Goal: Task Accomplishment & Management: Manage account settings

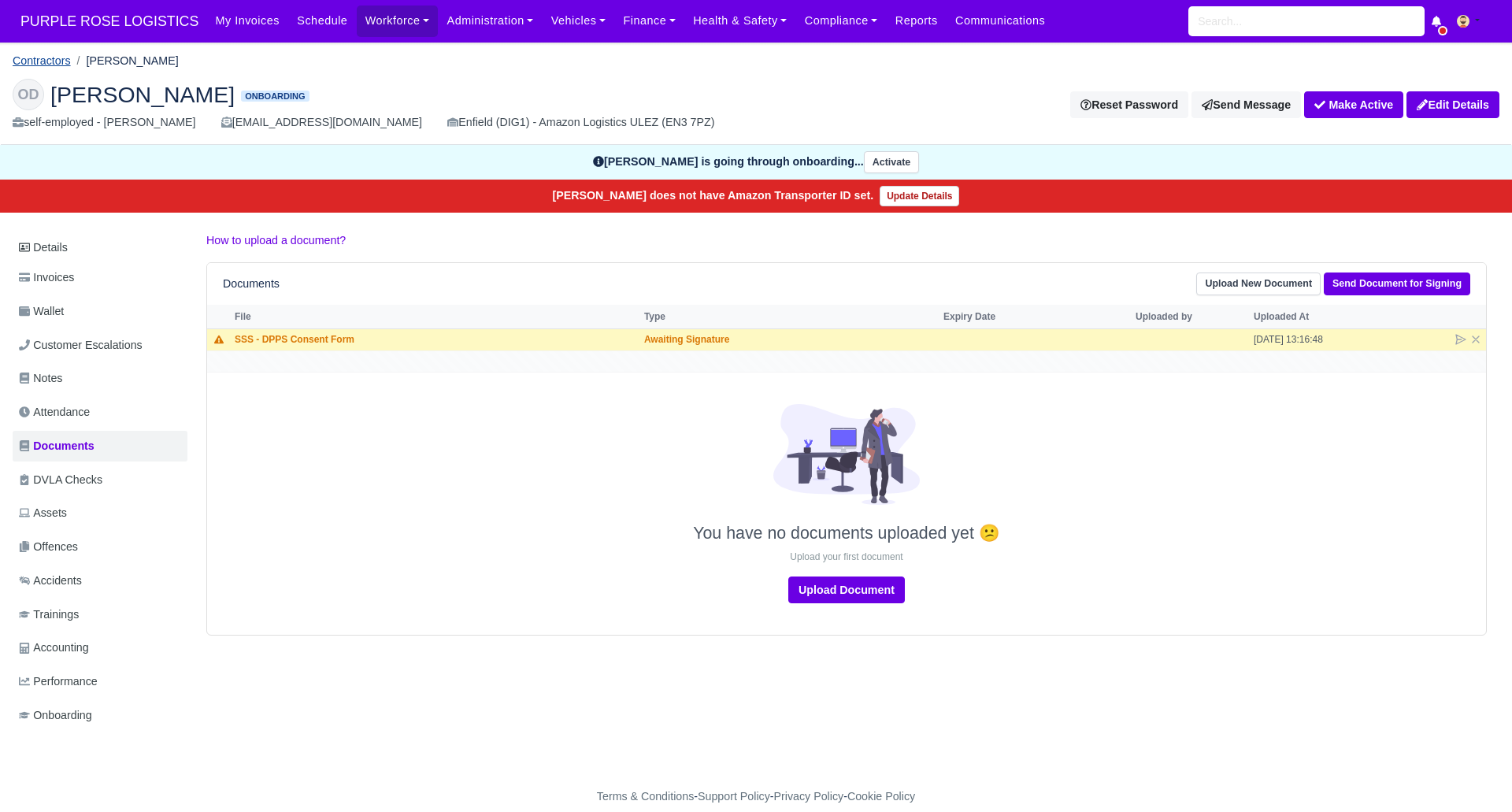
click at [51, 63] on link "Contractors" at bounding box center [41, 60] width 59 height 12
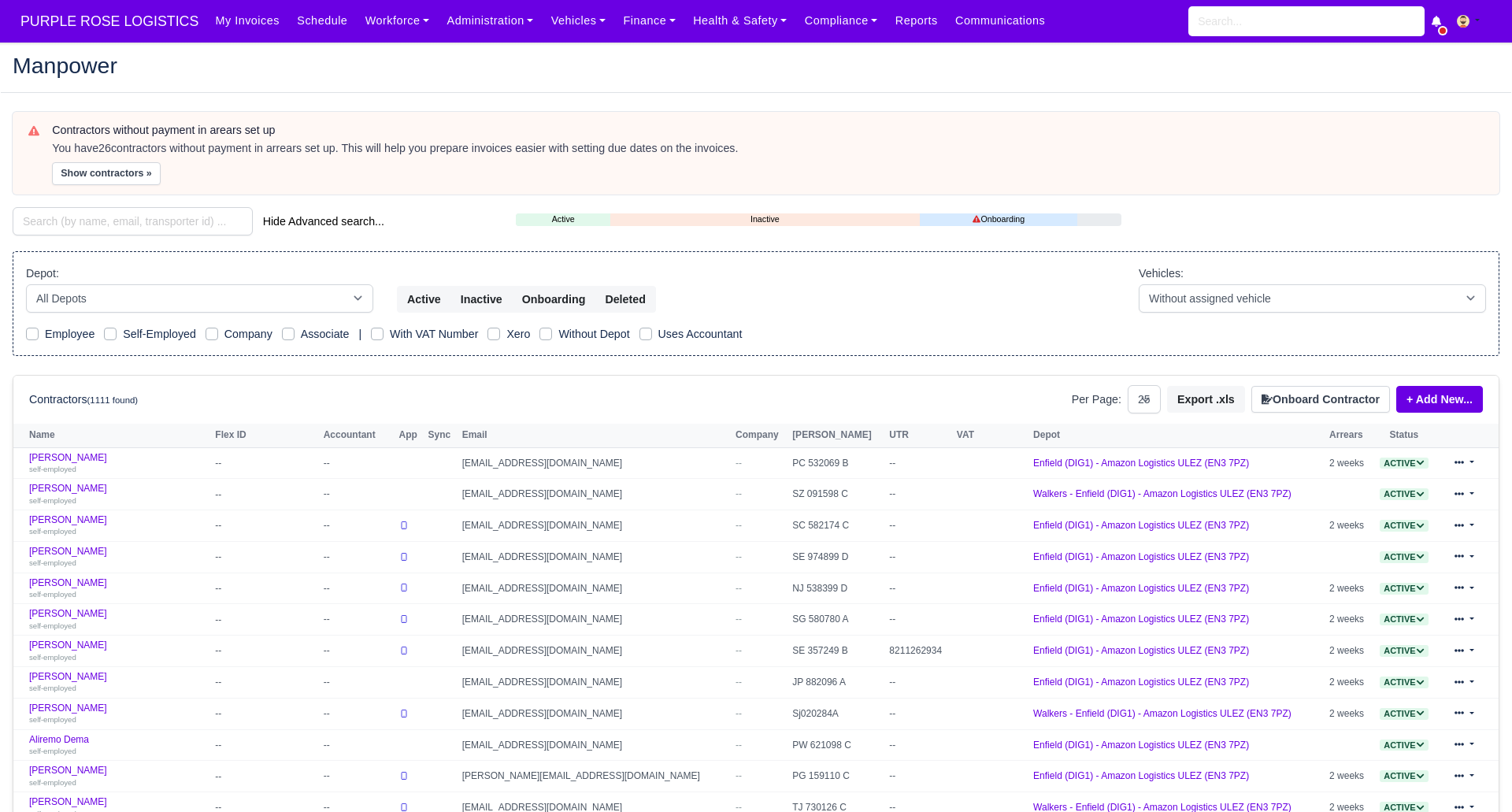
select select "25"
click at [148, 211] on input "search" at bounding box center [132, 221] width 240 height 28
click at [182, 225] on input "search" at bounding box center [132, 221] width 240 height 28
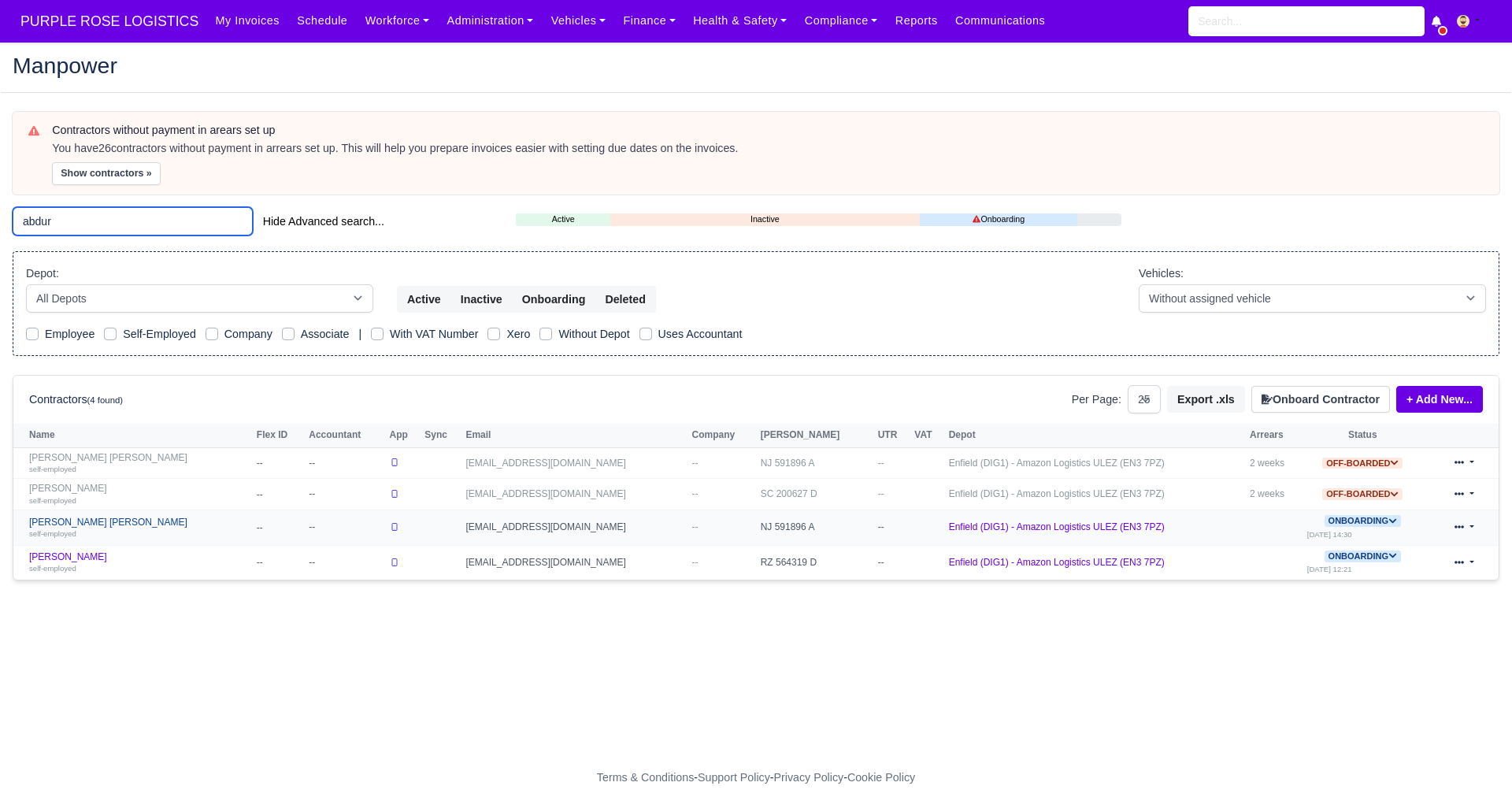
type input "abdur"
click at [97, 522] on link "Abdur Rahim IBN Munim self-employed" at bounding box center [139, 528] width 220 height 23
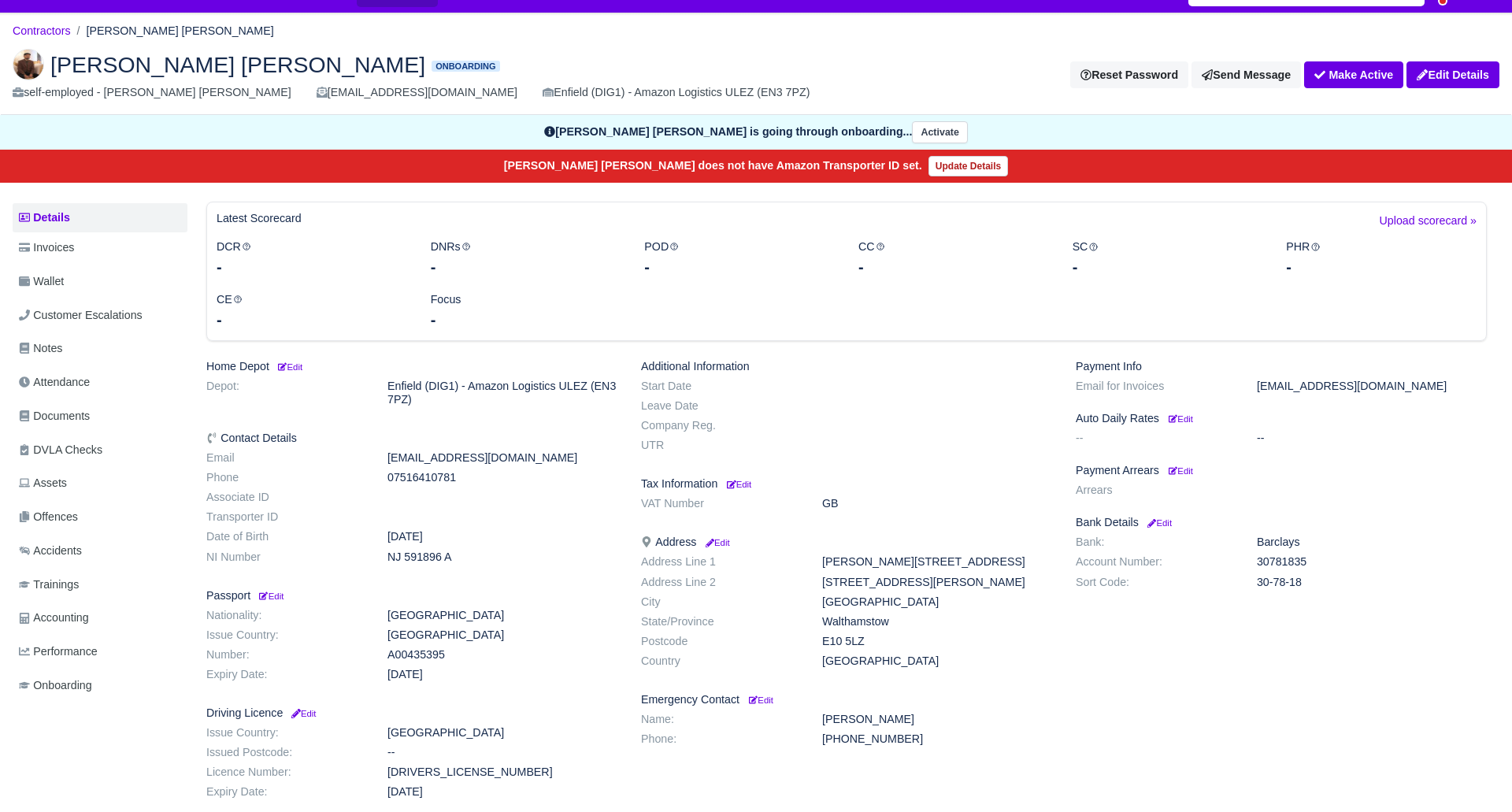
scroll to position [32, 0]
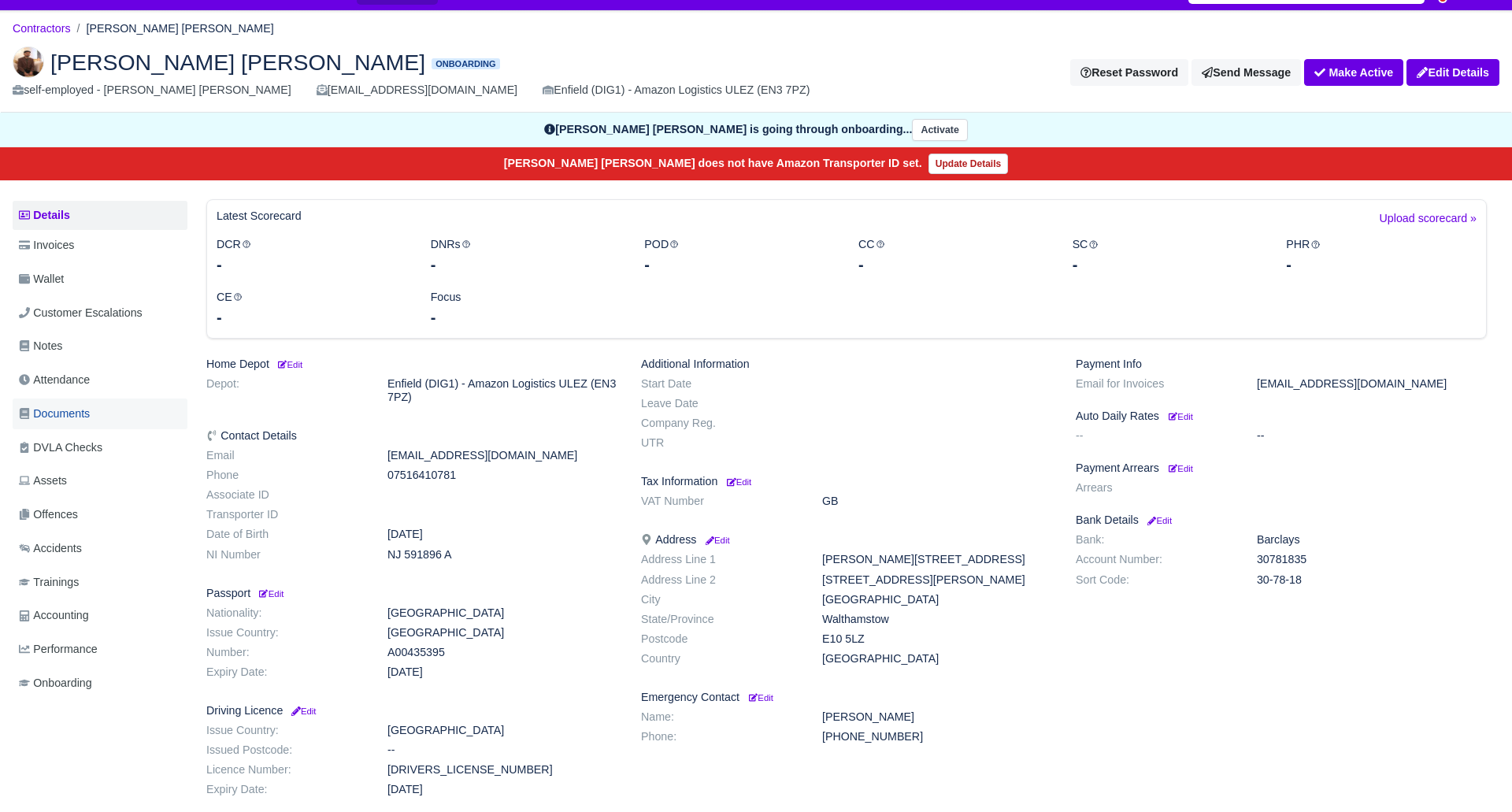
click at [69, 406] on span "Documents" at bounding box center [55, 414] width 71 height 18
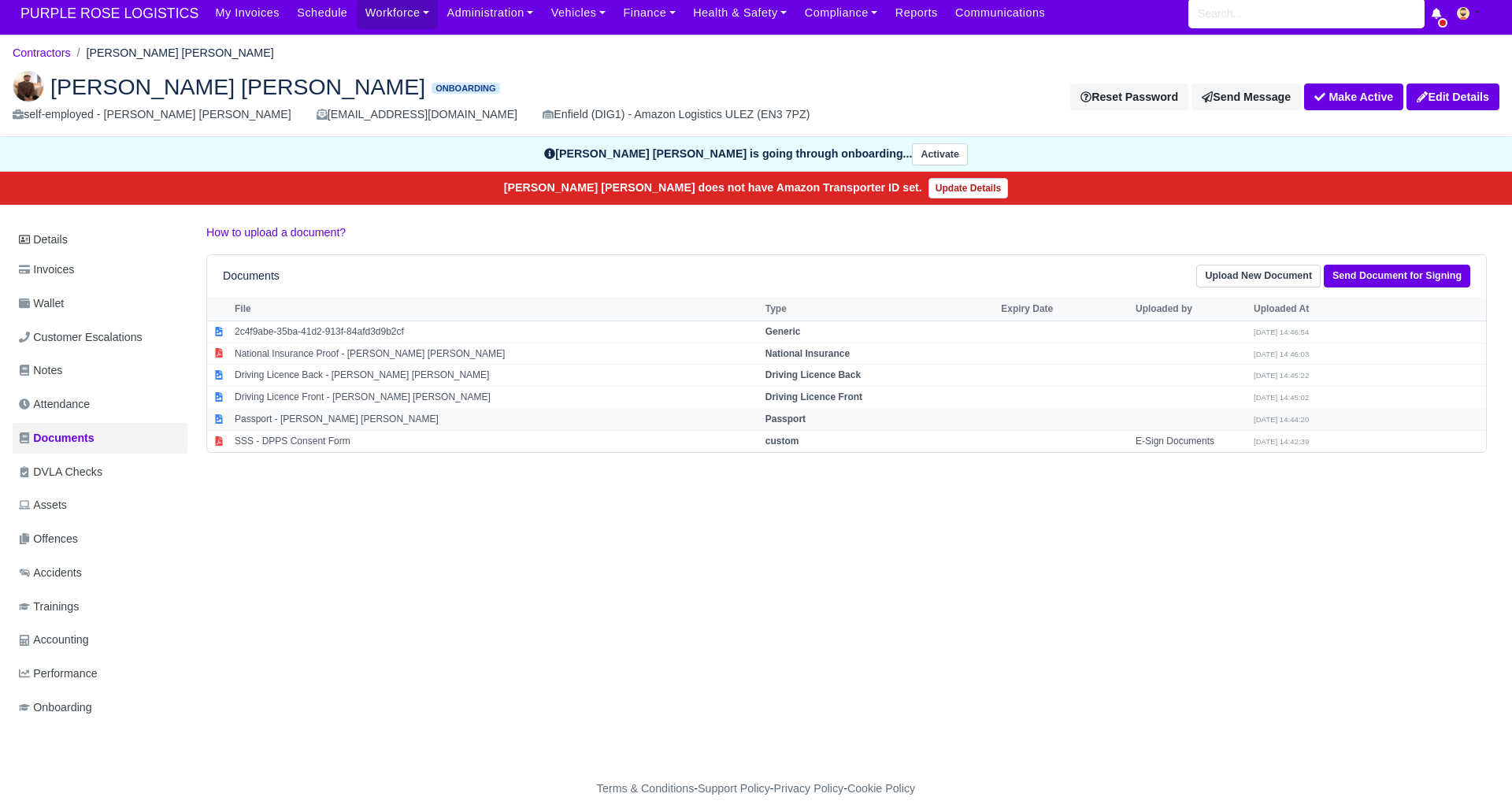
scroll to position [8, 0]
click at [784, 422] on strong "Passport" at bounding box center [786, 419] width 40 height 11
select select "passport"
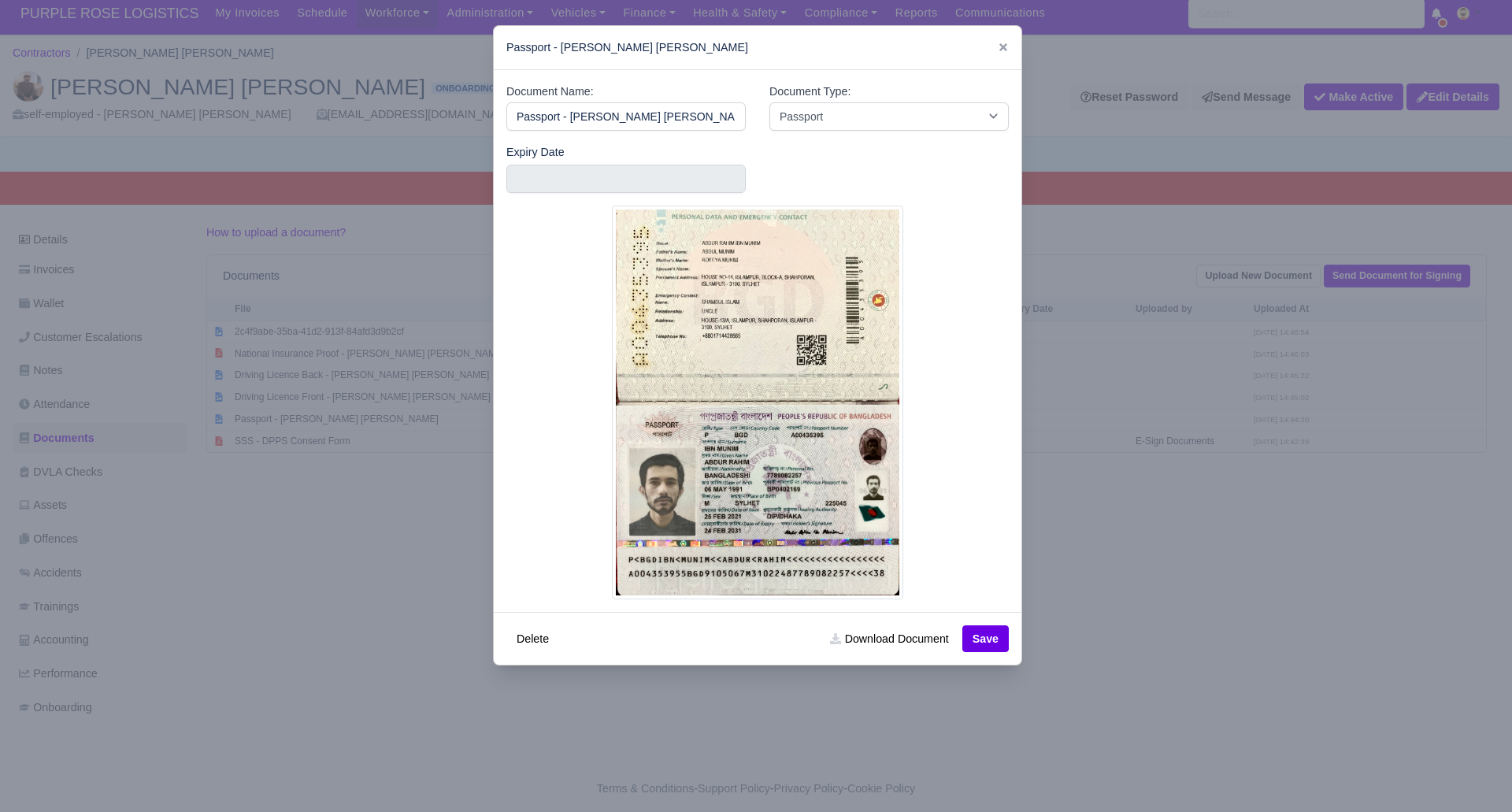
click at [1176, 575] on div at bounding box center [756, 406] width 1512 height 812
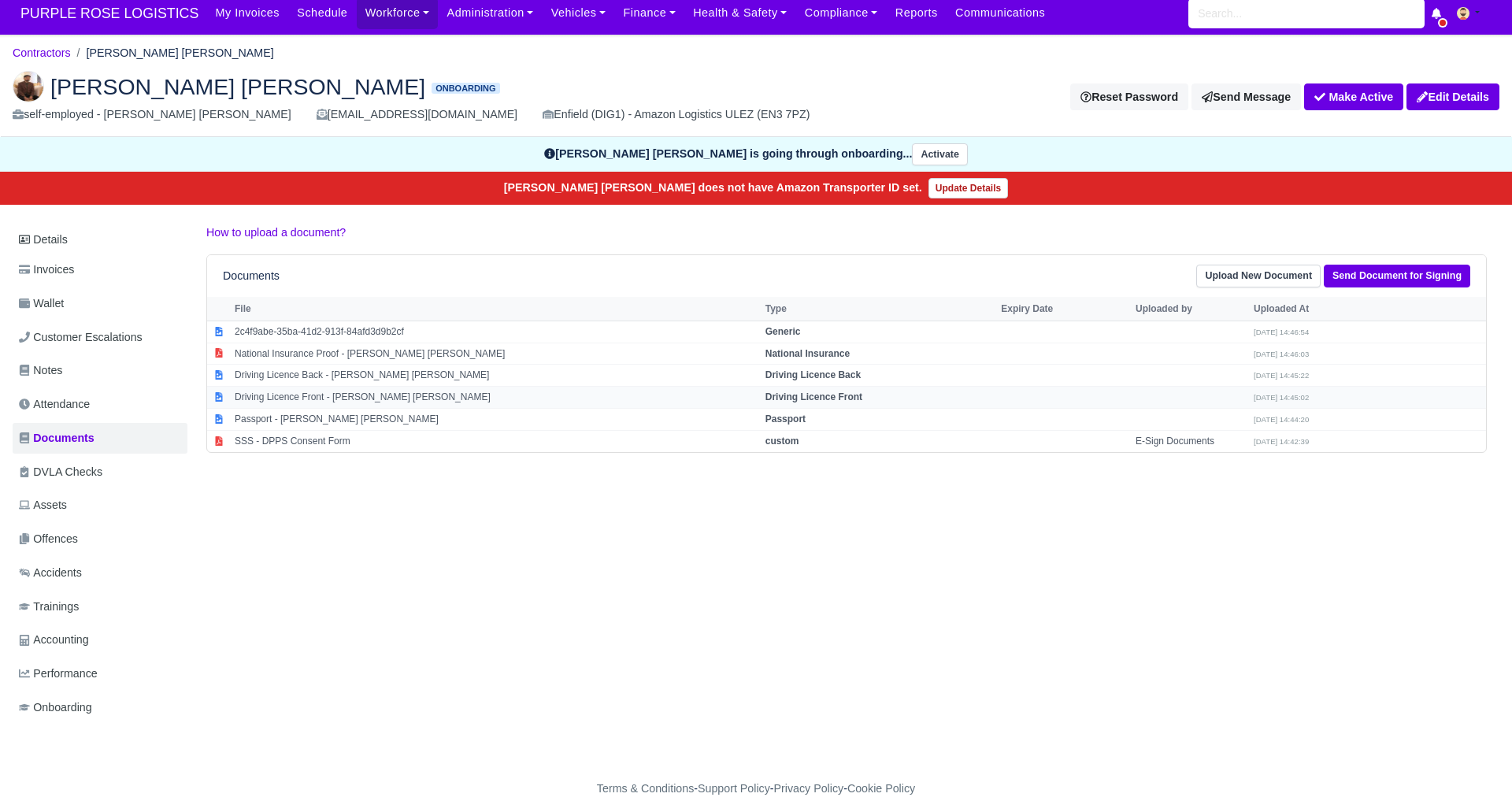
click at [826, 394] on strong "Driving Licence Front" at bounding box center [814, 397] width 97 height 11
select select "driving-licence-front"
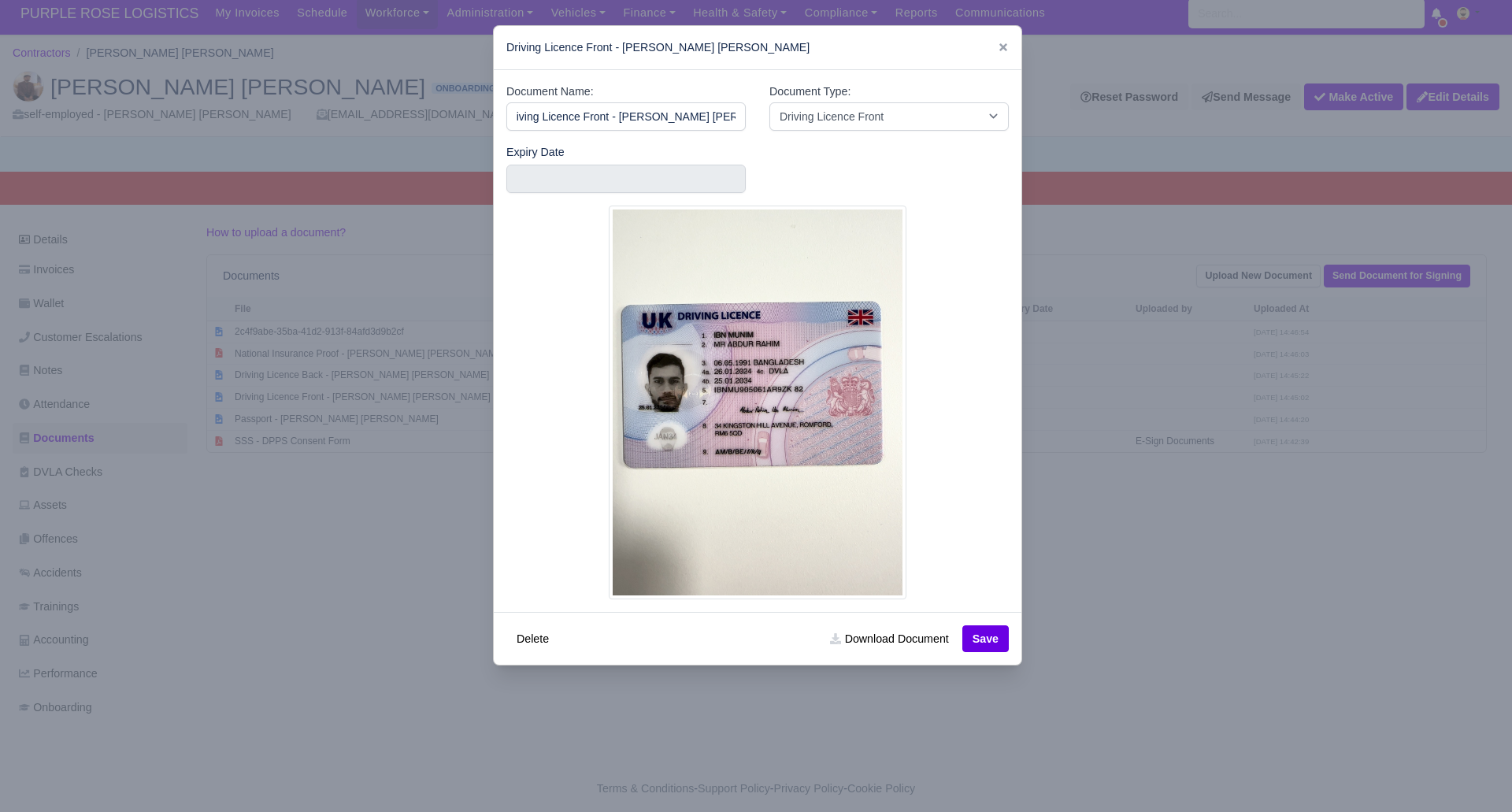
scroll to position [0, 0]
drag, startPoint x: 1279, startPoint y: 536, endPoint x: 1268, endPoint y: 533, distance: 11.4
click at [1277, 535] on div at bounding box center [756, 406] width 1512 height 812
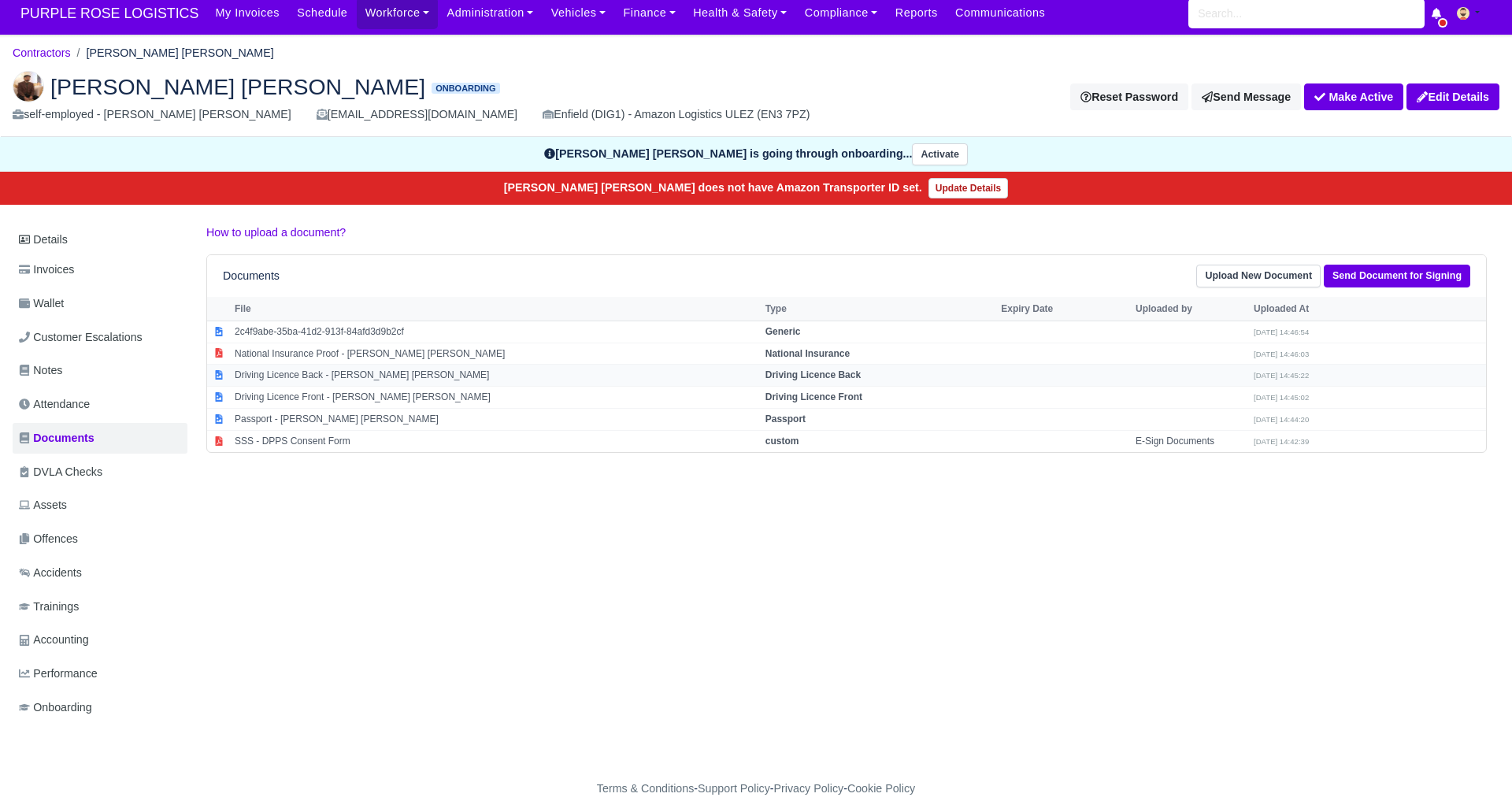
click at [839, 373] on strong "Driving Licence Back" at bounding box center [813, 374] width 95 height 11
select select "driving-licence-back"
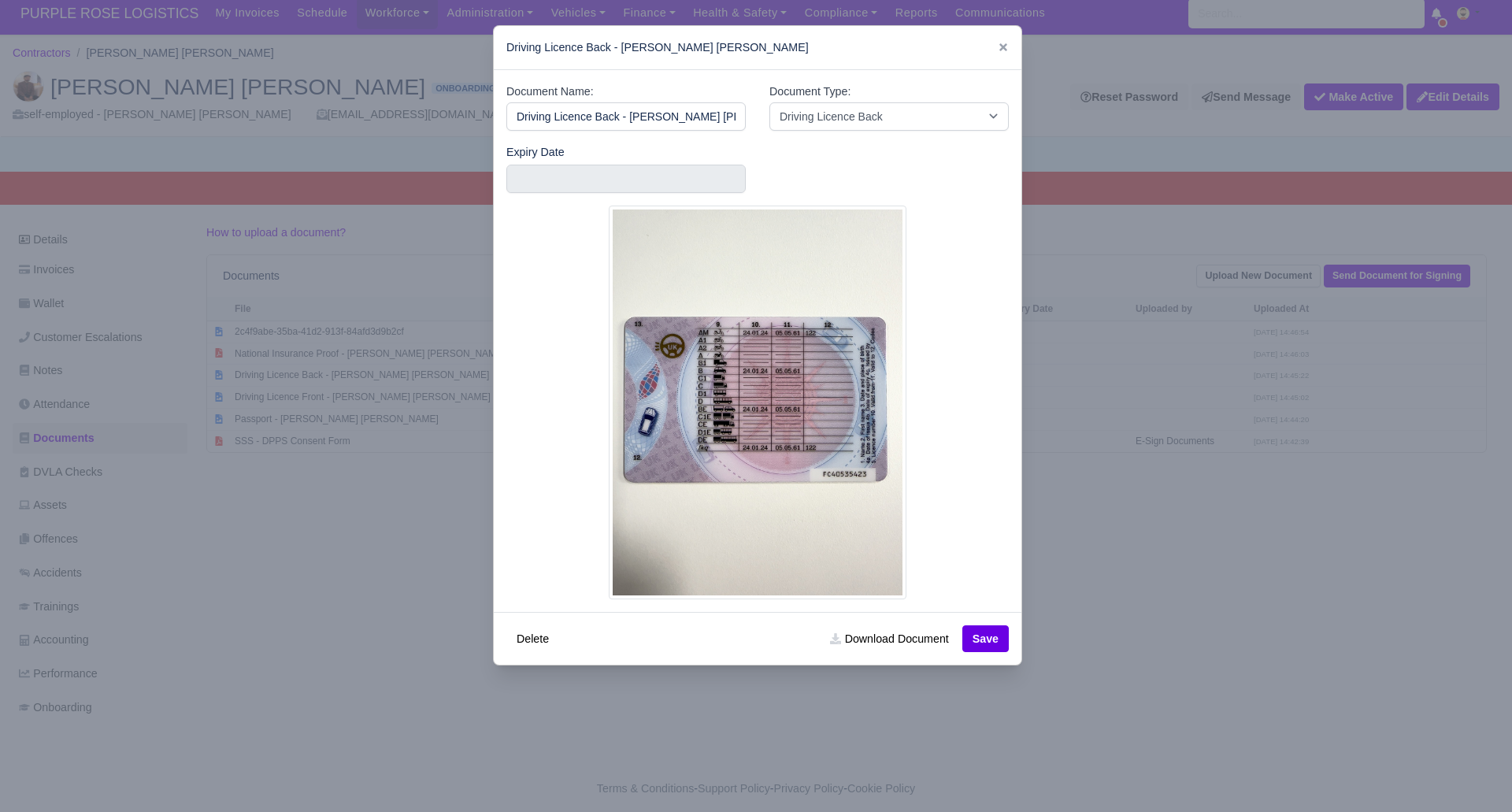
click at [1156, 592] on div at bounding box center [756, 406] width 1512 height 812
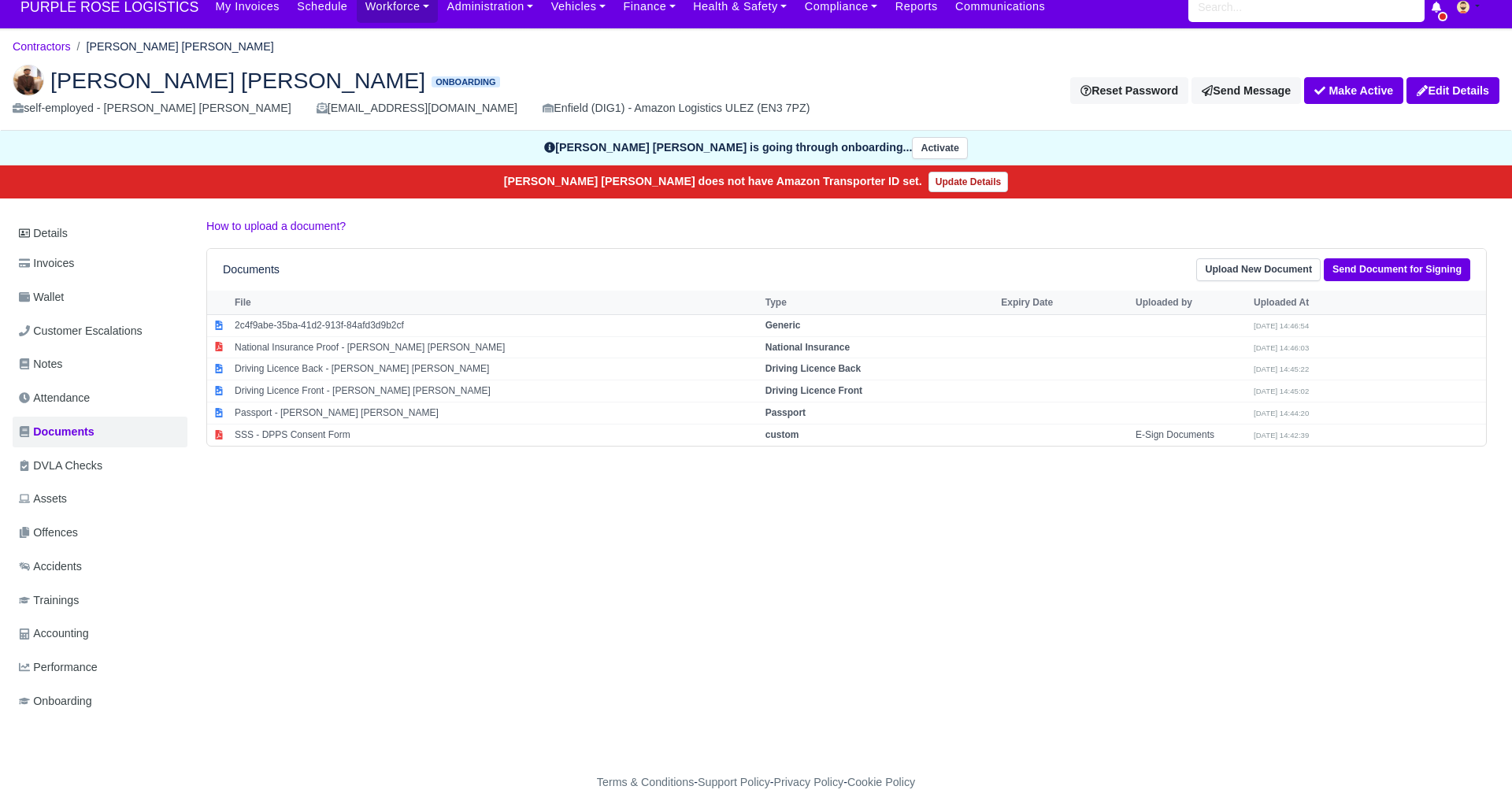
scroll to position [16, 0]
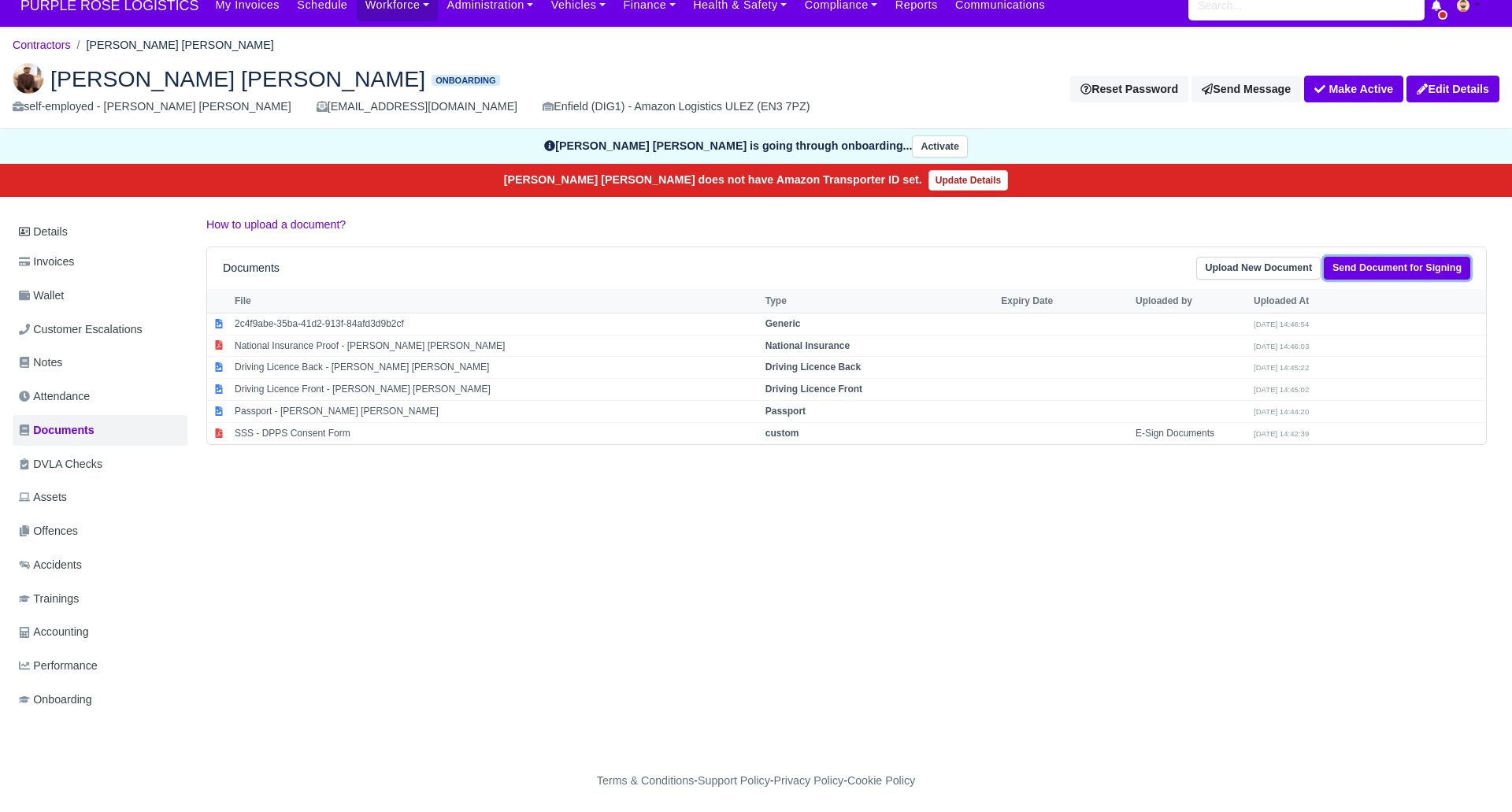
click at [1370, 274] on link "Send Document for Signing" at bounding box center [1397, 268] width 146 height 23
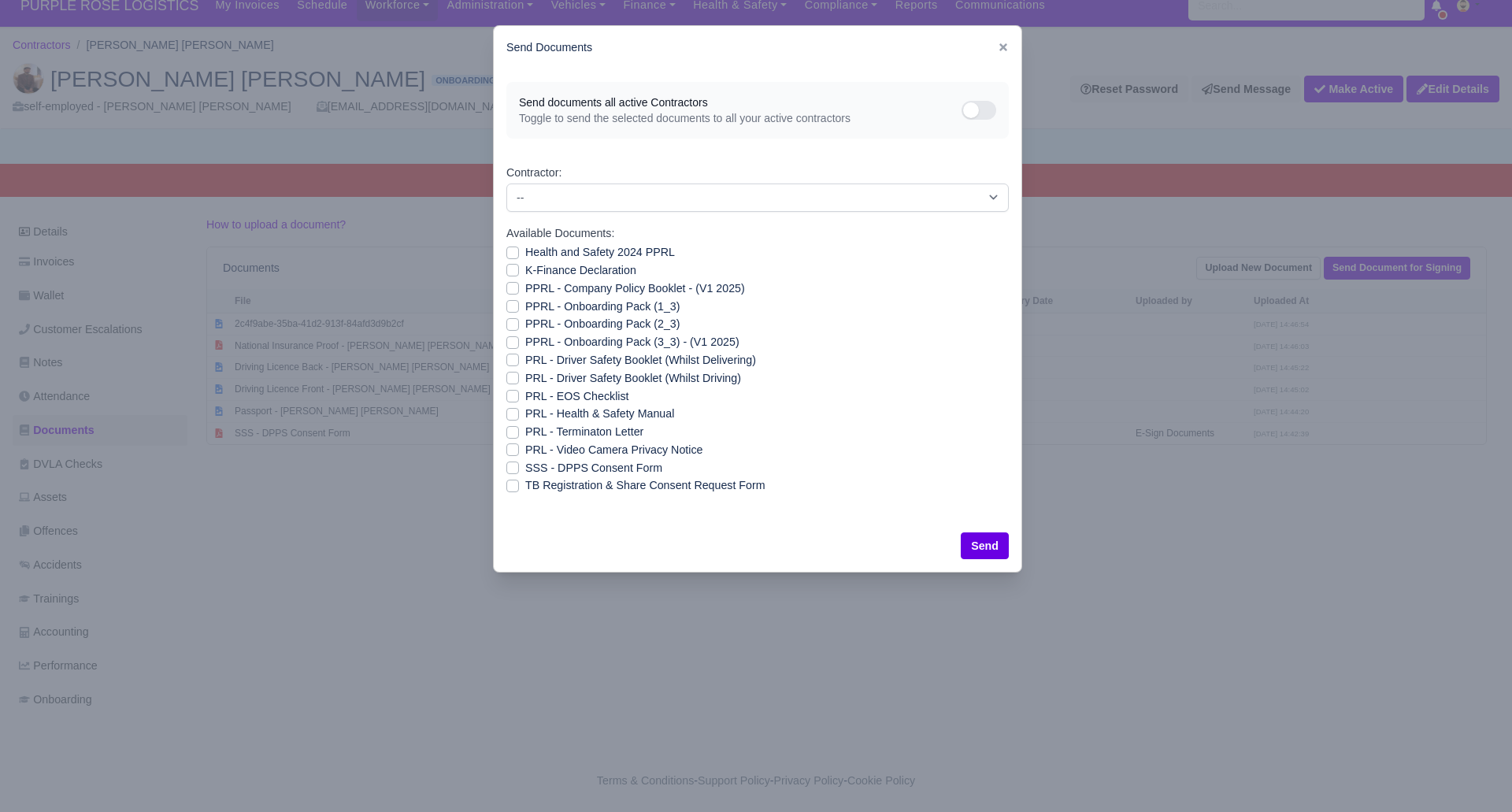
drag, startPoint x: 509, startPoint y: 249, endPoint x: 520, endPoint y: 261, distance: 16.3
click at [525, 250] on label "Health and Safety 2024 PPRL" at bounding box center [600, 253] width 150 height 18
click at [510, 250] on input "Health and Safety 2024 PPRL" at bounding box center [512, 249] width 12 height 12
checkbox input "true"
click at [525, 264] on label "K-Finance Declaration" at bounding box center [581, 271] width 111 height 18
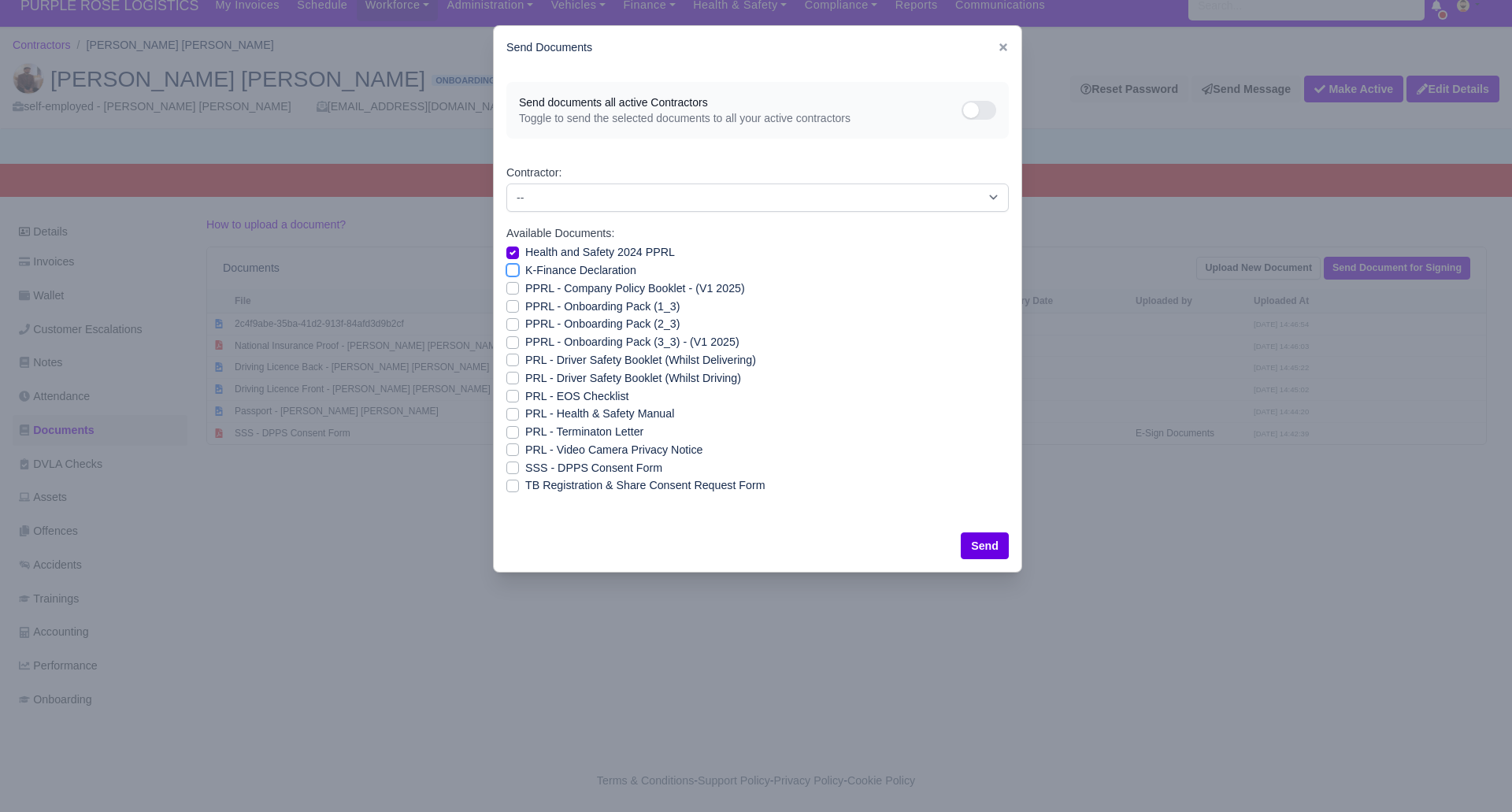
click at [512, 264] on input "K-Finance Declaration" at bounding box center [512, 268] width 12 height 12
checkbox input "true"
drag, startPoint x: 515, startPoint y: 285, endPoint x: 522, endPoint y: 297, distance: 13.9
click at [525, 286] on label "PPRL - Company Policy Booklet - (V1 2025)" at bounding box center [635, 288] width 220 height 18
click at [515, 286] on input "PPRL - Company Policy Booklet - (V1 2025)" at bounding box center [512, 285] width 12 height 12
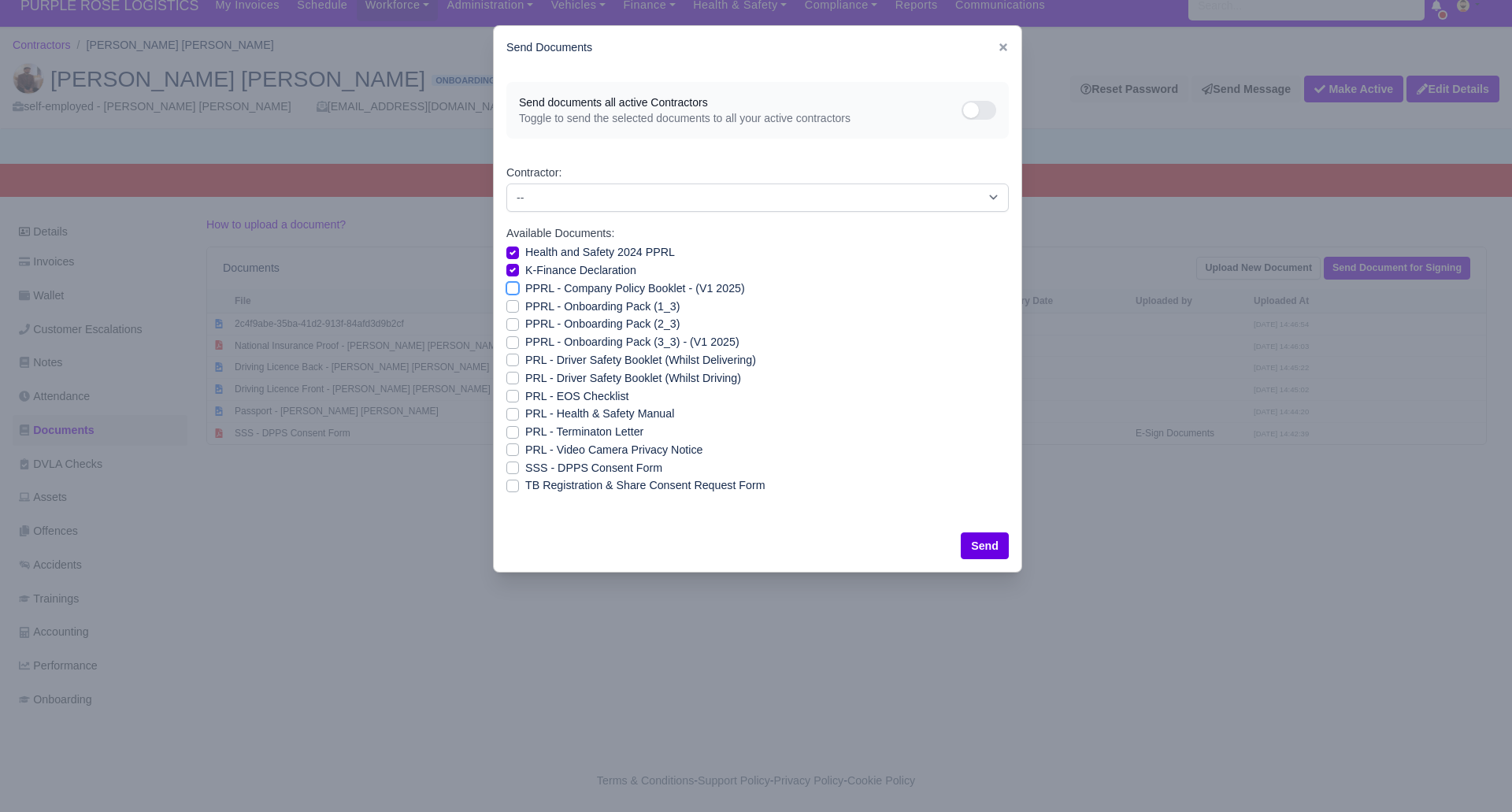
checkbox input "true"
click at [525, 306] on label "PPRL - Onboarding Pack (1_3)" at bounding box center [602, 306] width 155 height 18
click at [512, 306] on input "PPRL - Onboarding Pack (1_3)" at bounding box center [512, 303] width 12 height 12
checkbox input "true"
drag, startPoint x: 513, startPoint y: 323, endPoint x: 513, endPoint y: 334, distance: 11.0
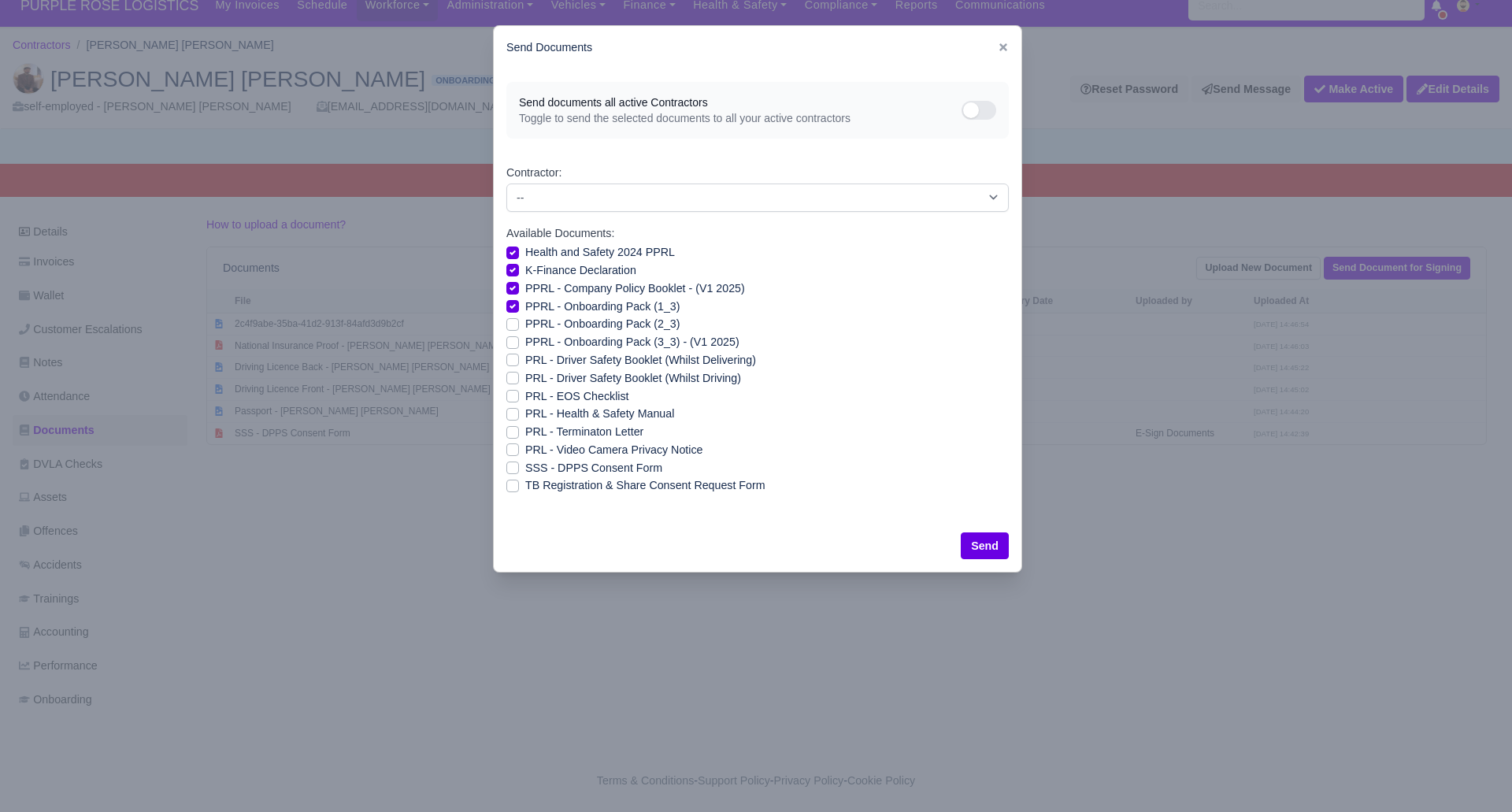
click at [525, 324] on label "PPRL - Onboarding Pack (2_3)" at bounding box center [602, 324] width 155 height 18
click at [513, 324] on input "PPRL - Onboarding Pack (2_3)" at bounding box center [512, 321] width 12 height 12
checkbox input "true"
drag, startPoint x: 509, startPoint y: 340, endPoint x: 514, endPoint y: 351, distance: 12.1
click at [525, 341] on label "PPRL - Onboarding Pack (3_3) - (V1 2025)" at bounding box center [632, 342] width 214 height 18
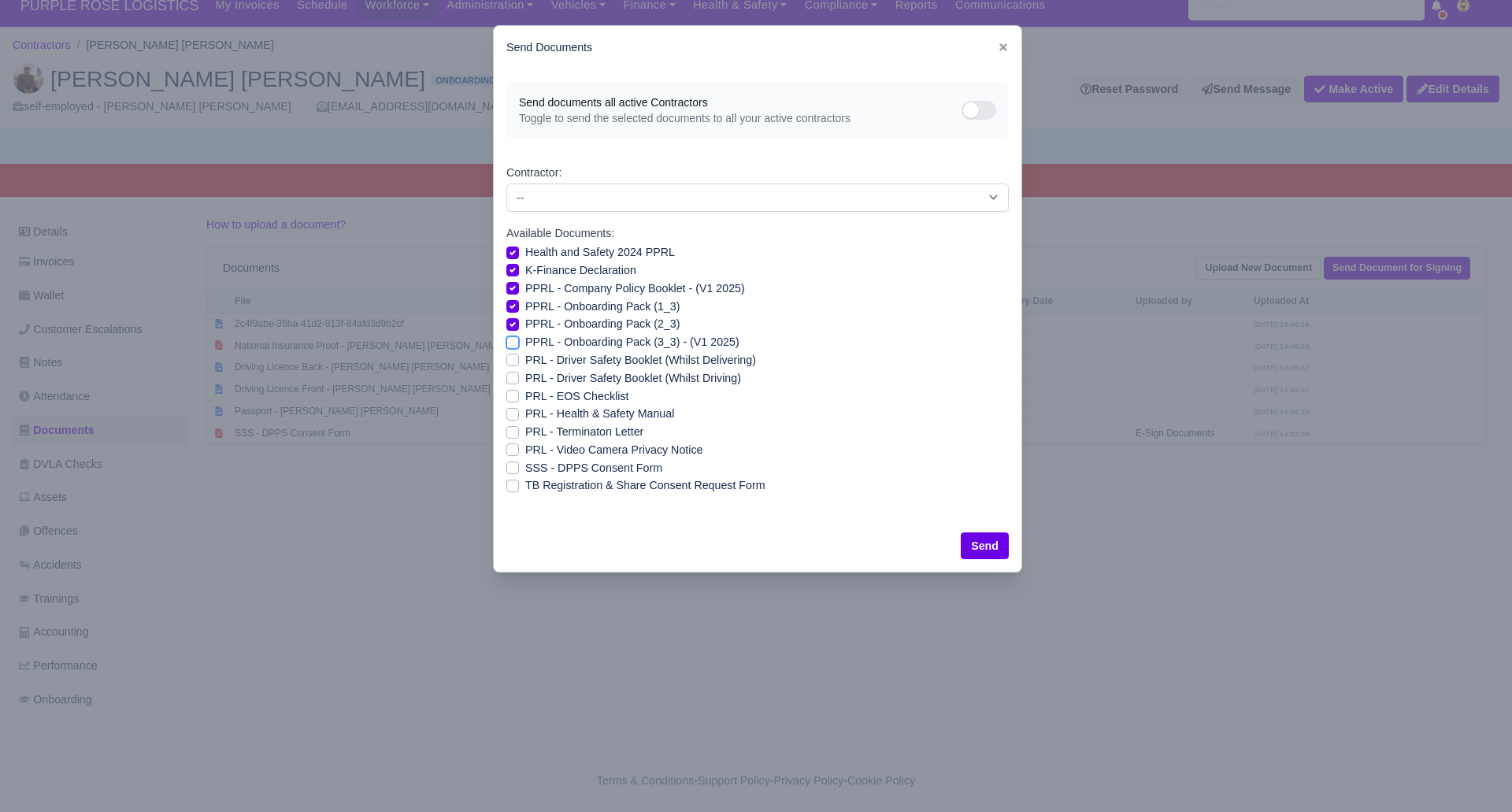
click at [510, 341] on input "PPRL - Onboarding Pack (3_3) - (V1 2025)" at bounding box center [512, 339] width 12 height 12
checkbox input "true"
click at [525, 357] on label "PRL - Driver Safety Booklet (Whilst Delivering)" at bounding box center [640, 360] width 231 height 18
click at [511, 357] on input "PRL - Driver Safety Booklet (Whilst Delivering)" at bounding box center [512, 357] width 12 height 12
checkbox input "true"
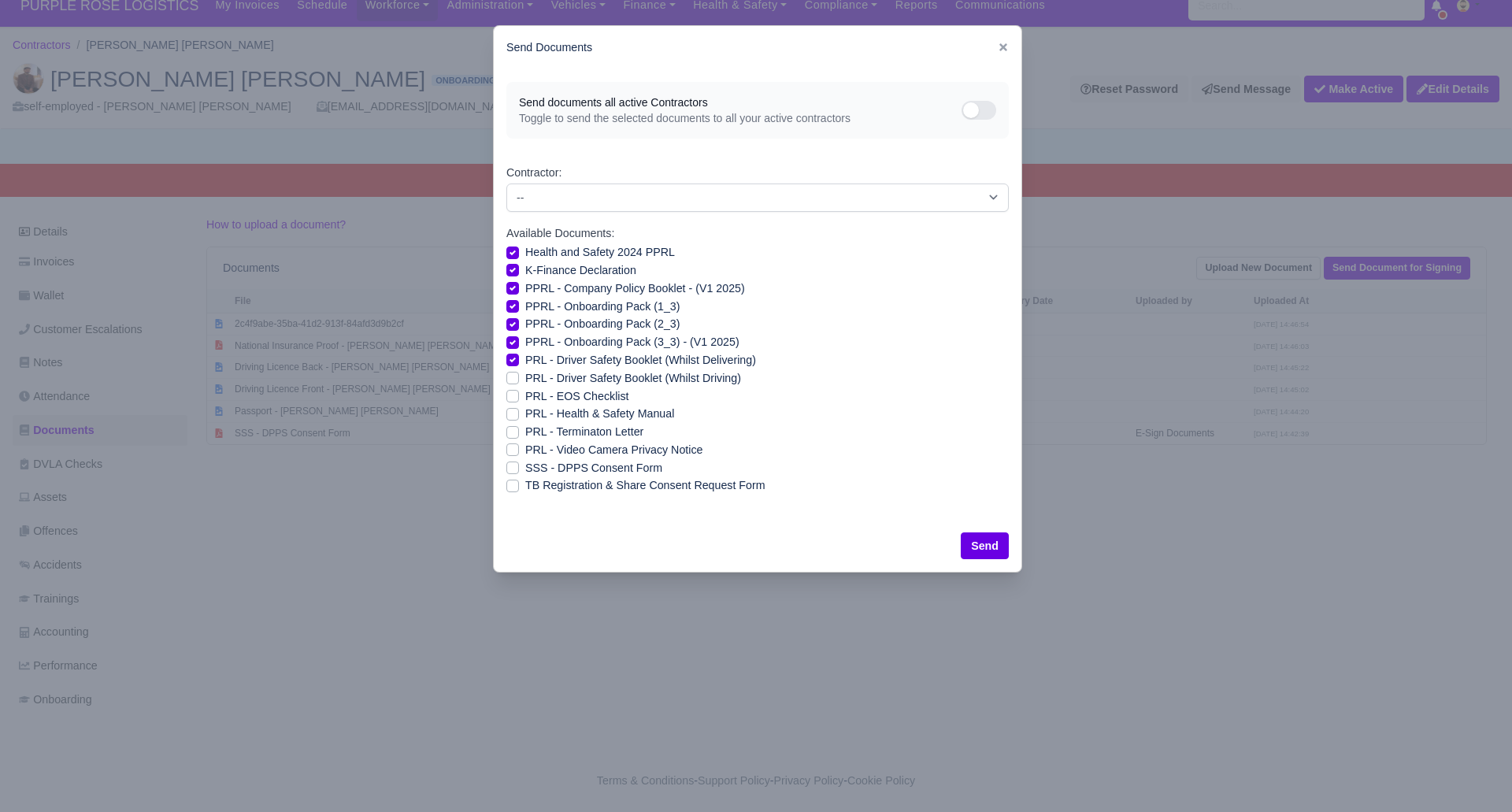
click at [525, 378] on label "PRL - Driver Safety Booklet (Whilst Driving)" at bounding box center [633, 378] width 216 height 18
click at [512, 378] on input "PRL - Driver Safety Booklet (Whilst Driving)" at bounding box center [512, 375] width 12 height 12
checkbox input "true"
click at [525, 411] on label "PRL - Health & Safety Manual" at bounding box center [600, 414] width 149 height 18
click at [512, 411] on input "PRL - Health & Safety Manual" at bounding box center [512, 411] width 12 height 12
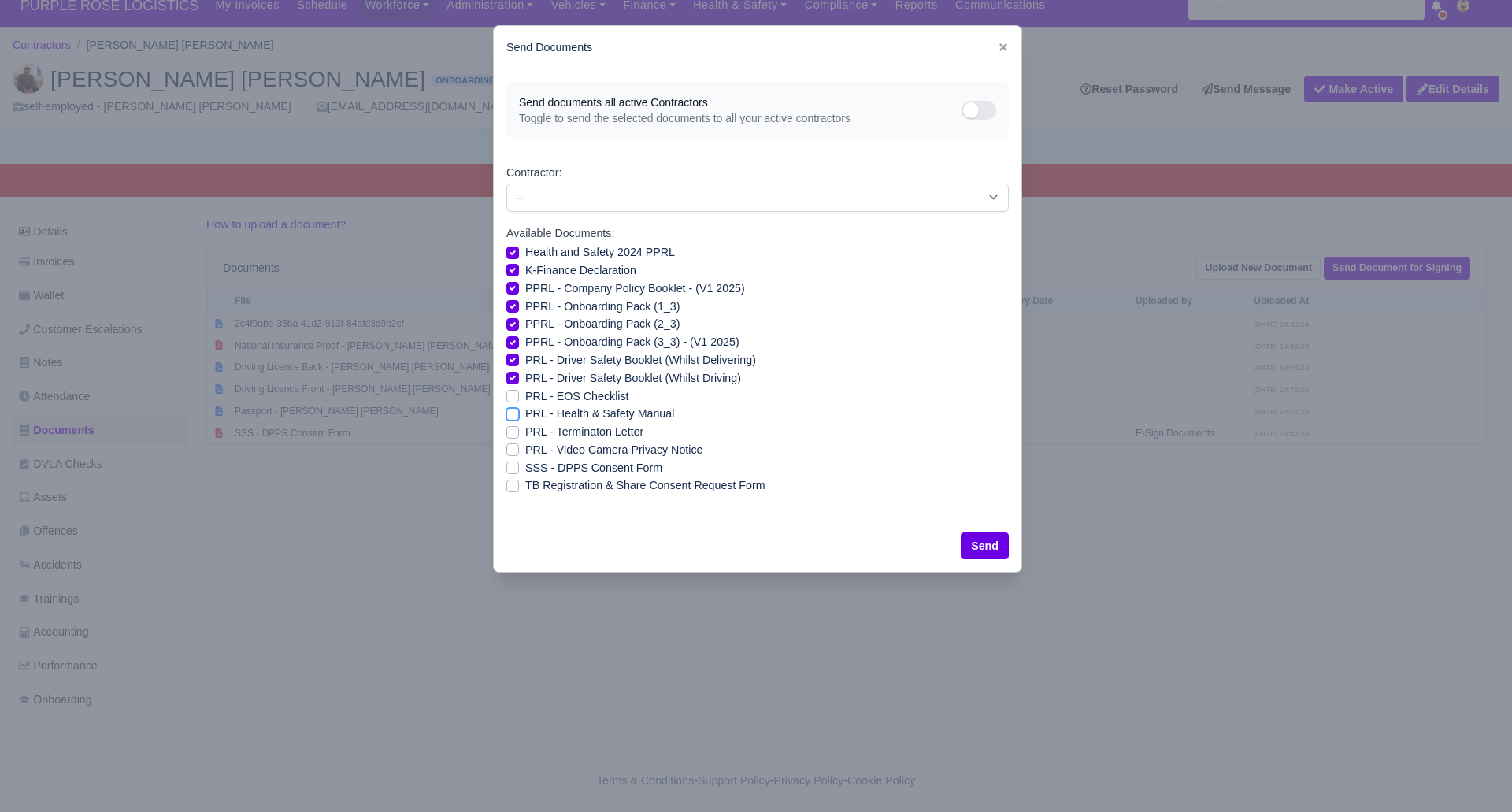
checkbox input "true"
click at [525, 451] on label "PRL - Video Camera Privacy Notice" at bounding box center [614, 450] width 178 height 18
click at [512, 451] on input "PRL - Video Camera Privacy Notice" at bounding box center [512, 447] width 12 height 12
checkbox input "true"
click at [986, 539] on button "Send" at bounding box center [985, 545] width 48 height 26
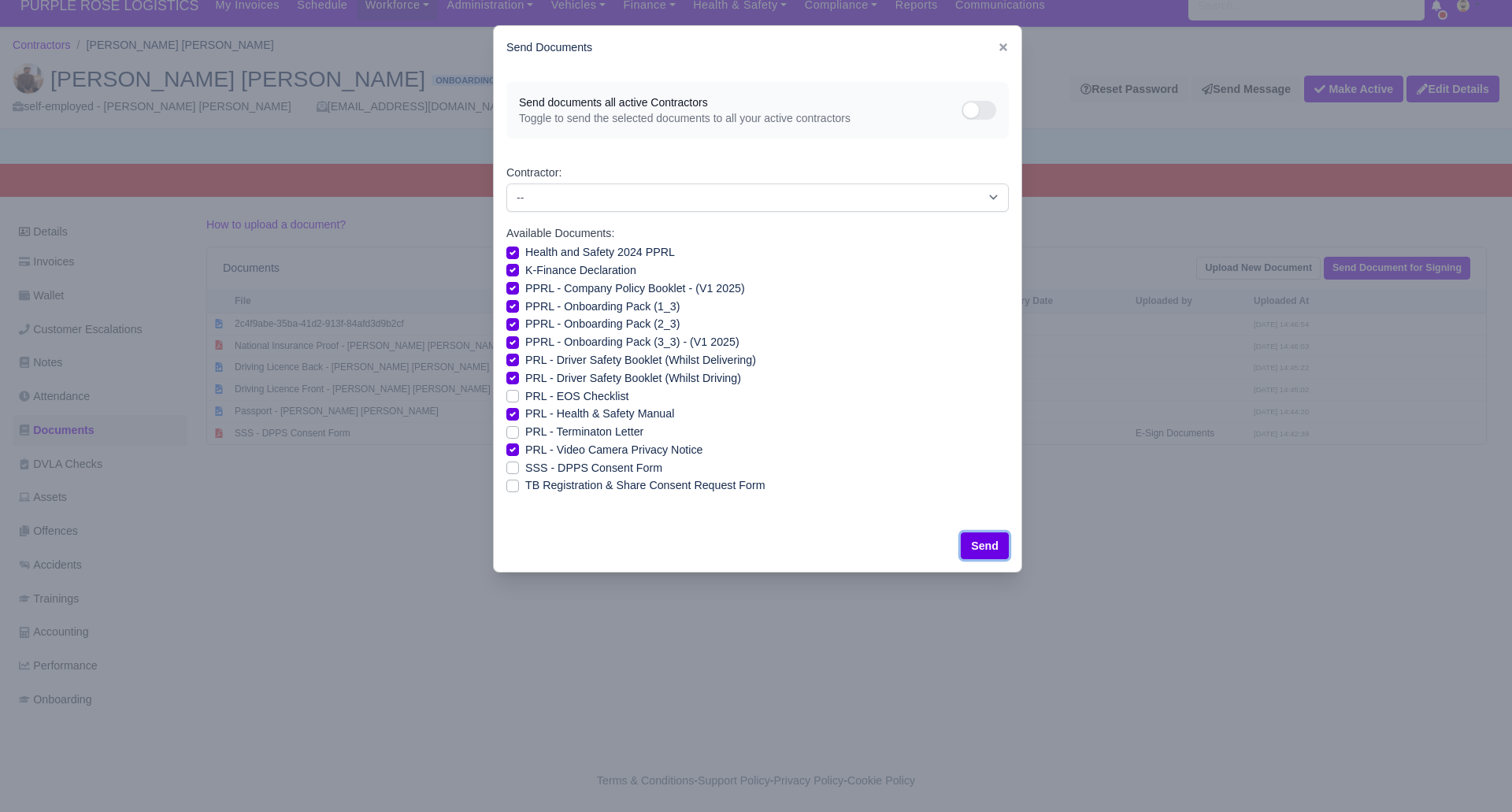
click at [984, 549] on button "Send" at bounding box center [985, 545] width 48 height 26
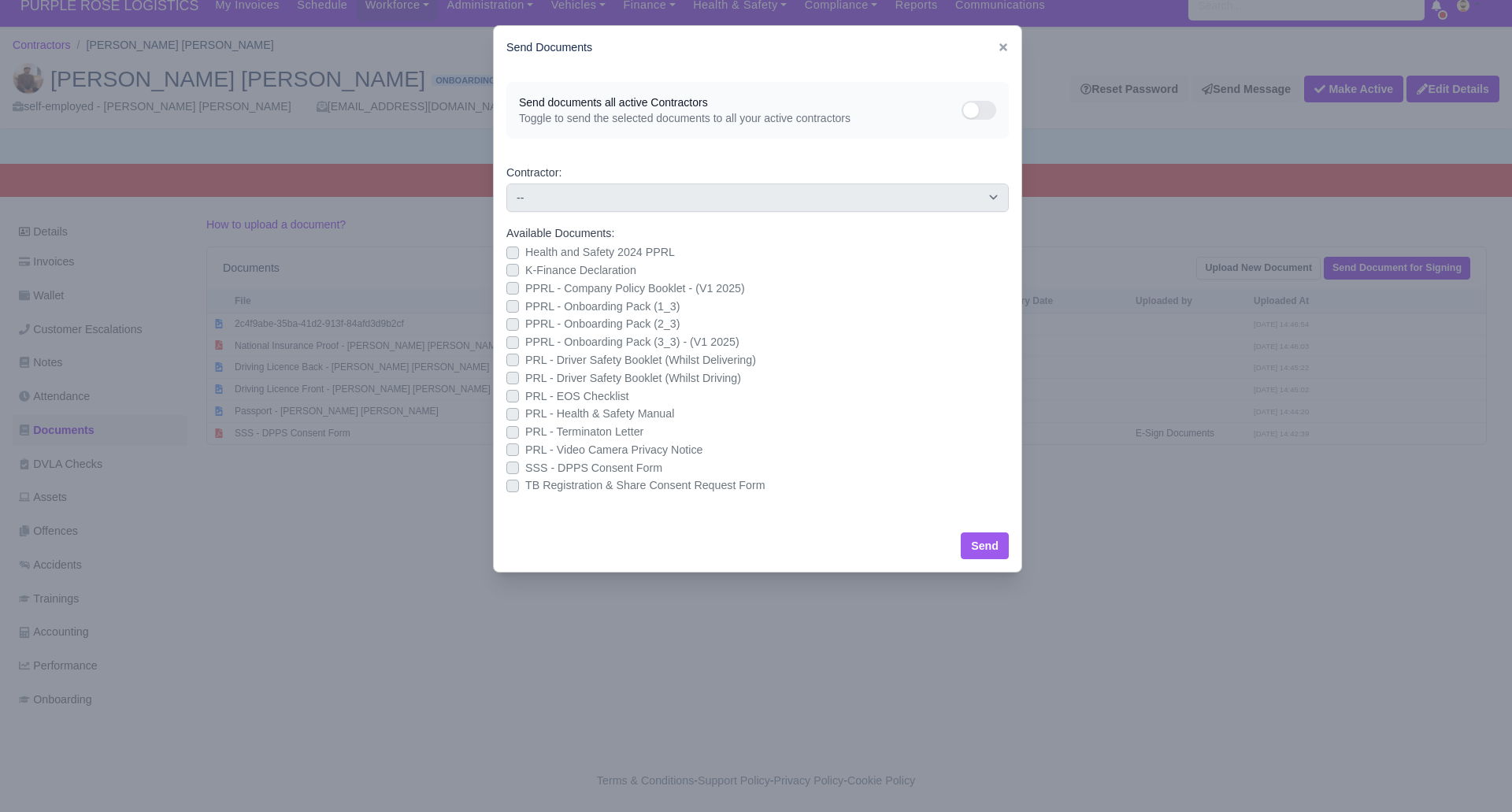
checkbox input "false"
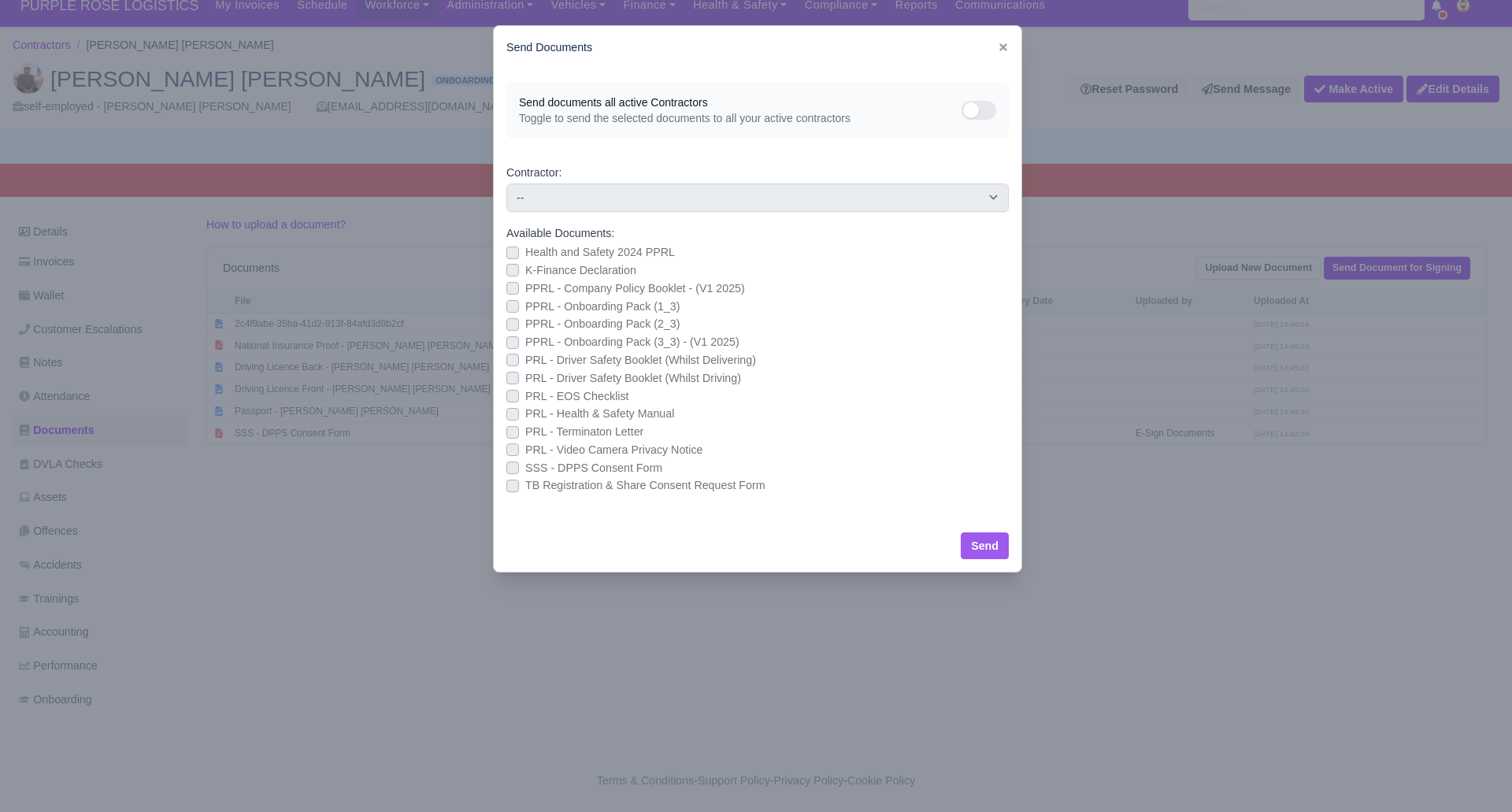
checkbox input "false"
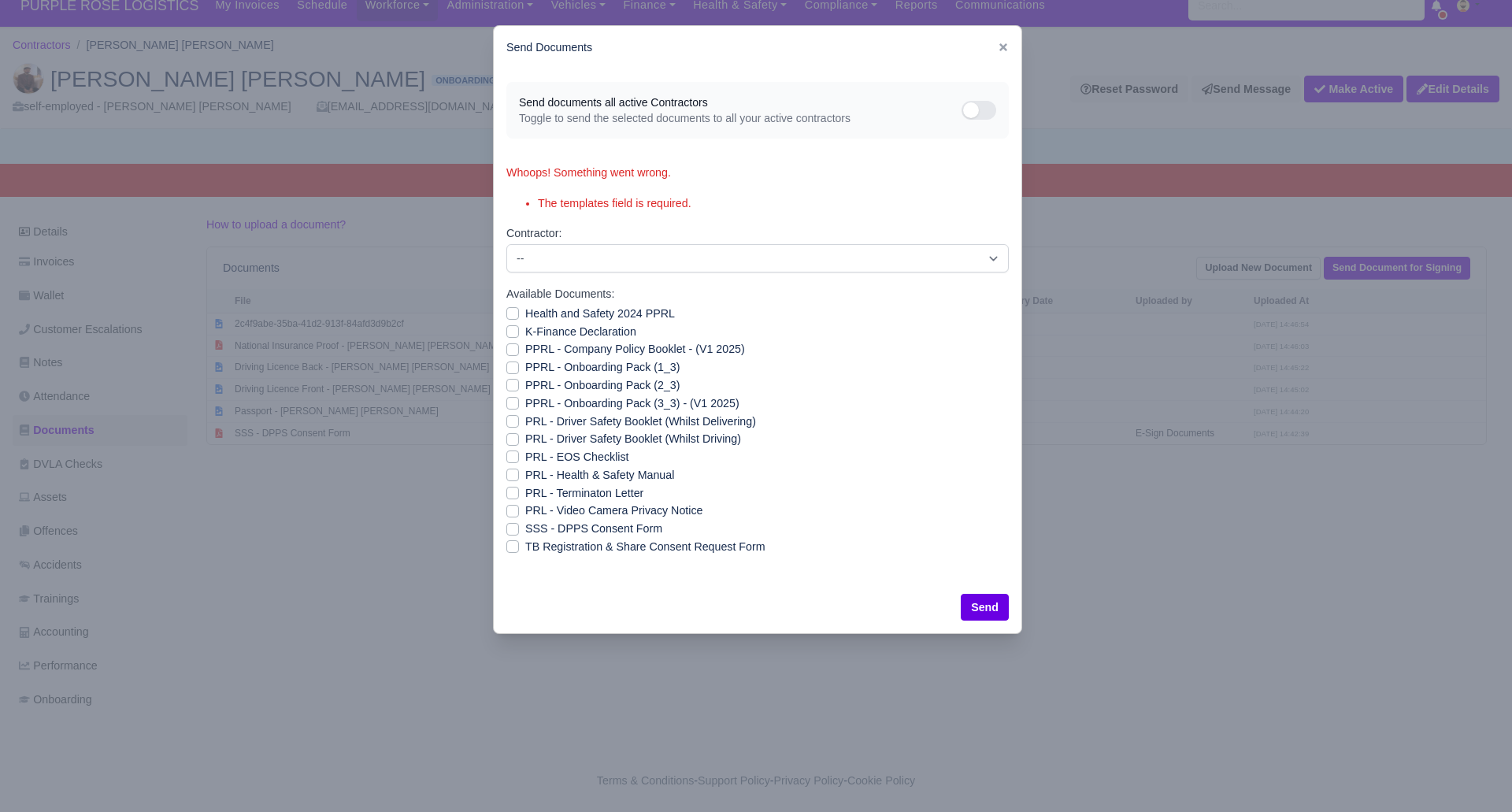
click at [1123, 649] on div at bounding box center [756, 406] width 1512 height 812
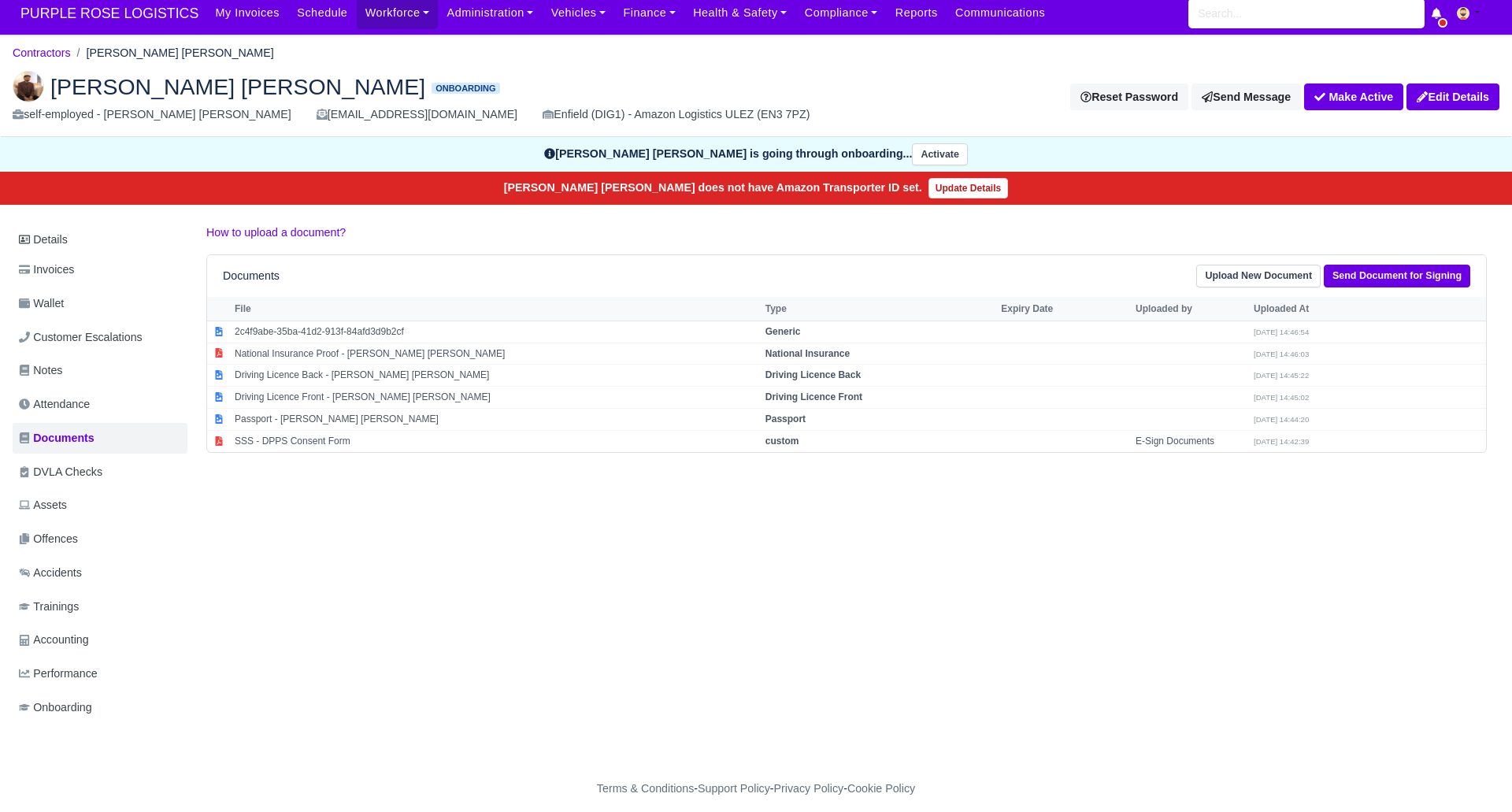
scroll to position [8, 0]
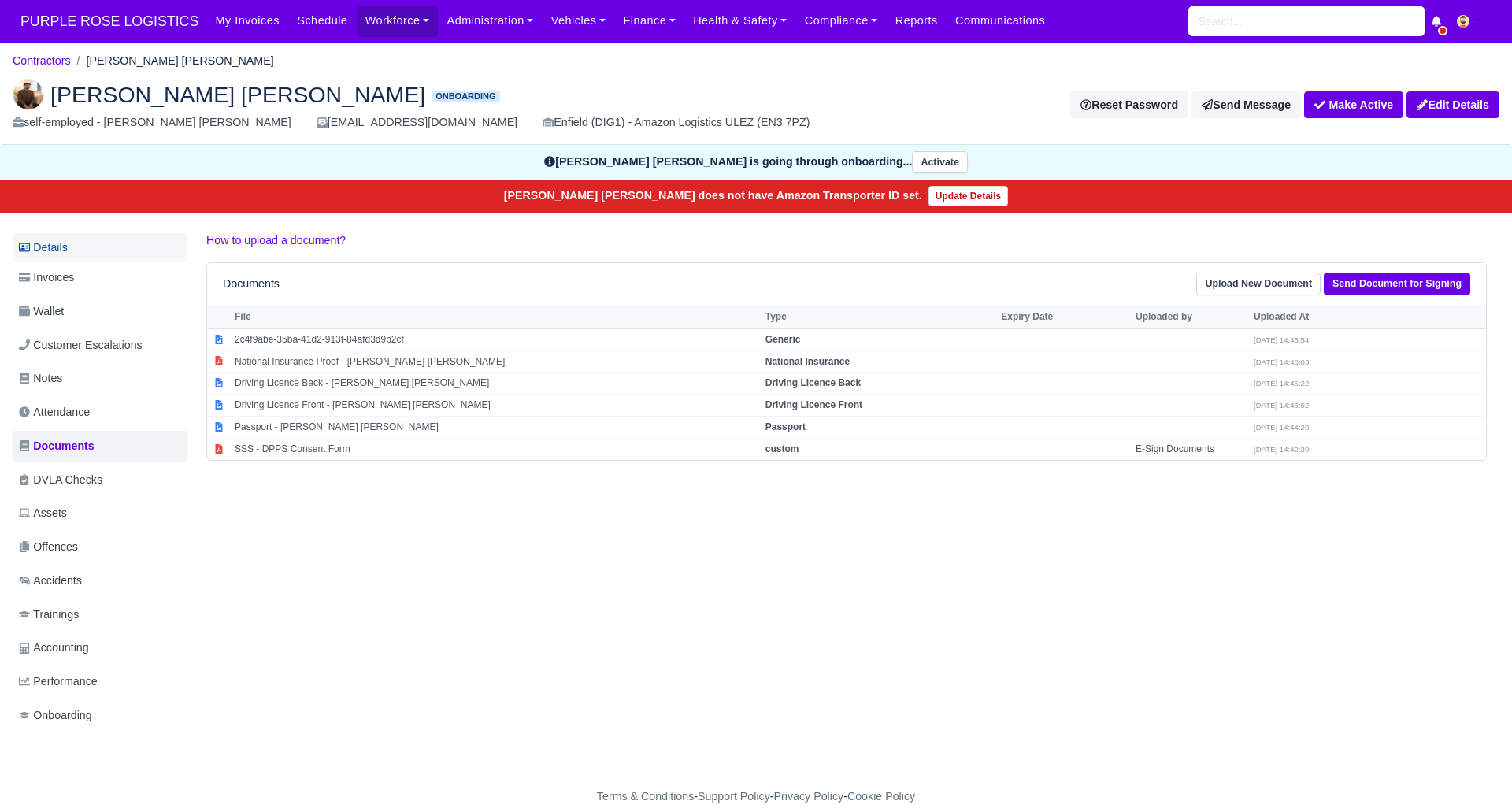
drag, startPoint x: 54, startPoint y: 243, endPoint x: 79, endPoint y: 255, distance: 27.7
click at [56, 245] on link "Details" at bounding box center [100, 247] width 175 height 29
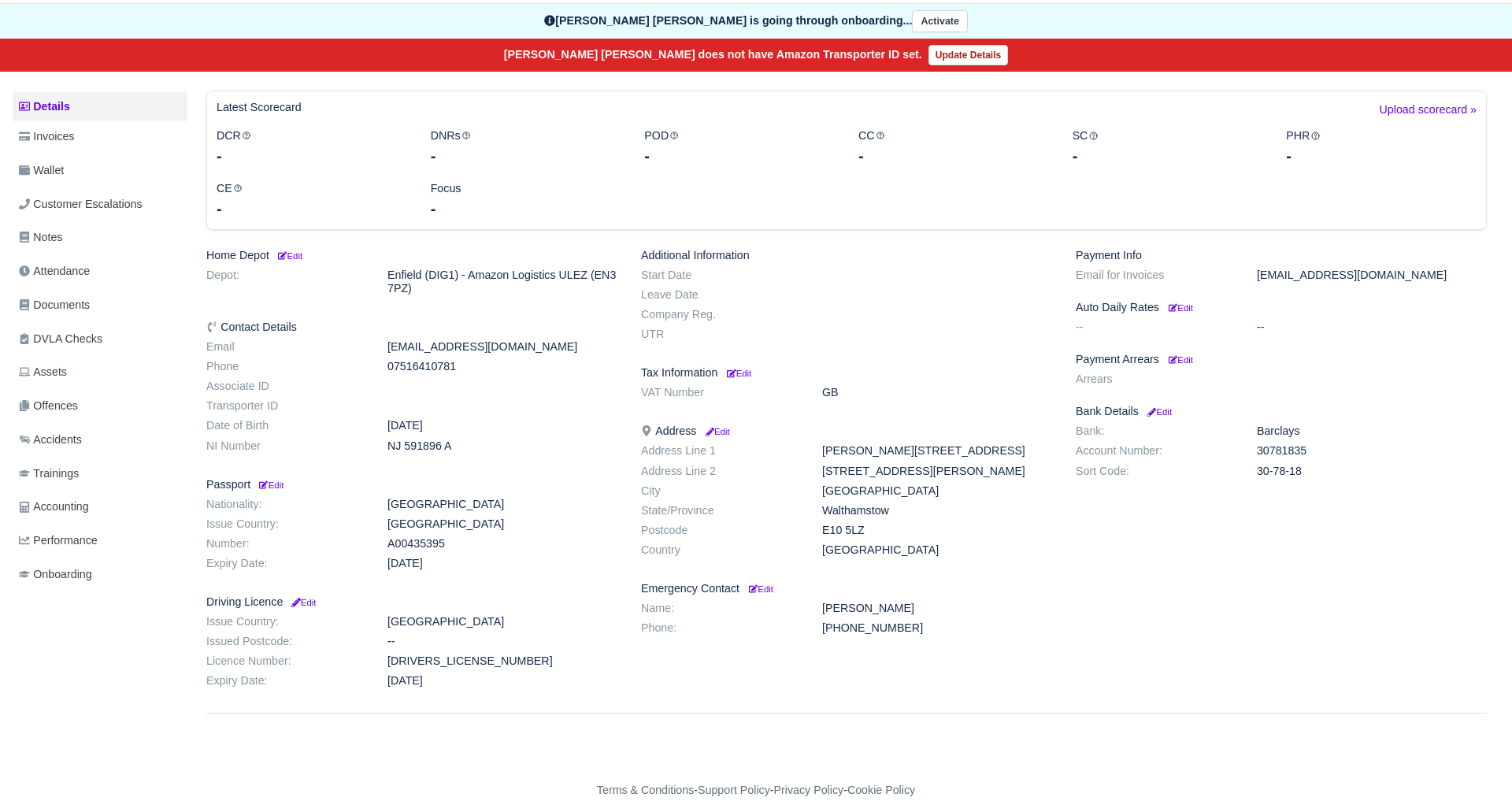
scroll to position [154, 0]
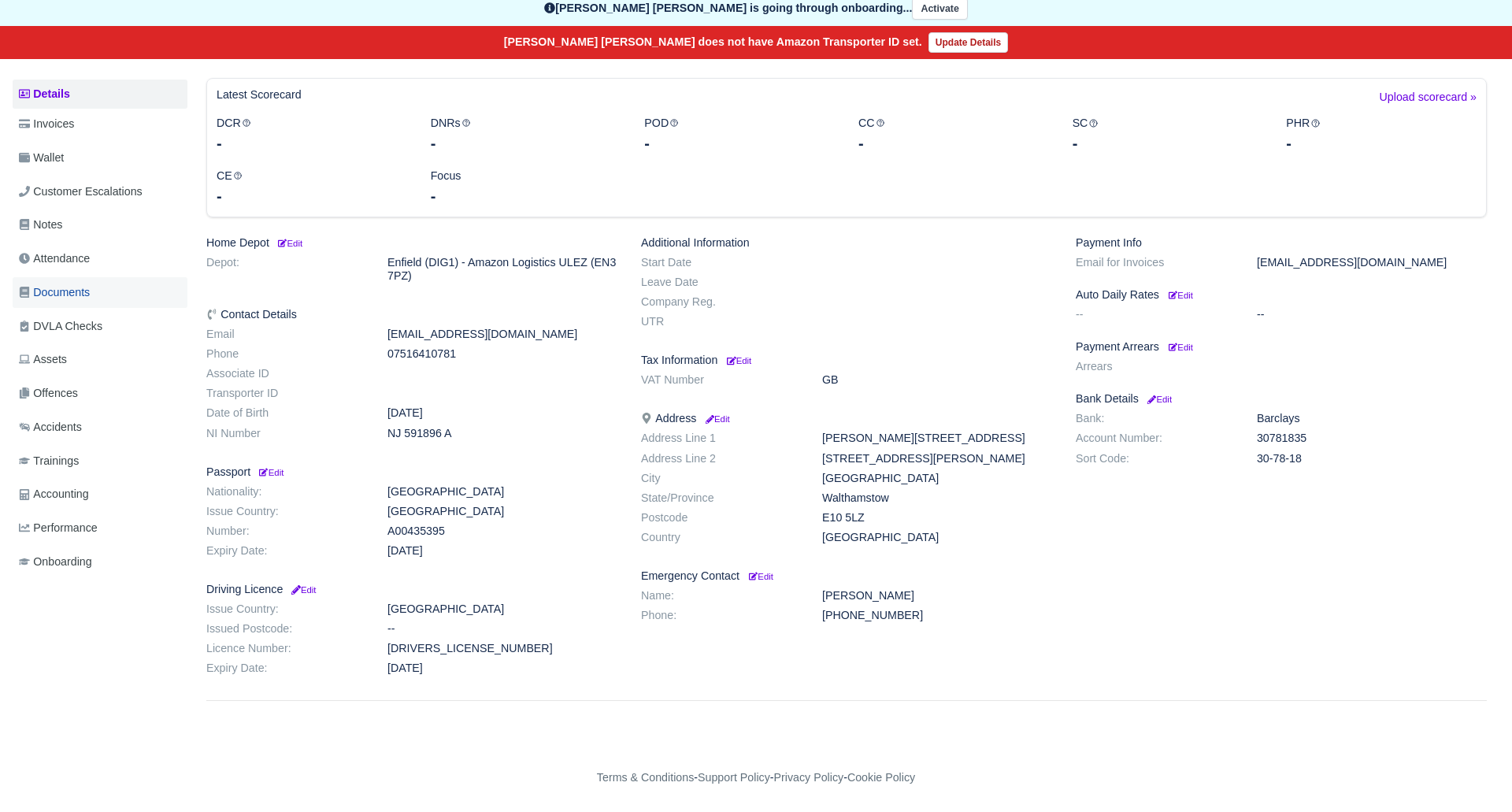
click at [78, 287] on span "Documents" at bounding box center [55, 292] width 71 height 18
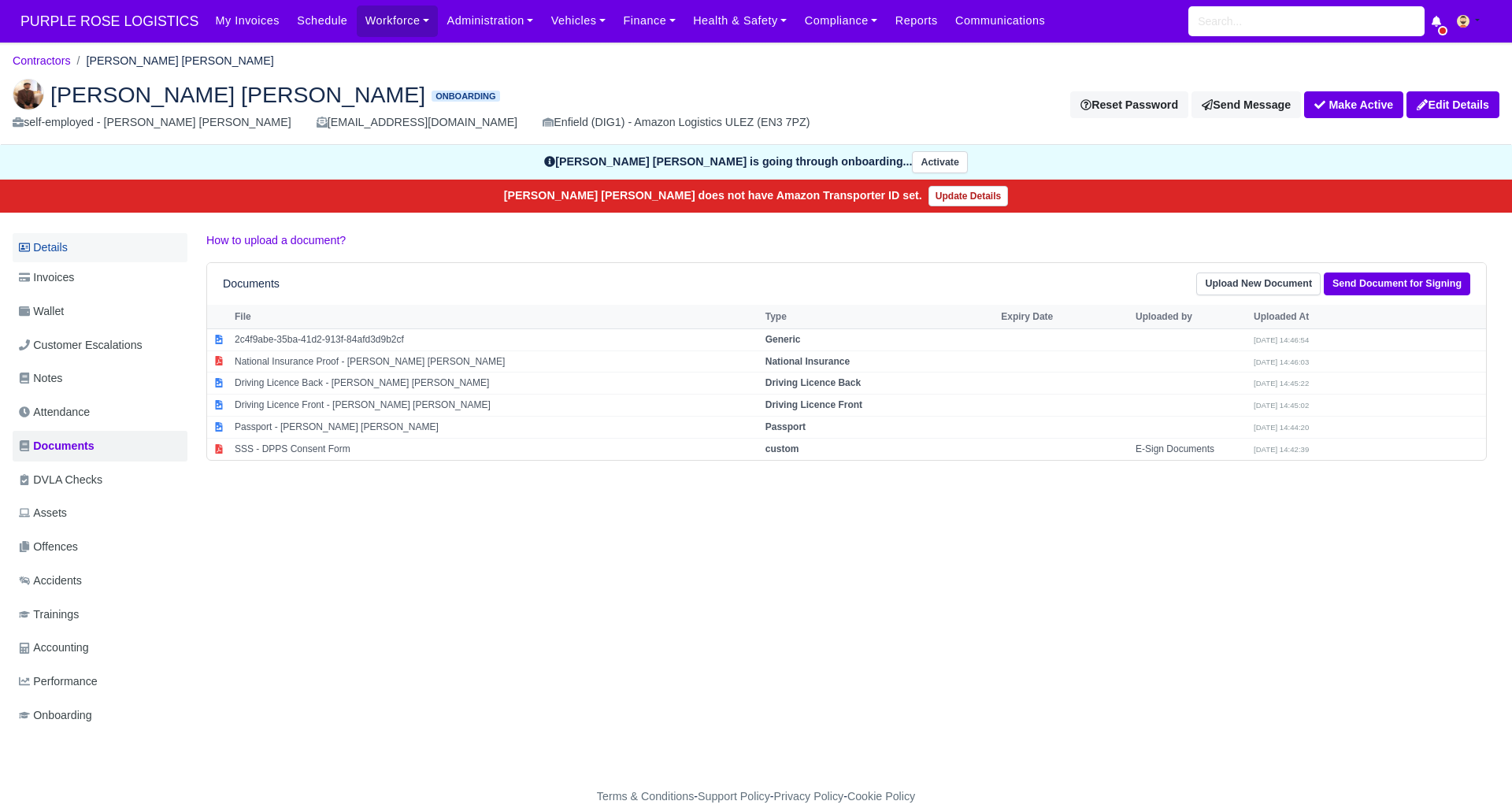
click at [44, 248] on link "Details" at bounding box center [100, 247] width 175 height 29
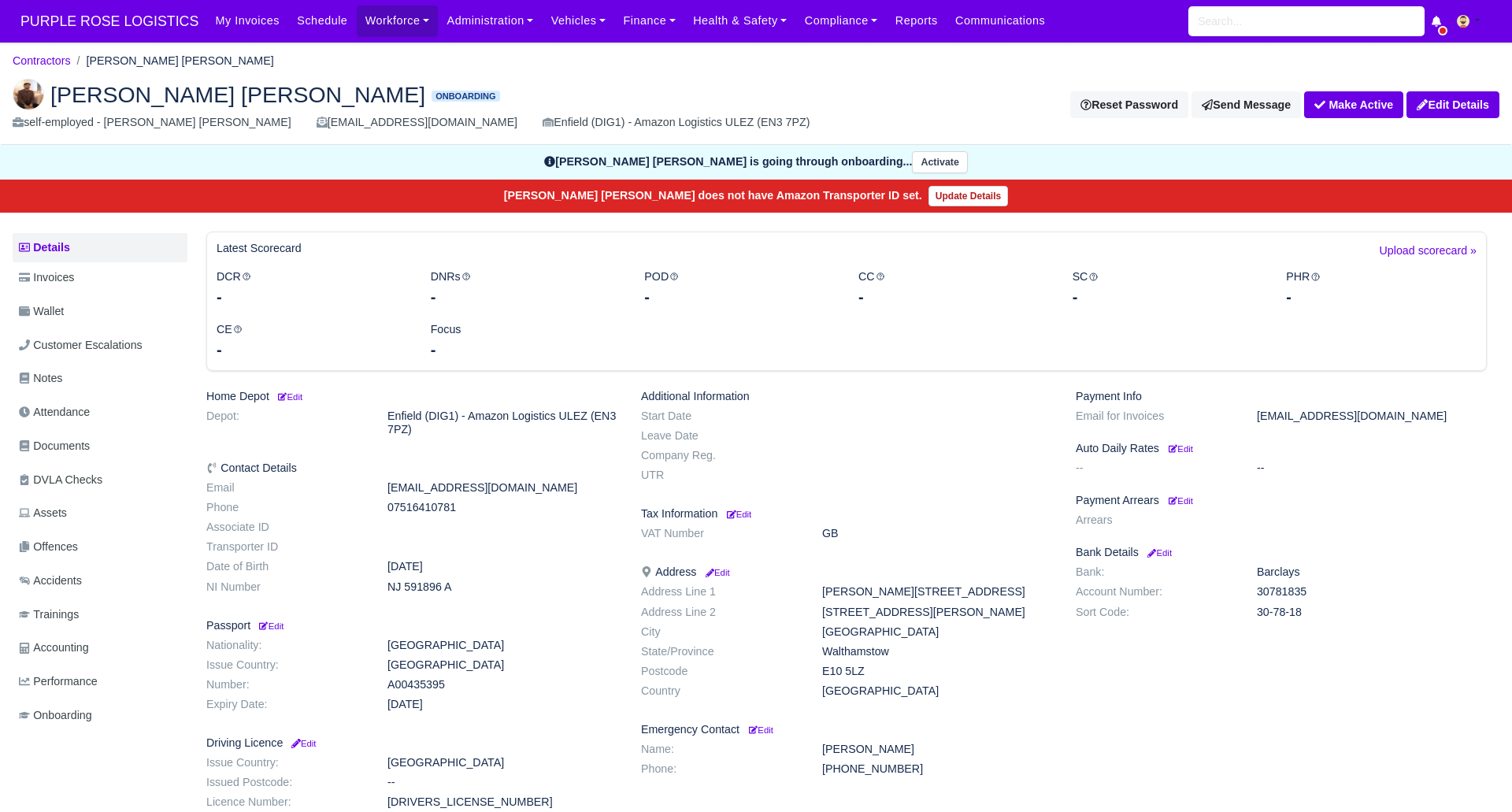
click at [2, 59] on body "PURPLE ROSE LOGISTICS My Invoices Schedule Workforce Manpower Expiring Document…" at bounding box center [756, 406] width 1512 height 812
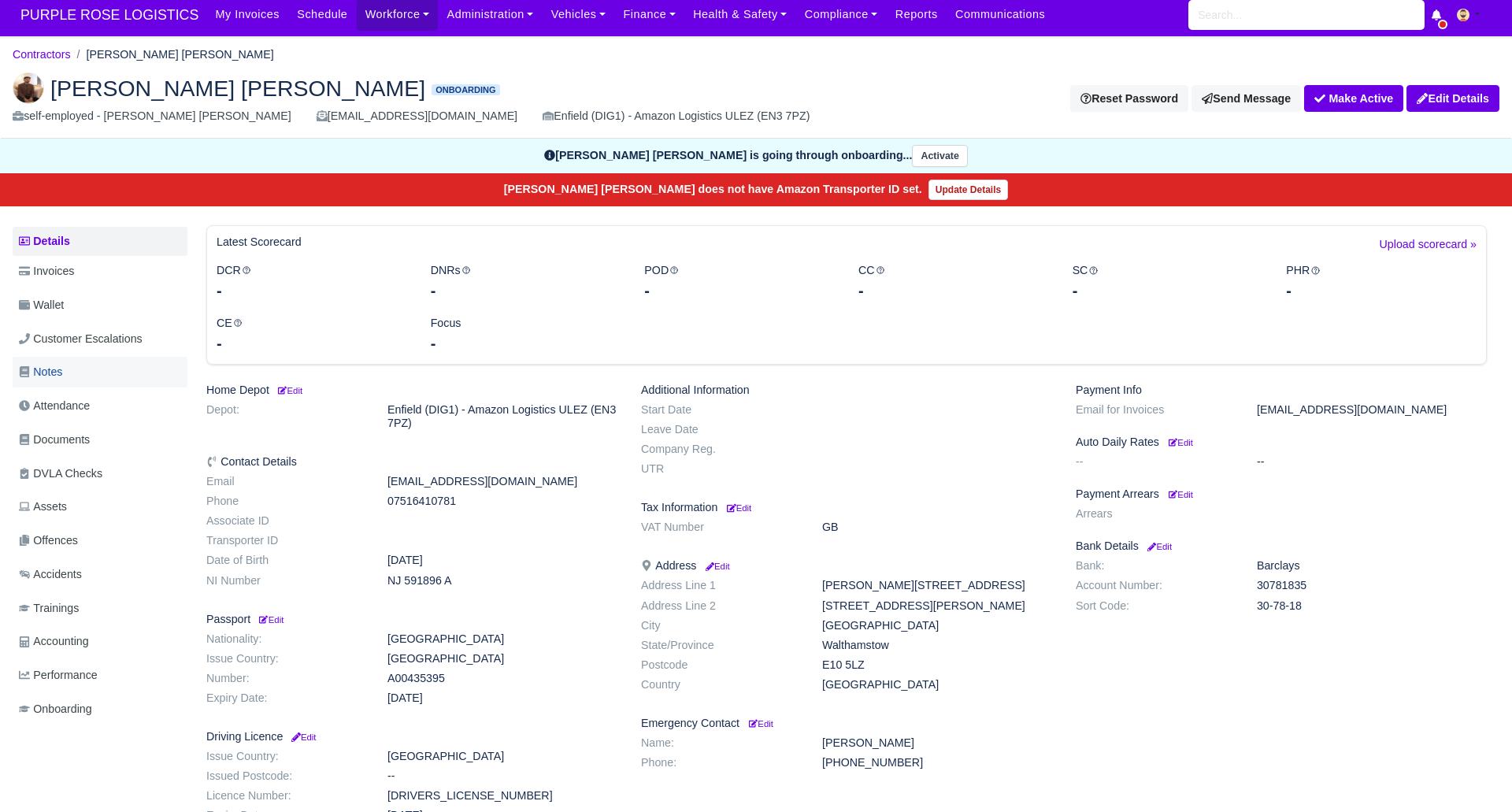
scroll to position [8, 0]
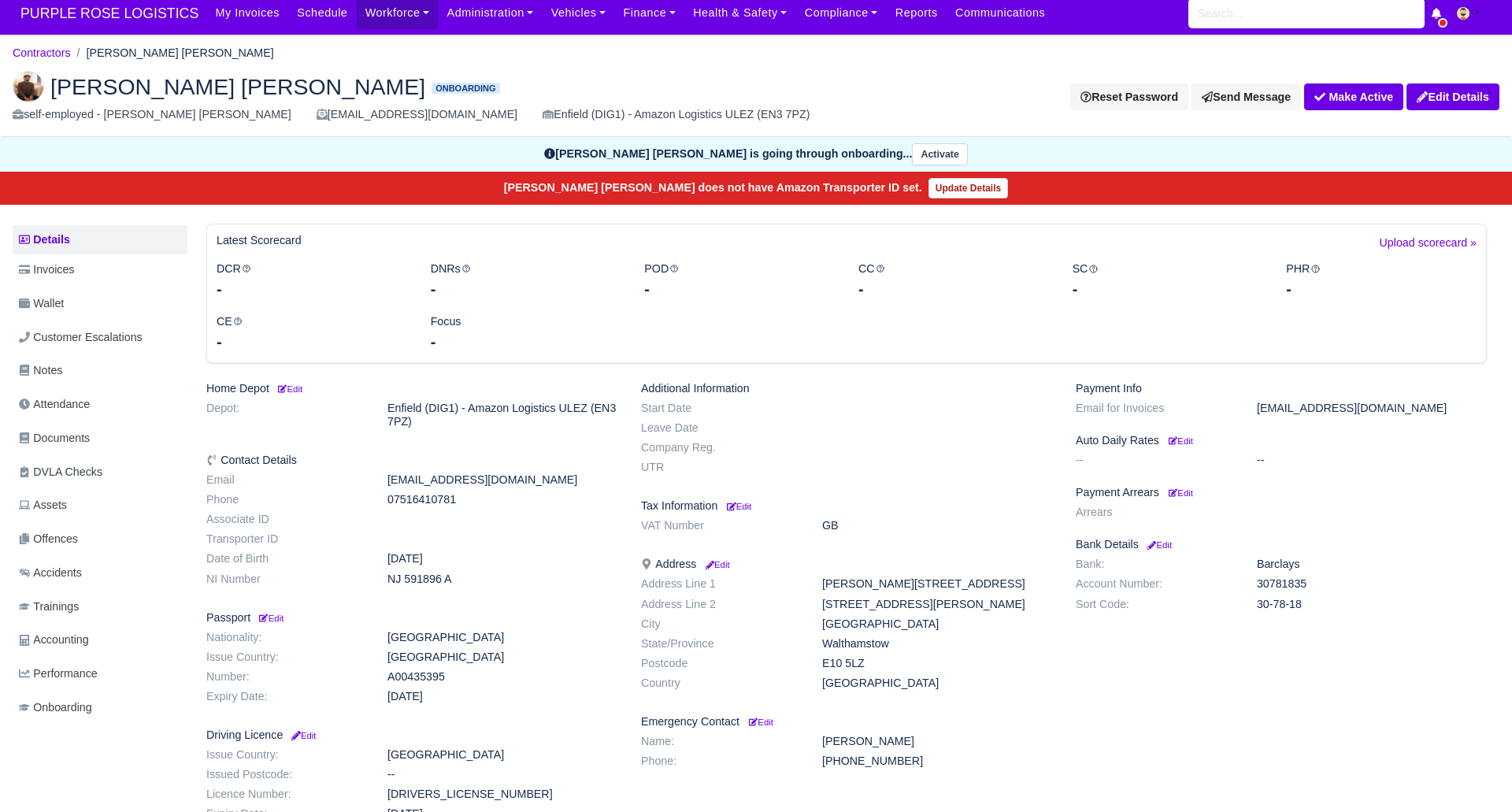
drag, startPoint x: 1, startPoint y: 73, endPoint x: -2, endPoint y: 90, distance: 17.3
click at [0, 90] on html "PURPLE ROSE LOGISTICS My Invoices Schedule Workforce Manpower Expiring Document…" at bounding box center [756, 397] width 1512 height 812
click at [90, 438] on span "Documents" at bounding box center [55, 439] width 71 height 18
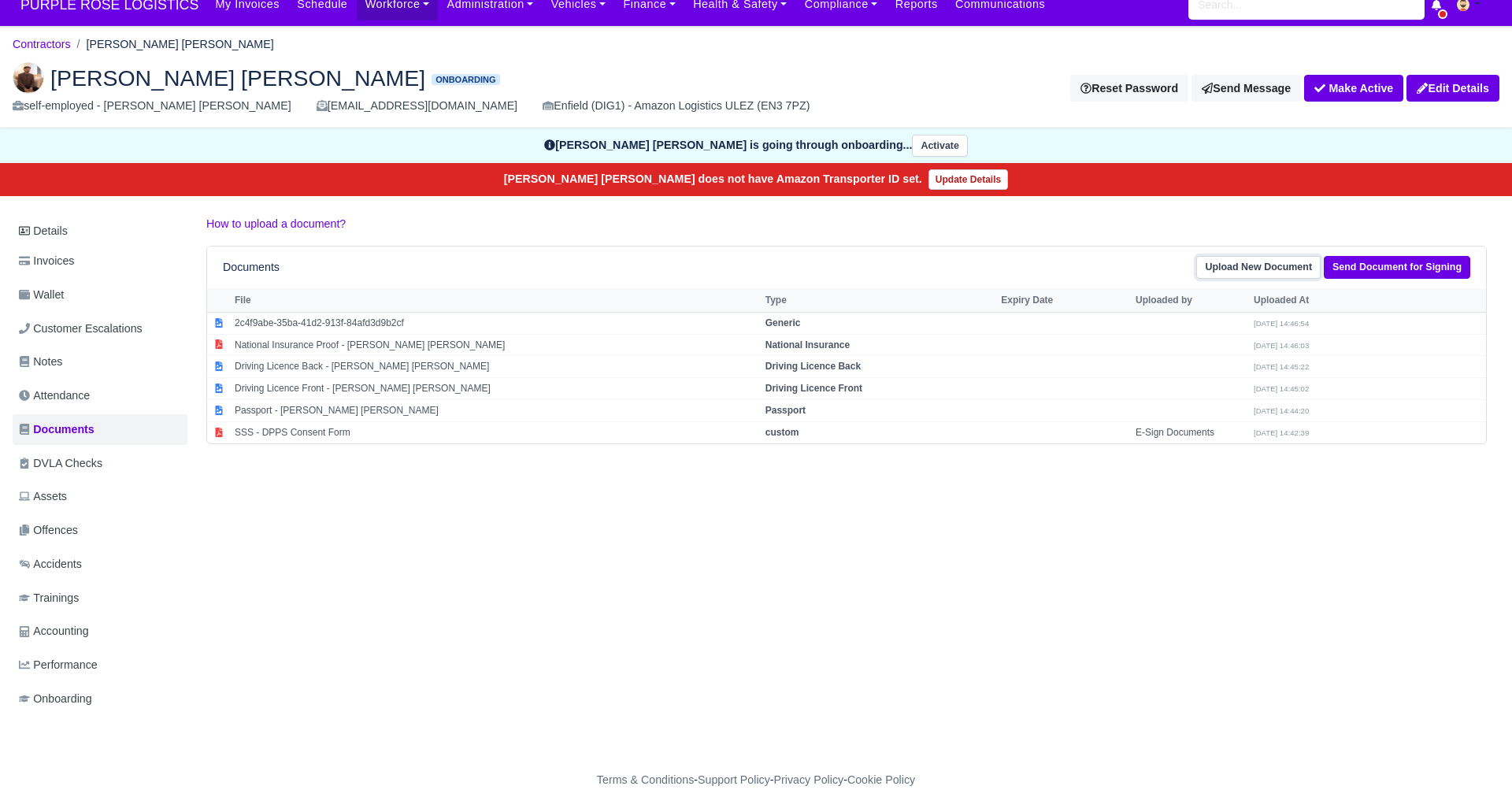
click at [1291, 271] on link "Upload New Document" at bounding box center [1258, 268] width 125 height 23
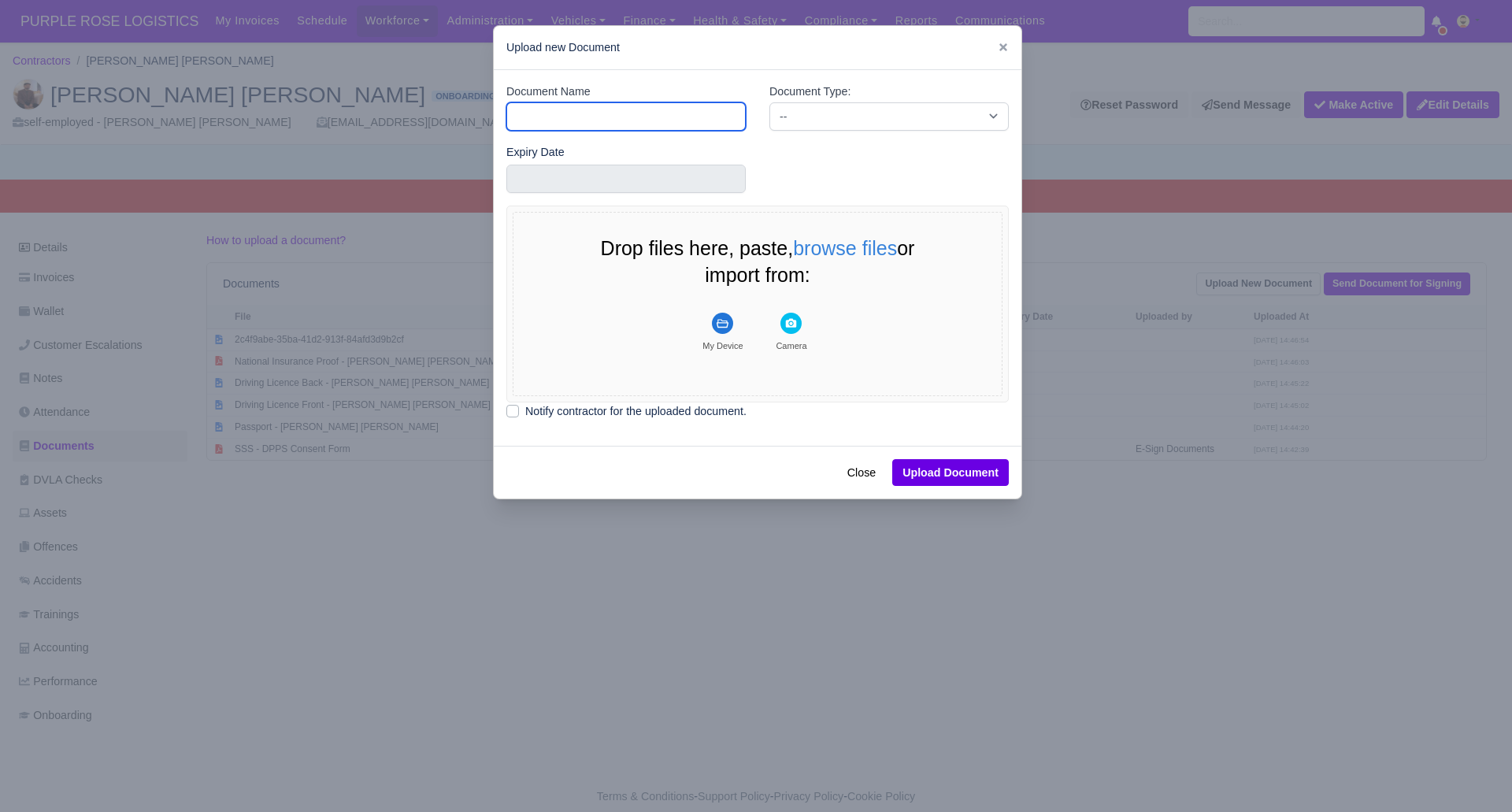
click at [600, 115] on input "Document Name" at bounding box center [626, 116] width 240 height 28
type input "RTW"
click at [817, 121] on select "-- Accounting Engagement Letter Age Verification Confirmation Background Check …" at bounding box center [889, 116] width 240 height 28
select select "right-to-work"
click at [769, 102] on select "-- Accounting Engagement Letter Age Verification Confirmation Background Check …" at bounding box center [889, 116] width 240 height 28
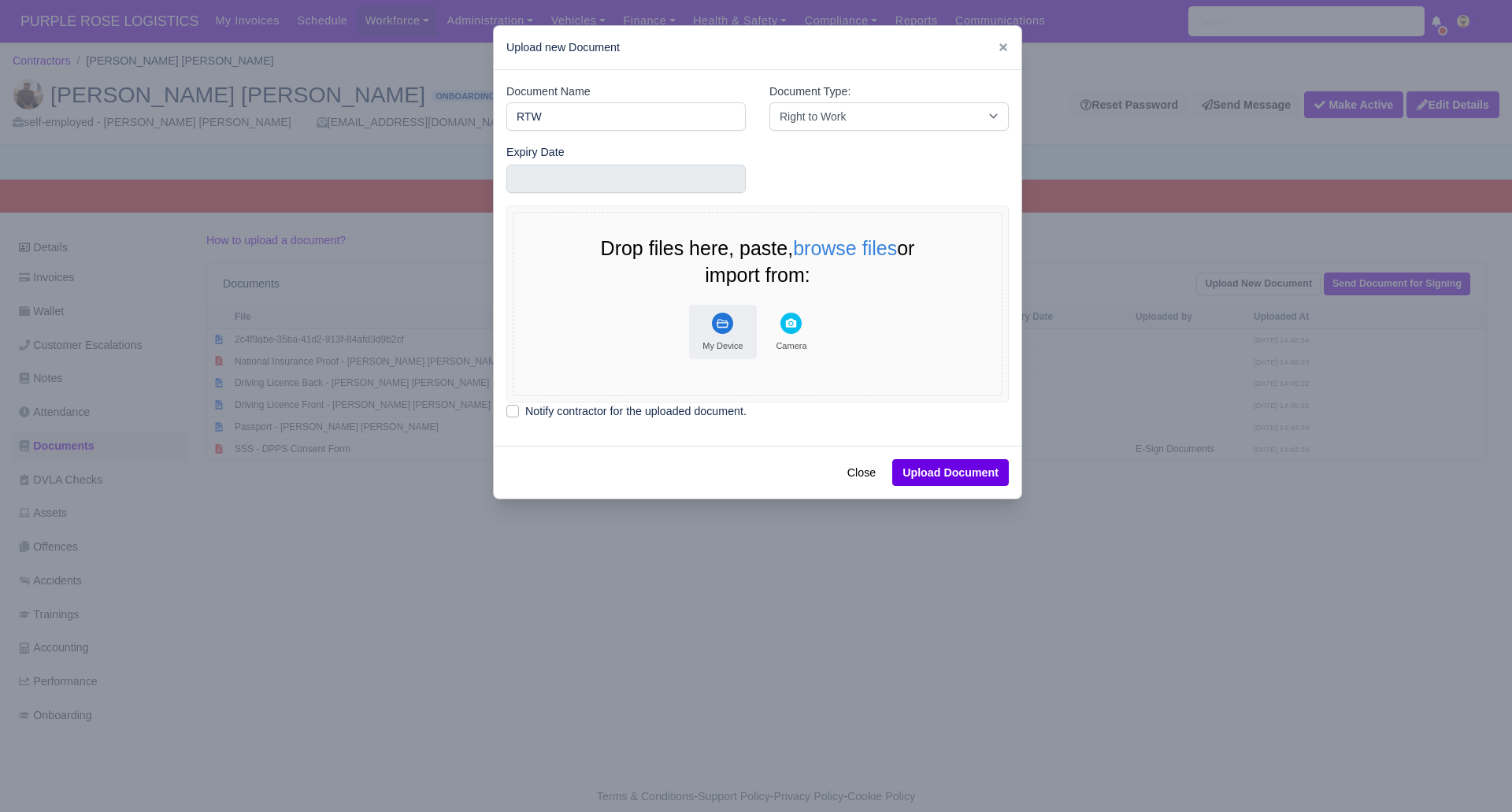
click at [731, 326] on rect "File Uploader" at bounding box center [723, 323] width 21 height 21
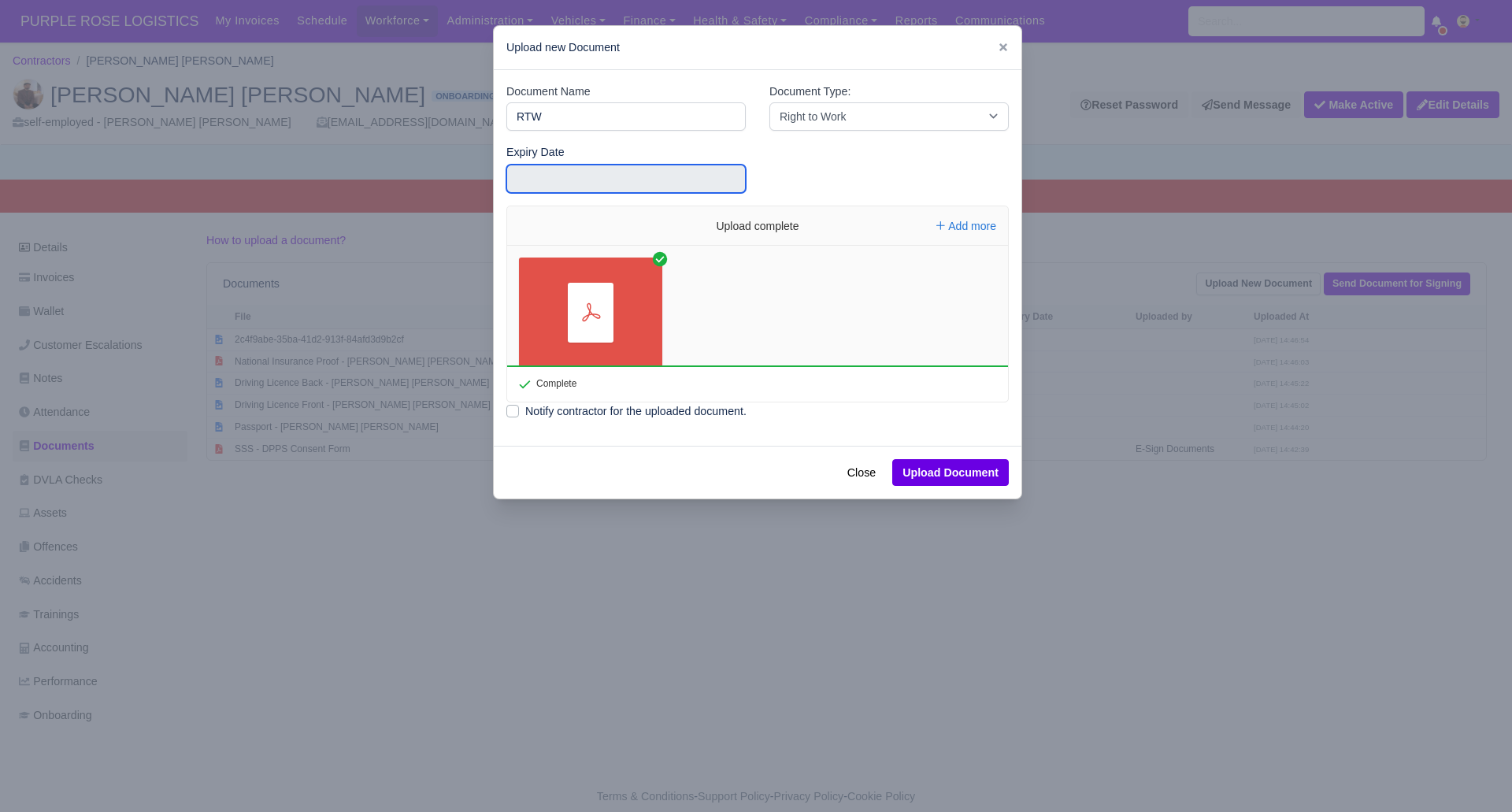
click at [549, 182] on input "text" at bounding box center [626, 178] width 240 height 28
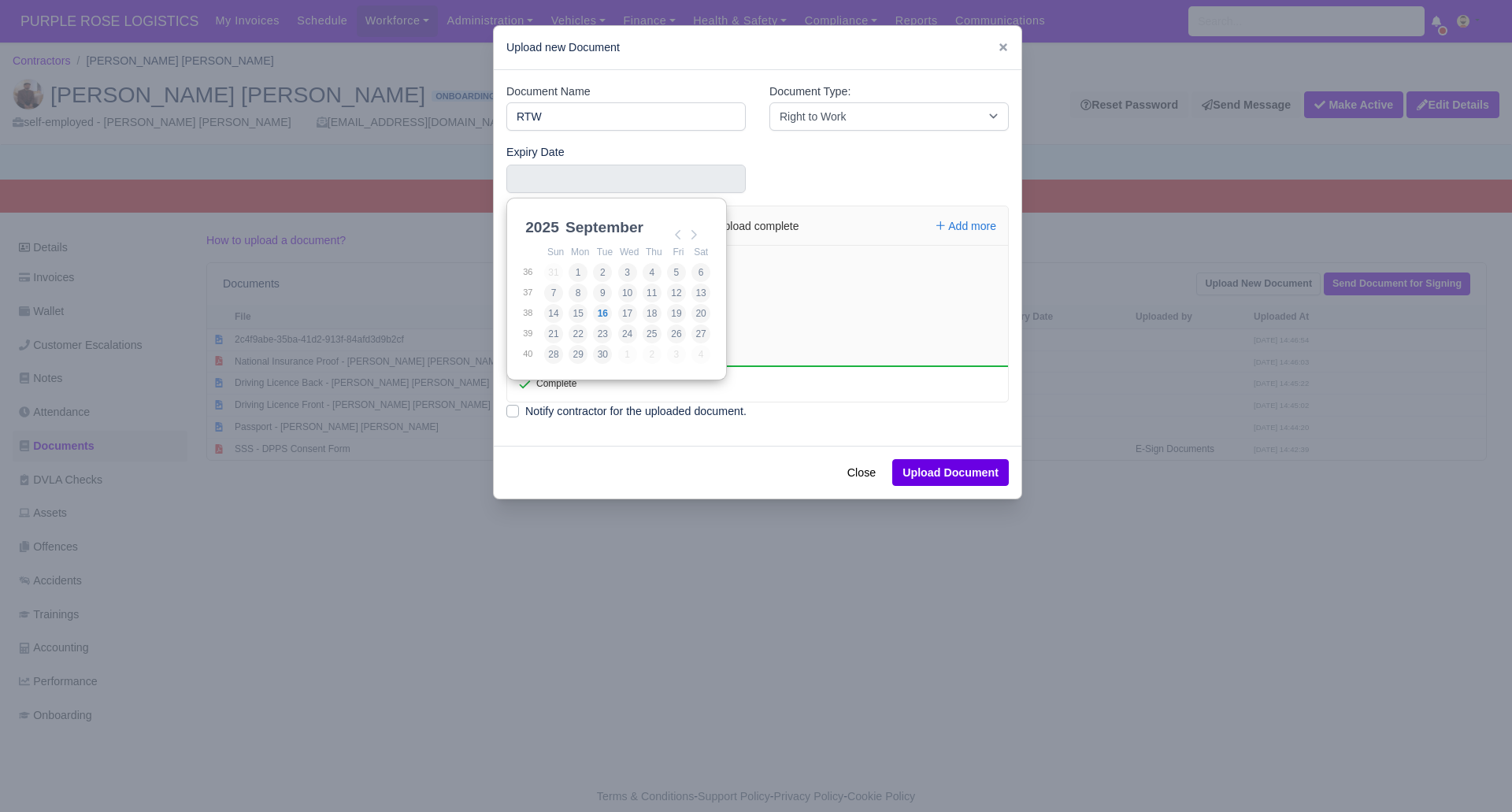
scroll to position [4, 0]
drag, startPoint x: 546, startPoint y: 230, endPoint x: 549, endPoint y: 240, distance: 10.4
click at [547, 230] on select "2021 2022 2023 2024 2025 2026 2027 2028 2029 2030 2031 2032 2033 2034 2035 2036…" at bounding box center [558, 232] width 71 height 33
click at [597, 225] on select "January February March April May June July August September October November De…" at bounding box center [615, 232] width 105 height 33
type input "2028-02-09"
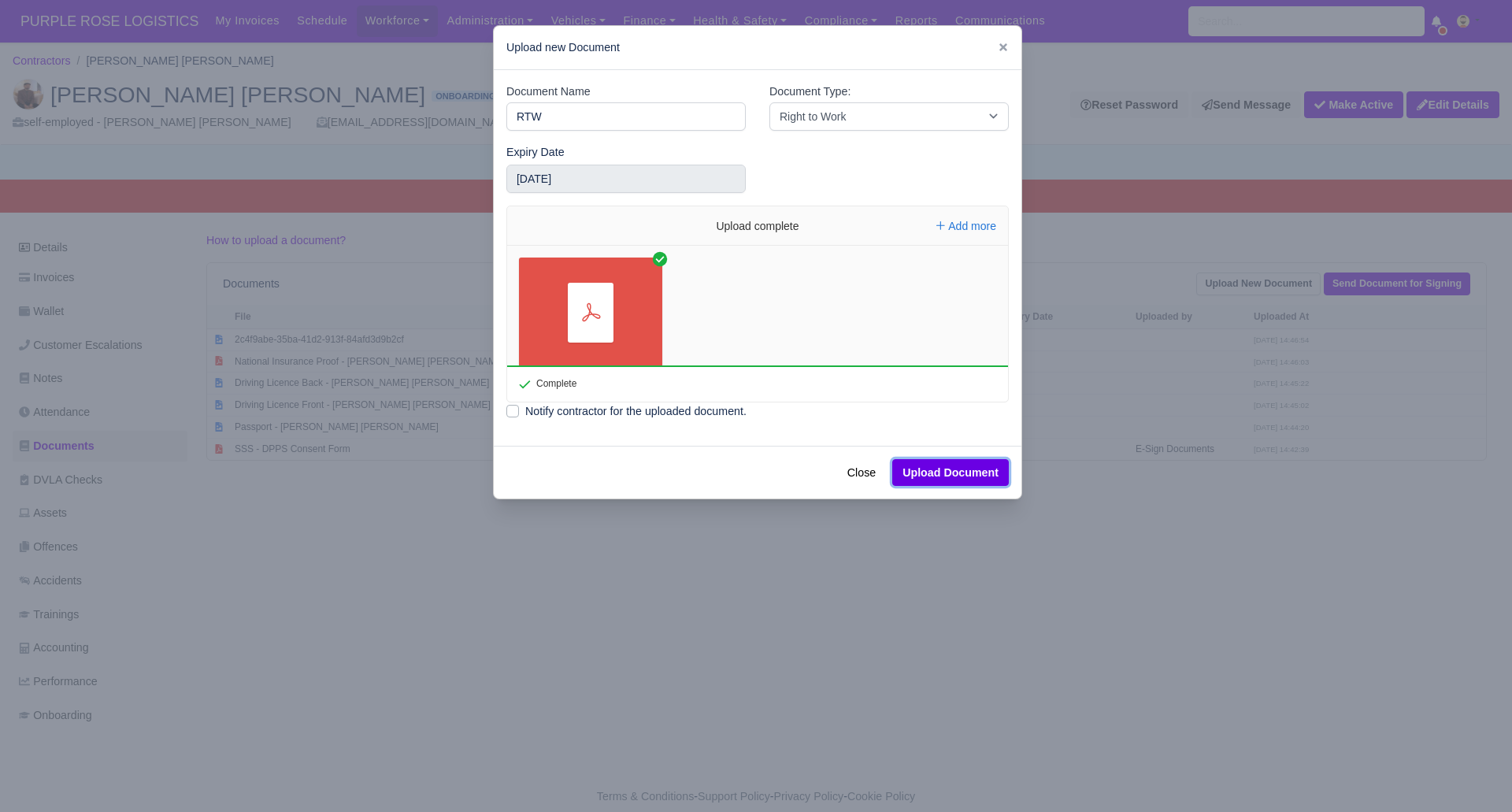
click at [950, 476] on button "Upload Document" at bounding box center [950, 472] width 116 height 26
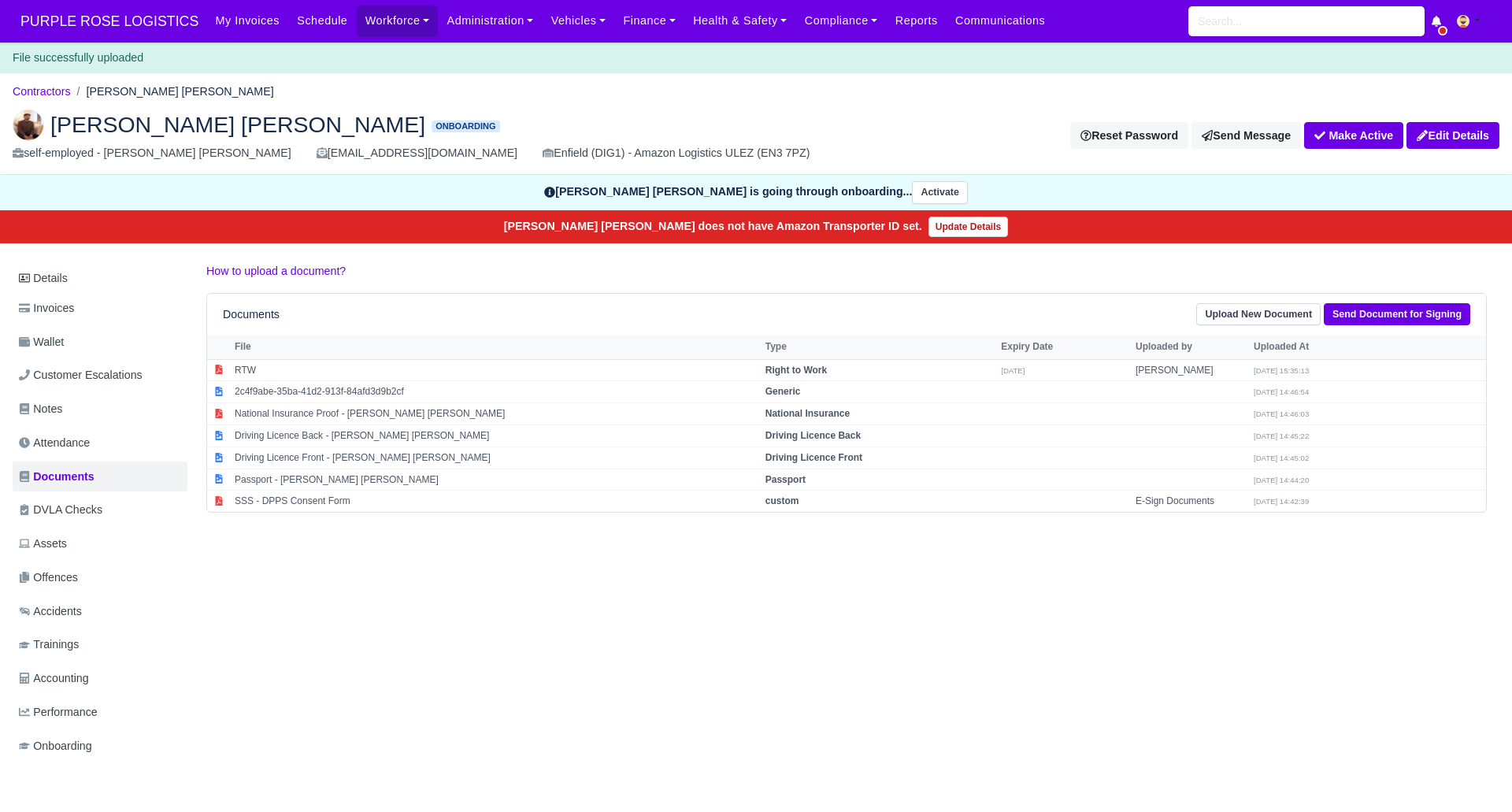
drag, startPoint x: 819, startPoint y: 589, endPoint x: 761, endPoint y: 516, distance: 93.2
click at [819, 588] on div "Details Invoices Wallet Customer Escalations Notes Attendance Documents DVLA Ch…" at bounding box center [756, 527] width 1487 height 530
click at [803, 477] on strong "Passport" at bounding box center [786, 479] width 40 height 11
select select "passport"
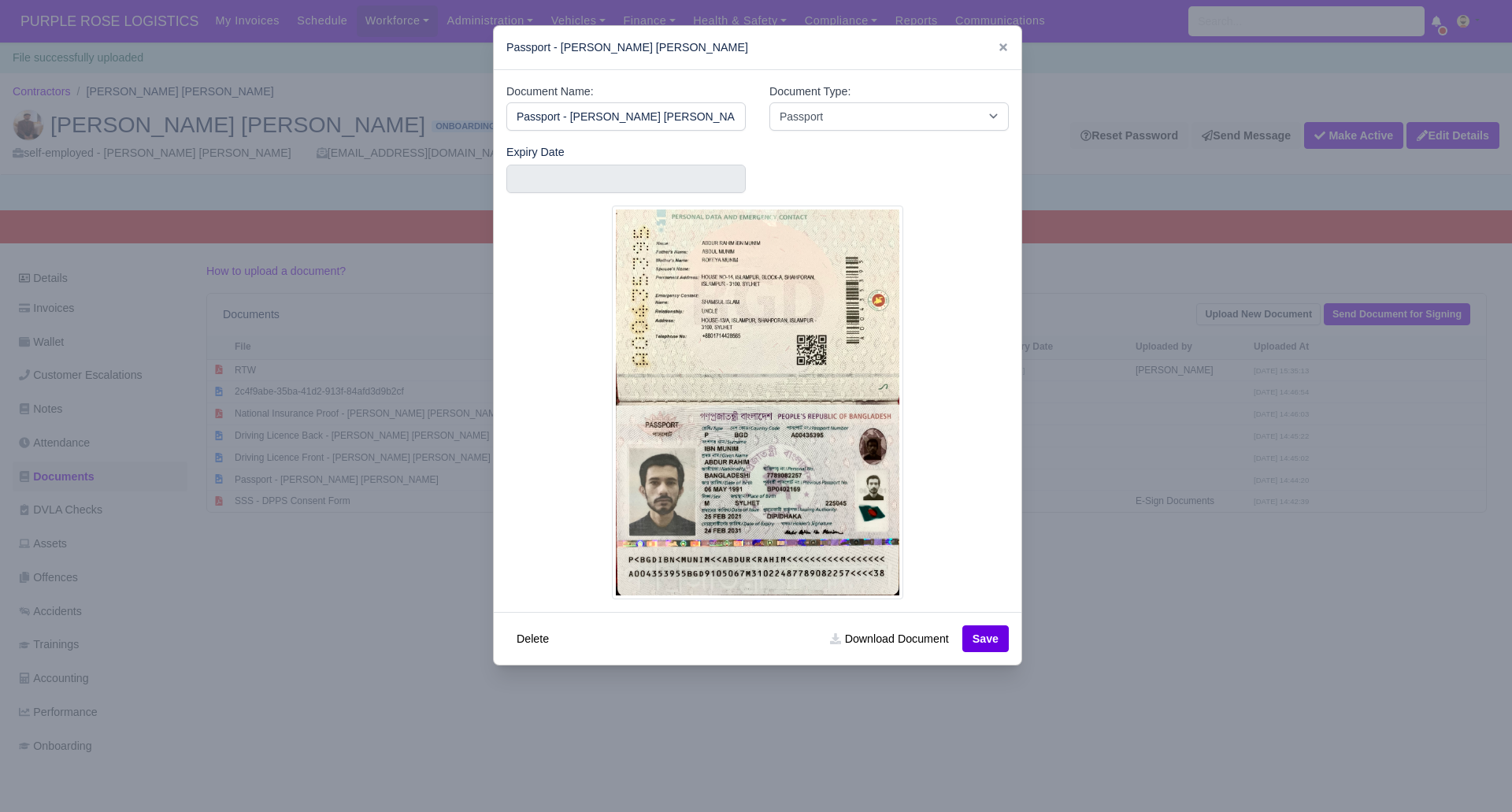
drag, startPoint x: 1218, startPoint y: 574, endPoint x: 1216, endPoint y: 558, distance: 16.1
click at [1217, 572] on div at bounding box center [756, 406] width 1512 height 812
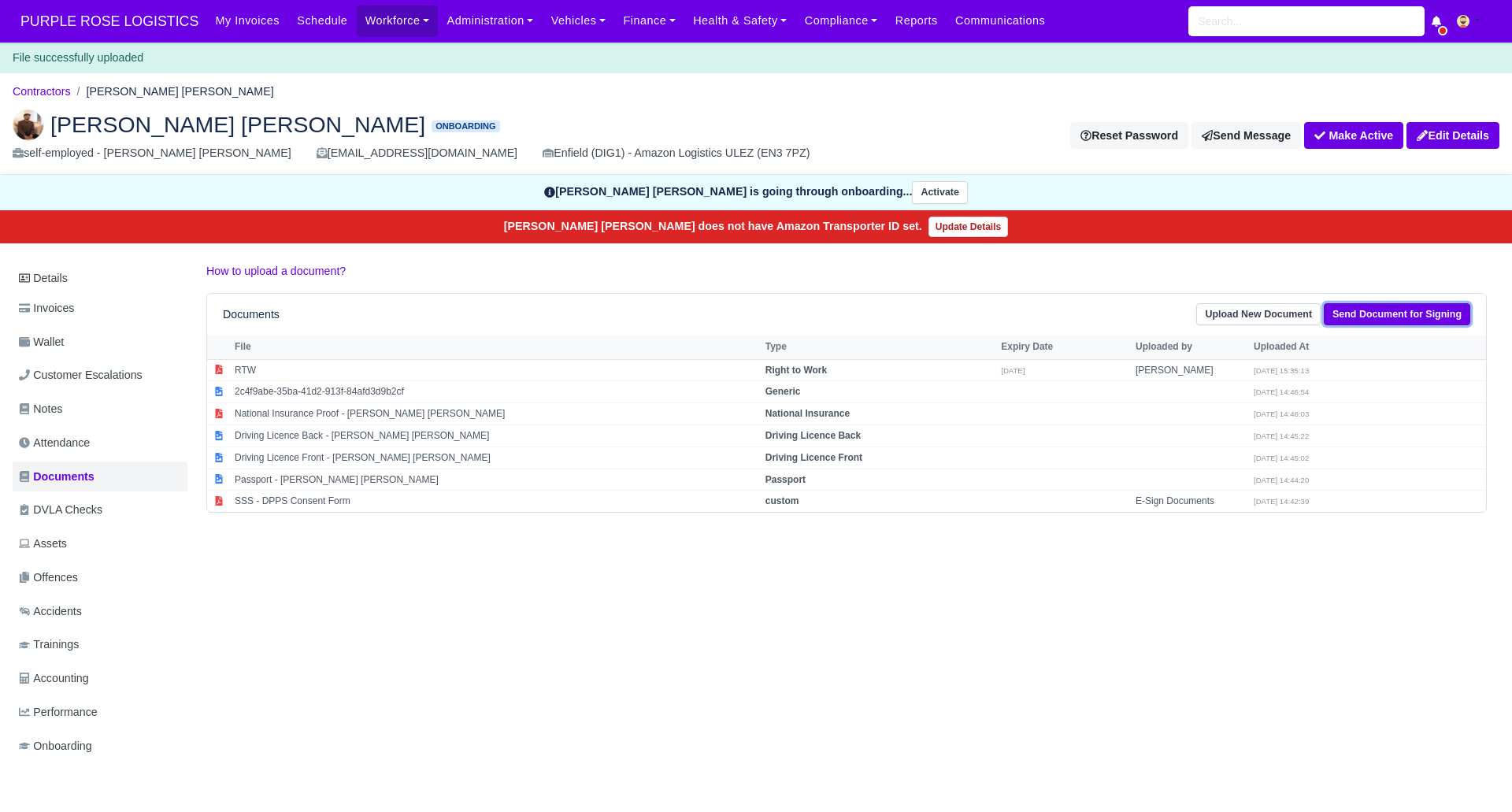
click at [1350, 310] on link "Send Document for Signing" at bounding box center [1397, 315] width 146 height 23
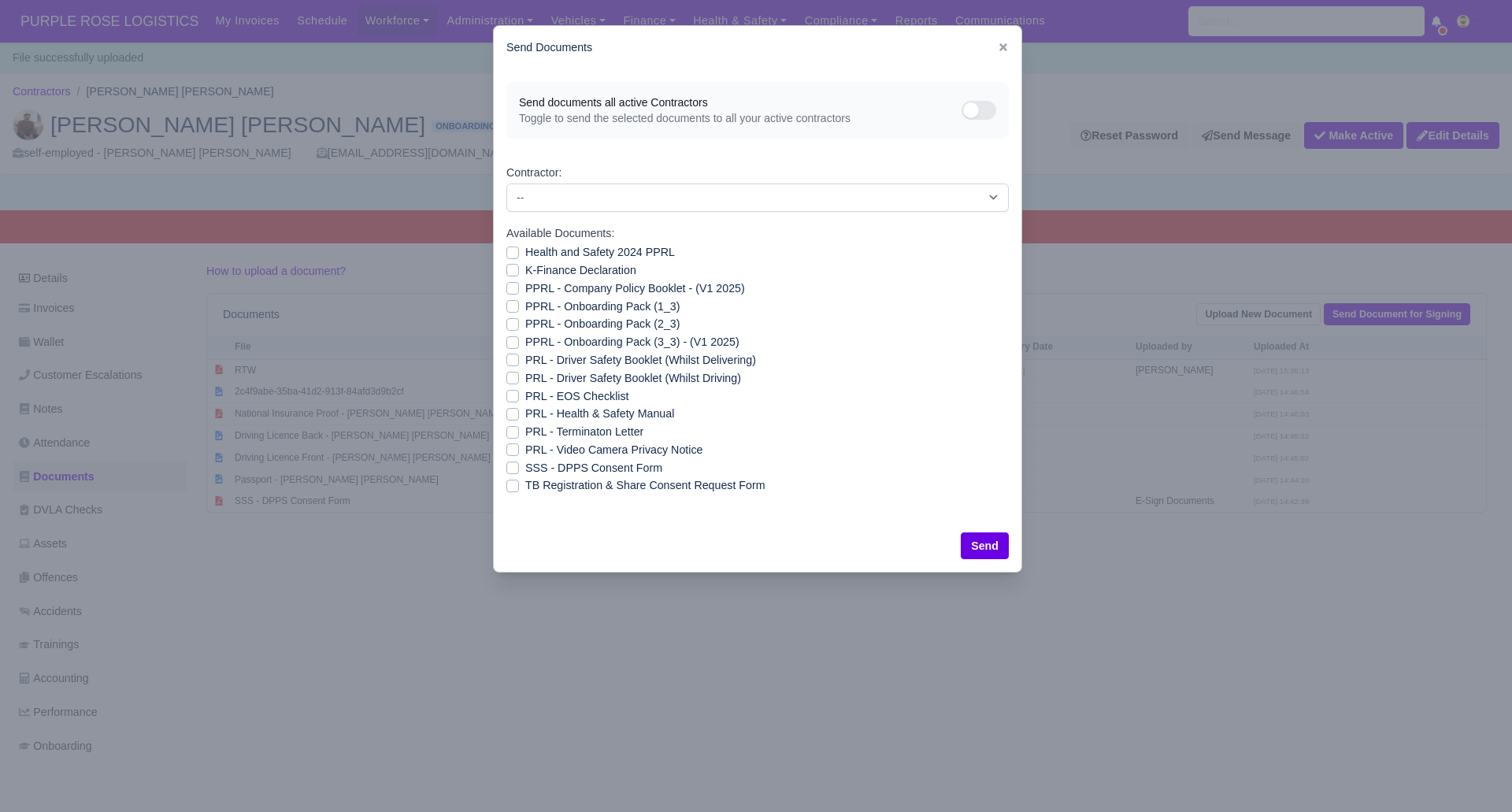
click at [525, 253] on label "Health and Safety 2024 PPRL" at bounding box center [600, 253] width 150 height 18
click at [511, 253] on input "Health and Safety 2024 PPRL" at bounding box center [512, 249] width 12 height 12
checkbox input "true"
click at [525, 269] on label "K-Finance Declaration" at bounding box center [581, 271] width 111 height 18
click at [514, 269] on input "K-Finance Declaration" at bounding box center [512, 268] width 12 height 12
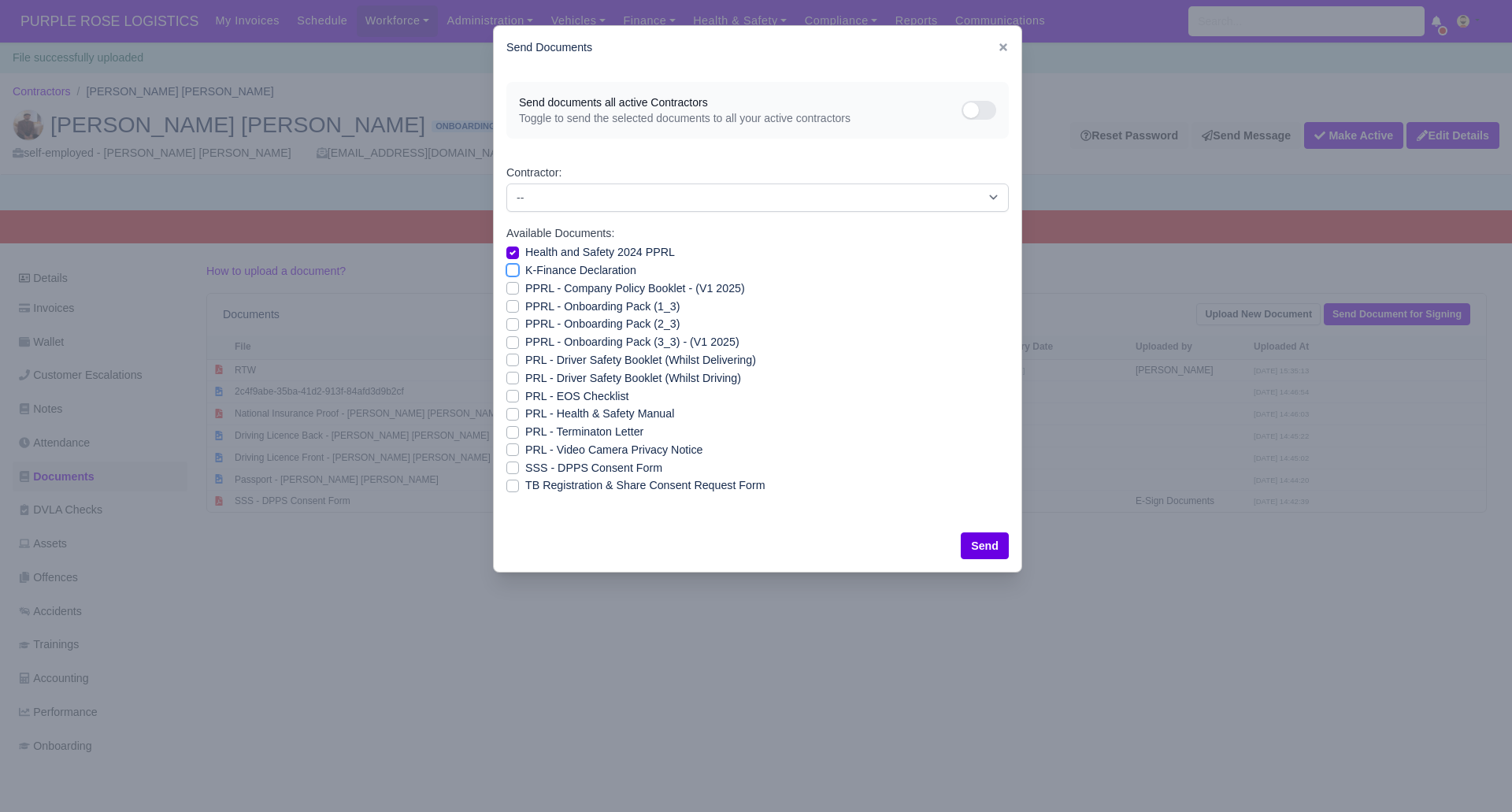
checkbox input "true"
click at [525, 287] on label "PPRL - Company Policy Booklet - (V1 2025)" at bounding box center [635, 288] width 220 height 18
click at [510, 287] on input "PPRL - Company Policy Booklet - (V1 2025)" at bounding box center [512, 285] width 12 height 12
checkbox input "true"
click at [525, 302] on label "PPRL - Onboarding Pack (1_3)" at bounding box center [602, 306] width 155 height 18
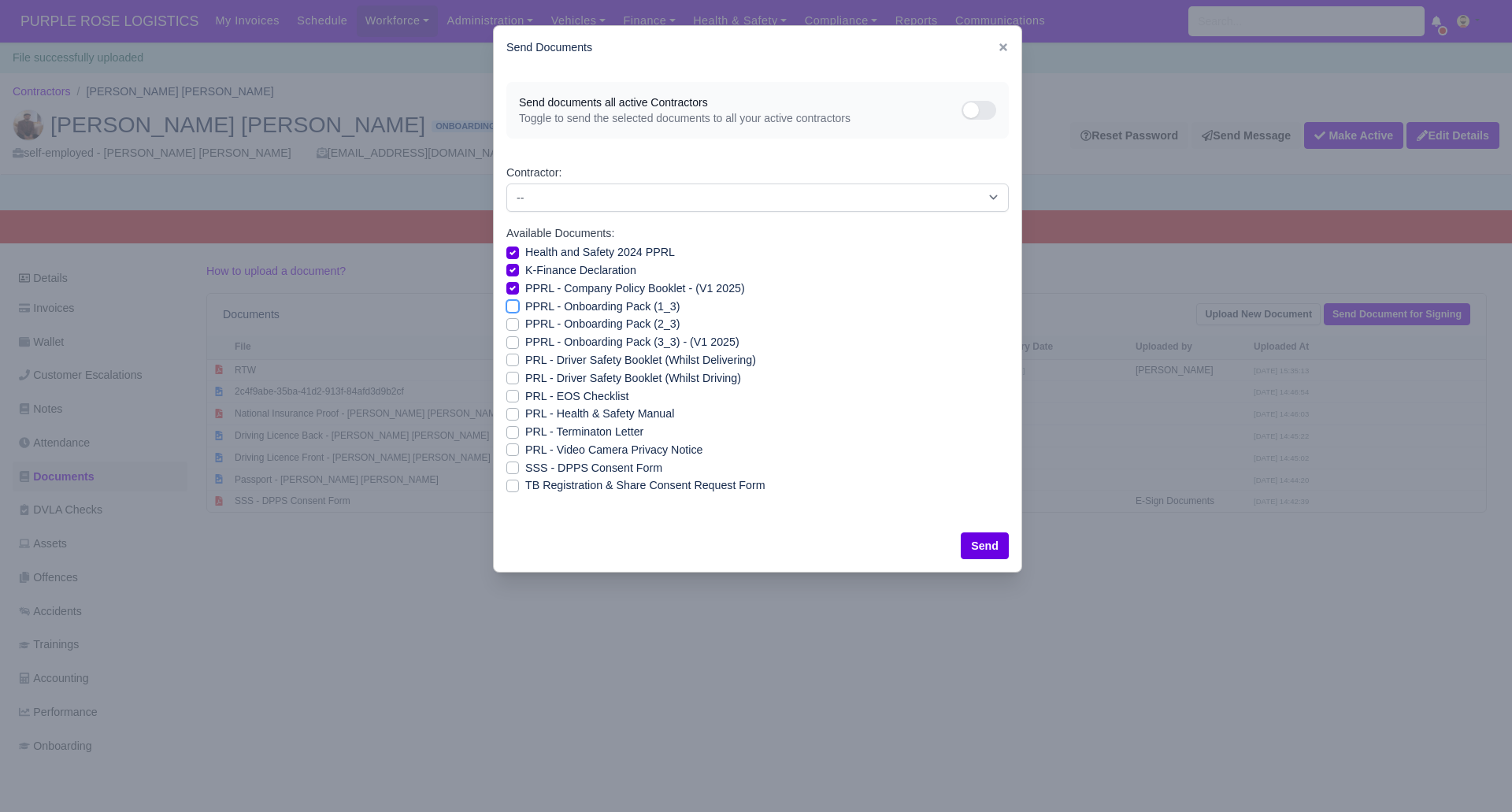
click at [509, 302] on input "PPRL - Onboarding Pack (1_3)" at bounding box center [512, 303] width 12 height 12
checkbox input "true"
click at [525, 321] on label "PPRL - Onboarding Pack (2_3)" at bounding box center [602, 324] width 155 height 18
click at [511, 321] on input "PPRL - Onboarding Pack (2_3)" at bounding box center [512, 321] width 12 height 12
checkbox input "true"
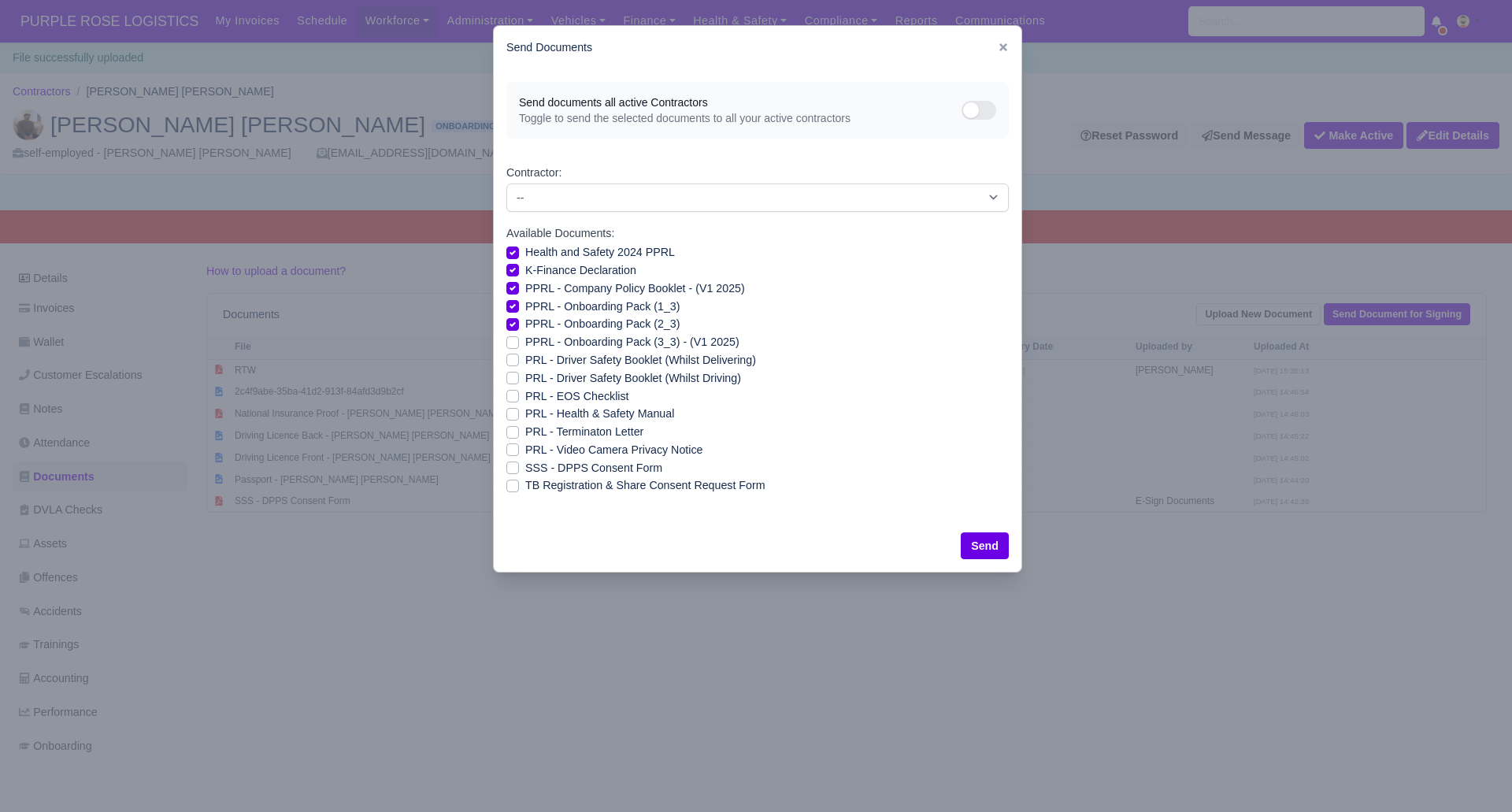
click at [525, 340] on label "PPRL - Onboarding Pack (3_3) - (V1 2025)" at bounding box center [632, 342] width 214 height 18
click at [512, 340] on input "PPRL - Onboarding Pack (3_3) - (V1 2025)" at bounding box center [512, 339] width 12 height 12
checkbox input "true"
click at [525, 360] on label "PRL - Driver Safety Booklet (Whilst Delivering)" at bounding box center [640, 360] width 231 height 18
click at [511, 360] on input "PRL - Driver Safety Booklet (Whilst Delivering)" at bounding box center [512, 357] width 12 height 12
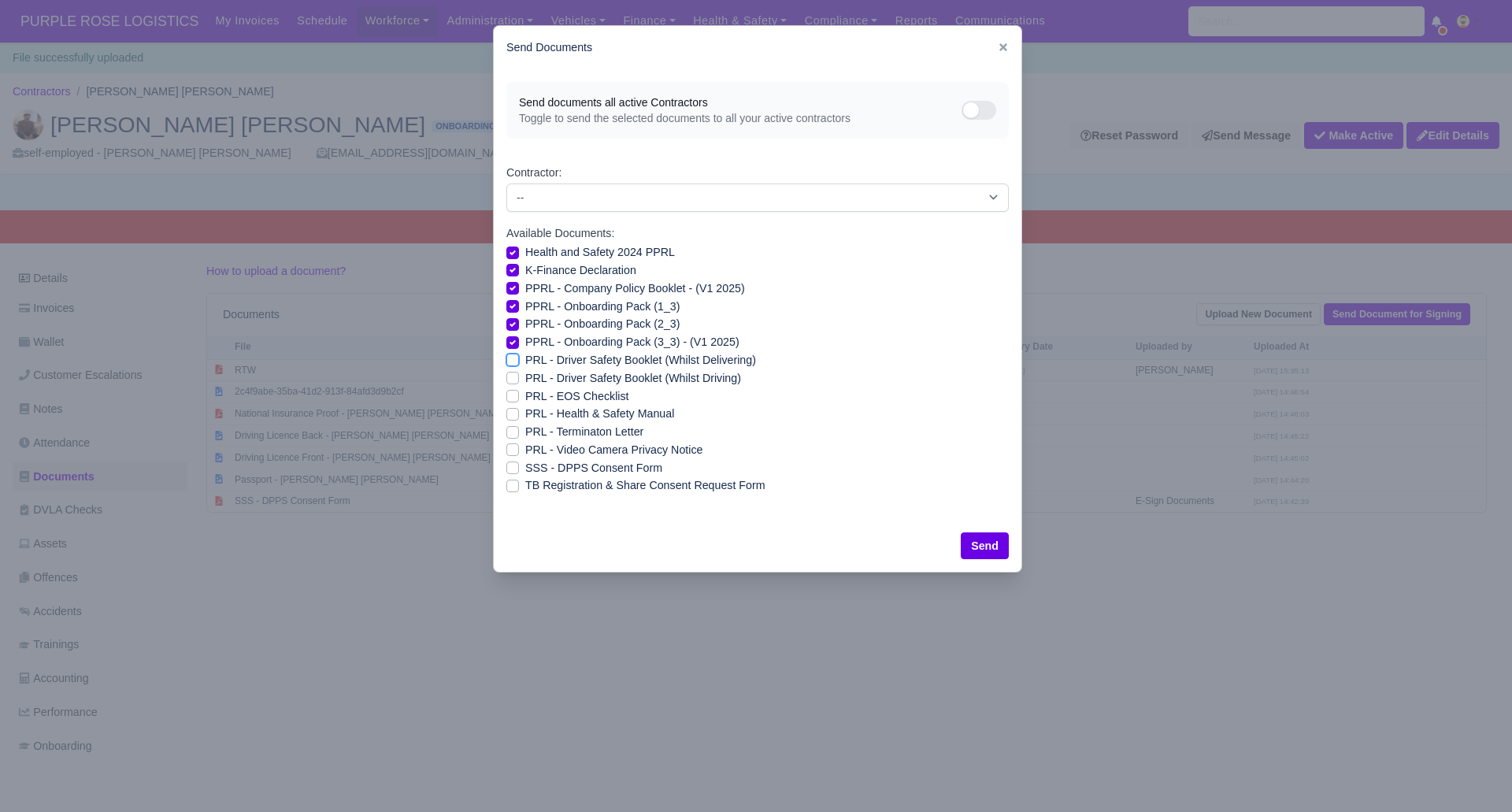
checkbox input "true"
click at [525, 374] on label "PRL - Driver Safety Booklet (Whilst Driving)" at bounding box center [633, 378] width 216 height 18
click at [511, 374] on input "PRL - Driver Safety Booklet (Whilst Driving)" at bounding box center [512, 375] width 12 height 12
checkbox input "true"
click at [525, 412] on label "PRL - Health & Safety Manual" at bounding box center [600, 414] width 149 height 18
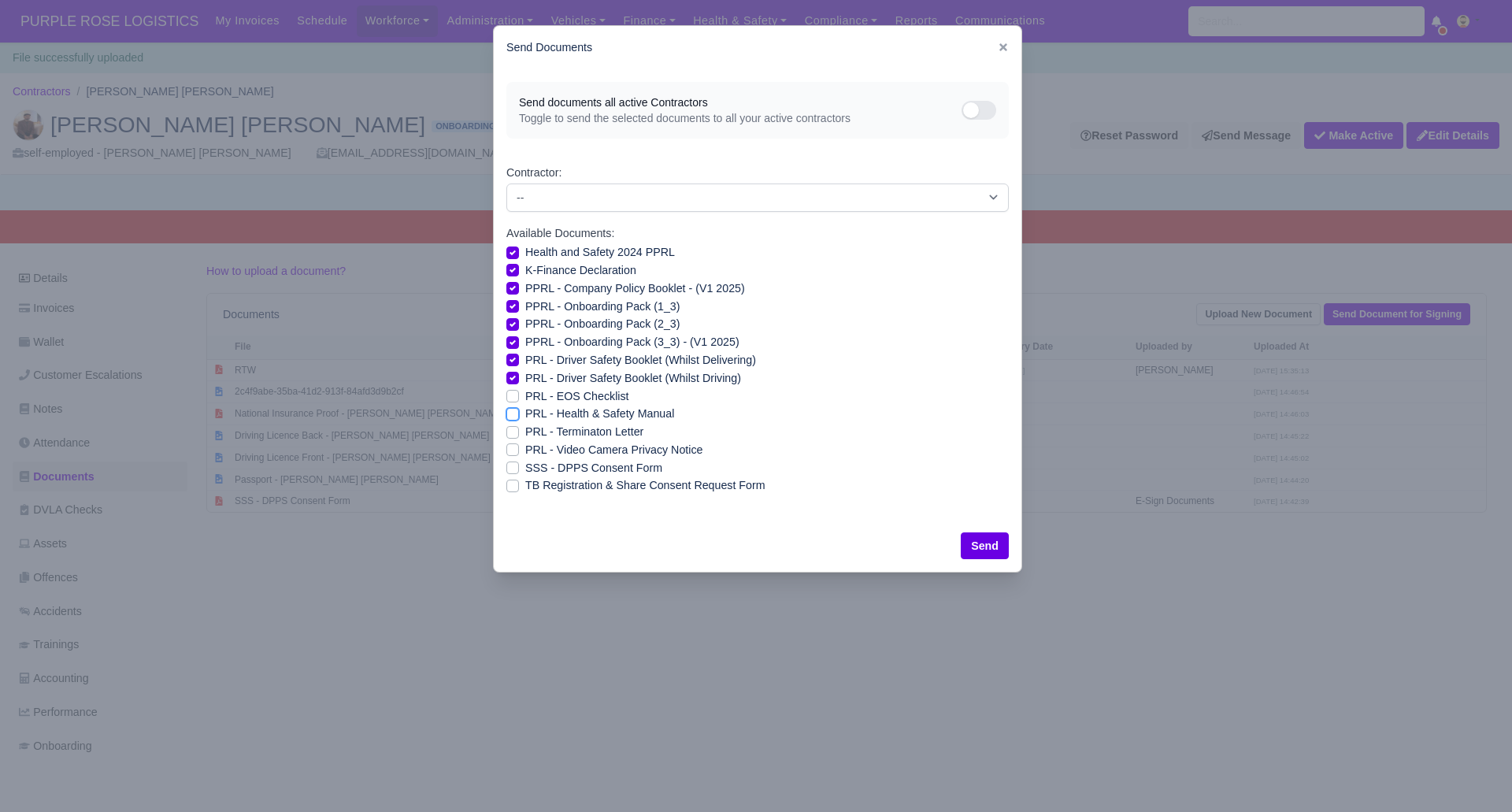
click at [515, 412] on input "PRL - Health & Safety Manual" at bounding box center [512, 411] width 12 height 12
checkbox input "true"
click at [525, 448] on label "PRL - Video Camera Privacy Notice" at bounding box center [614, 450] width 178 height 18
click at [513, 448] on input "PRL - Video Camera Privacy Notice" at bounding box center [512, 447] width 12 height 12
checkbox input "true"
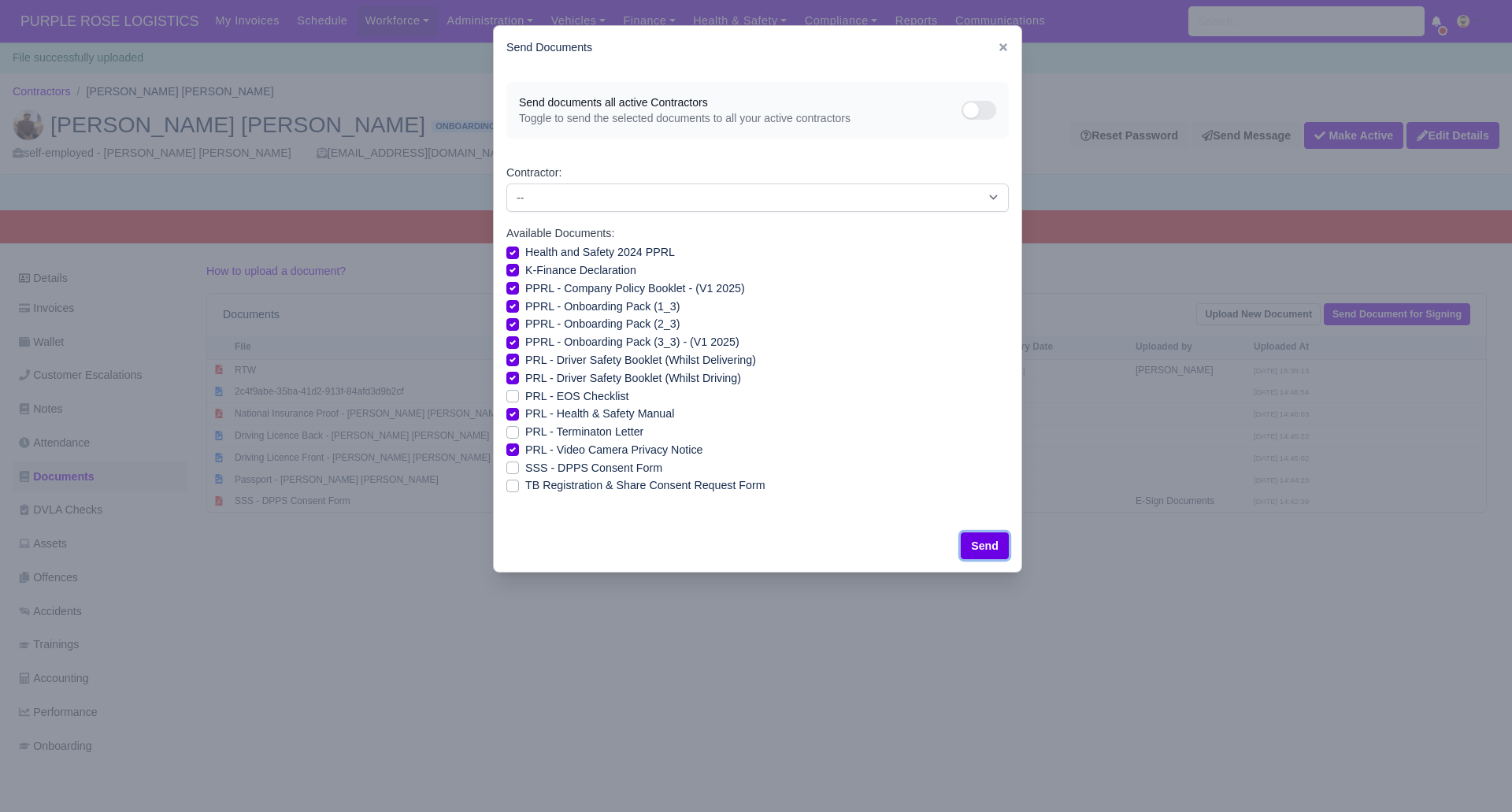
click at [963, 548] on button "Send" at bounding box center [985, 545] width 48 height 26
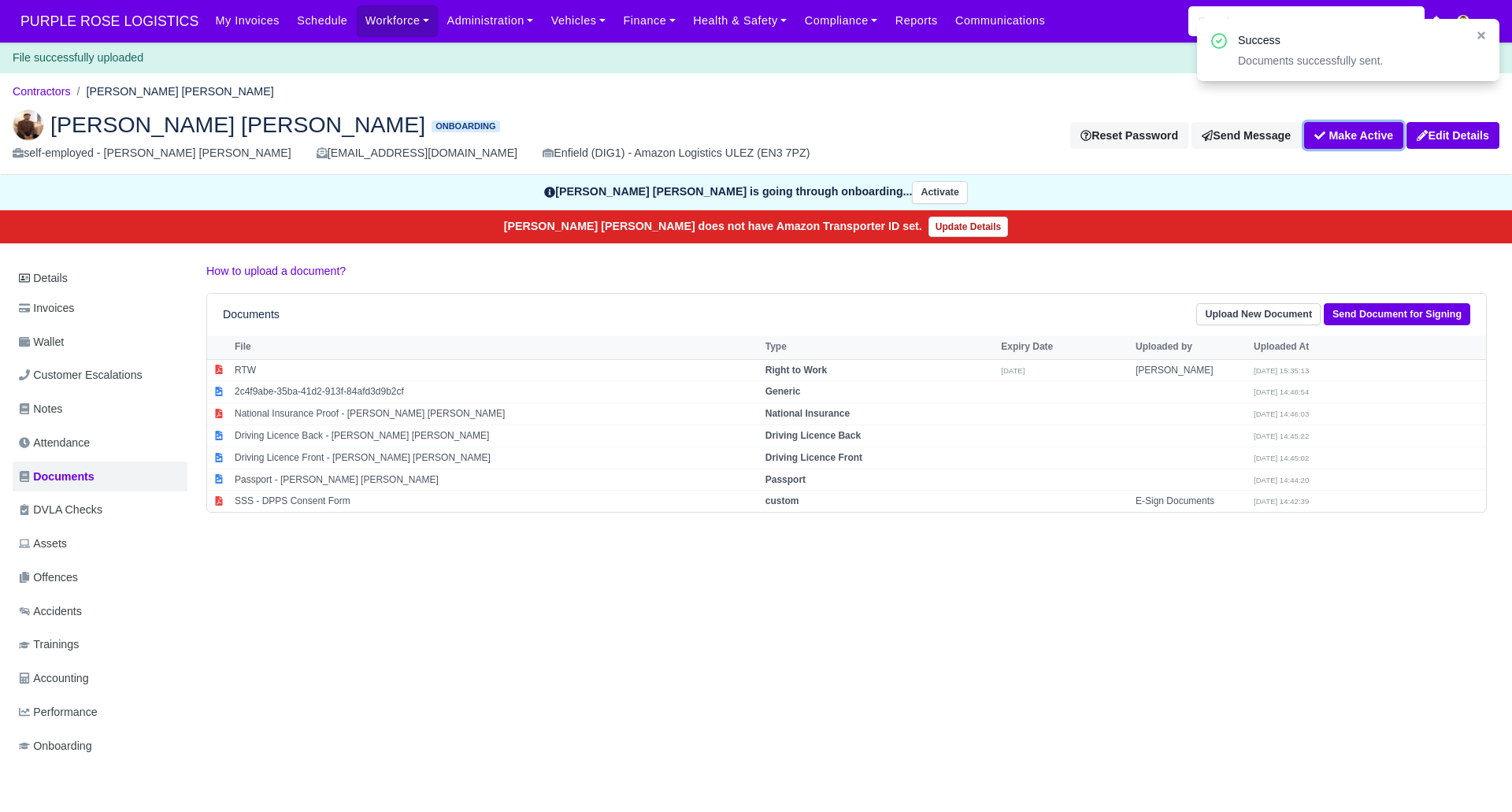
click at [1345, 131] on button "Make Active" at bounding box center [1354, 135] width 99 height 26
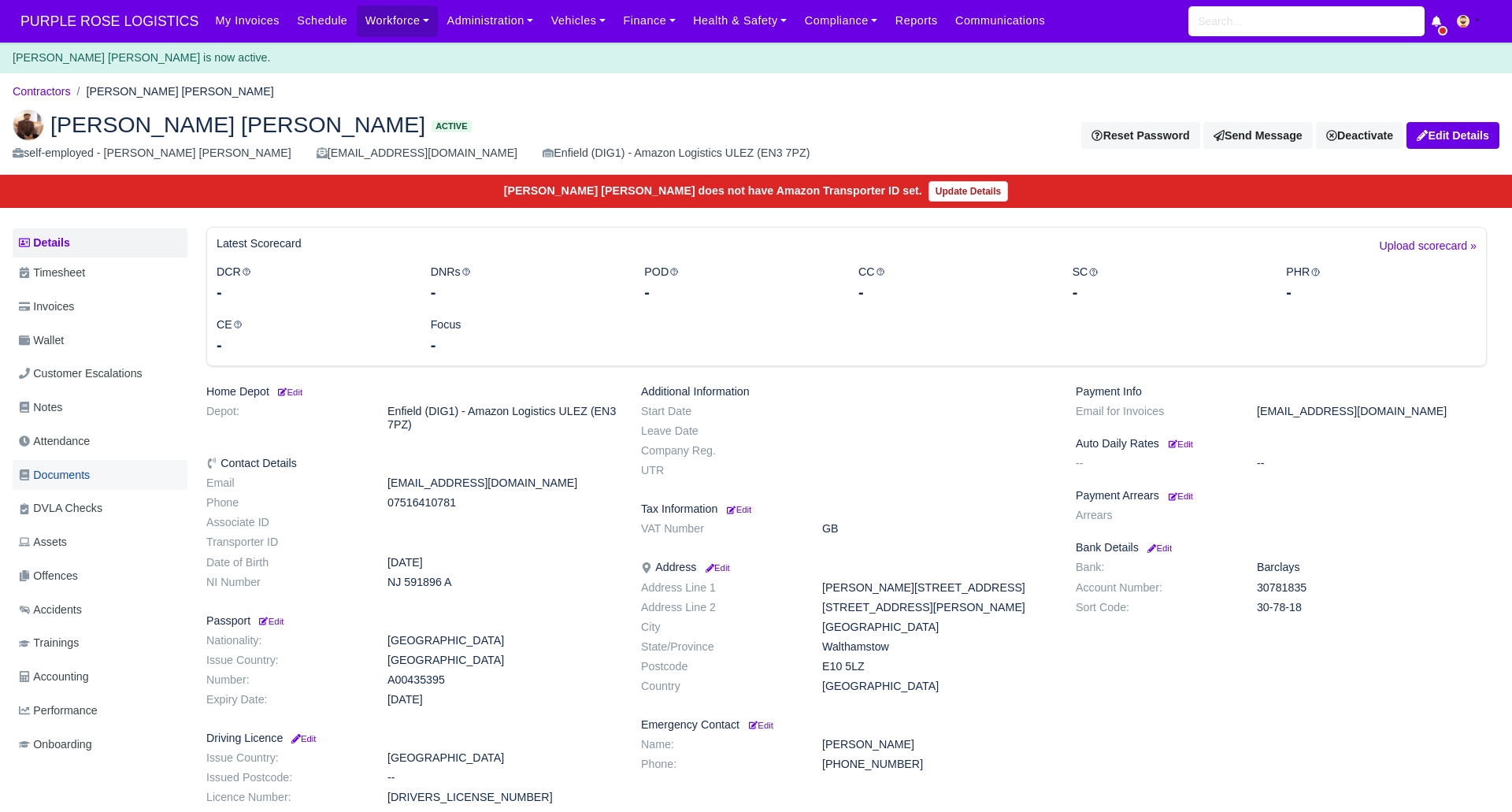
click at [80, 482] on span "Documents" at bounding box center [55, 475] width 71 height 18
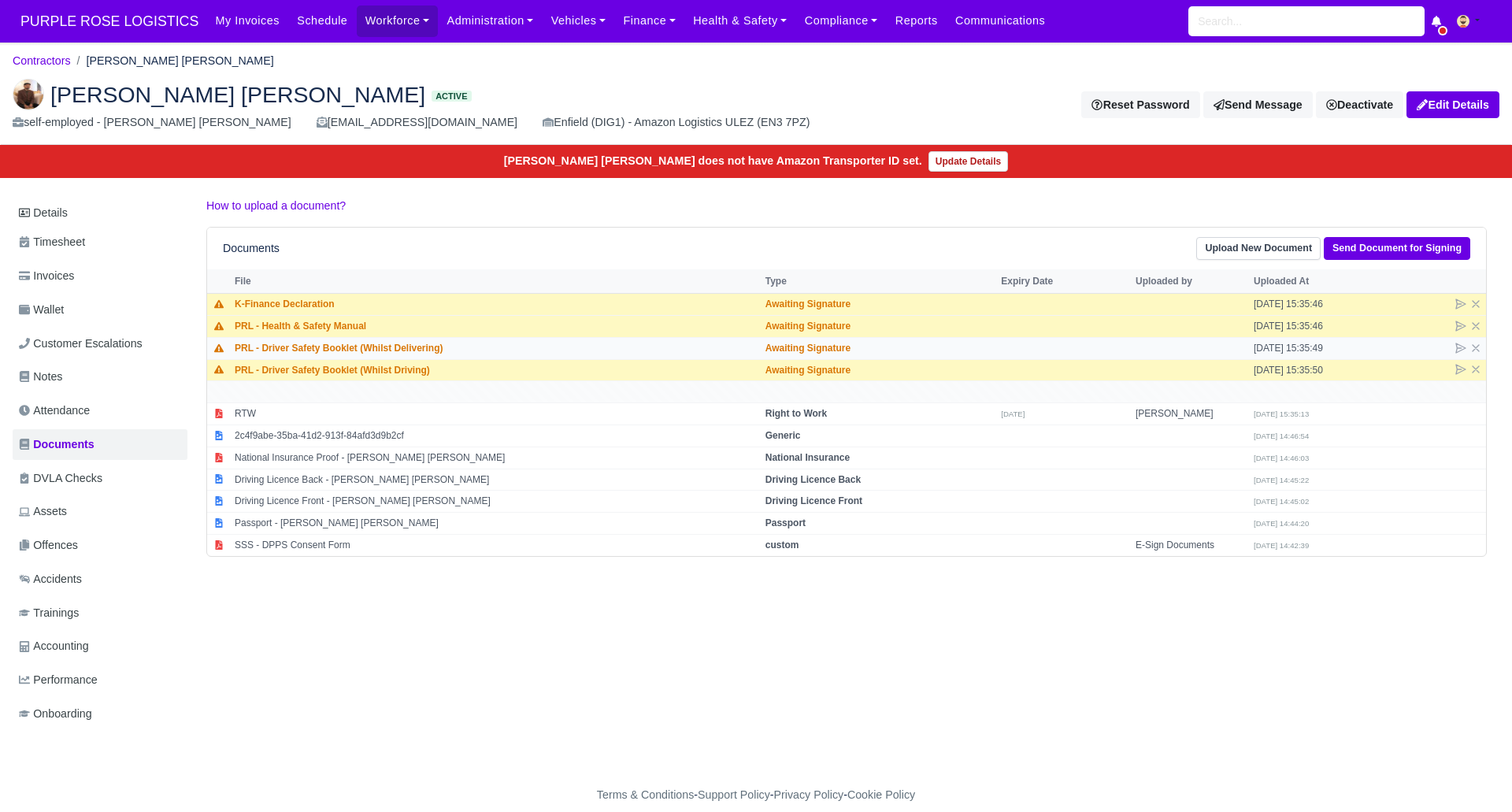
scroll to position [17, 0]
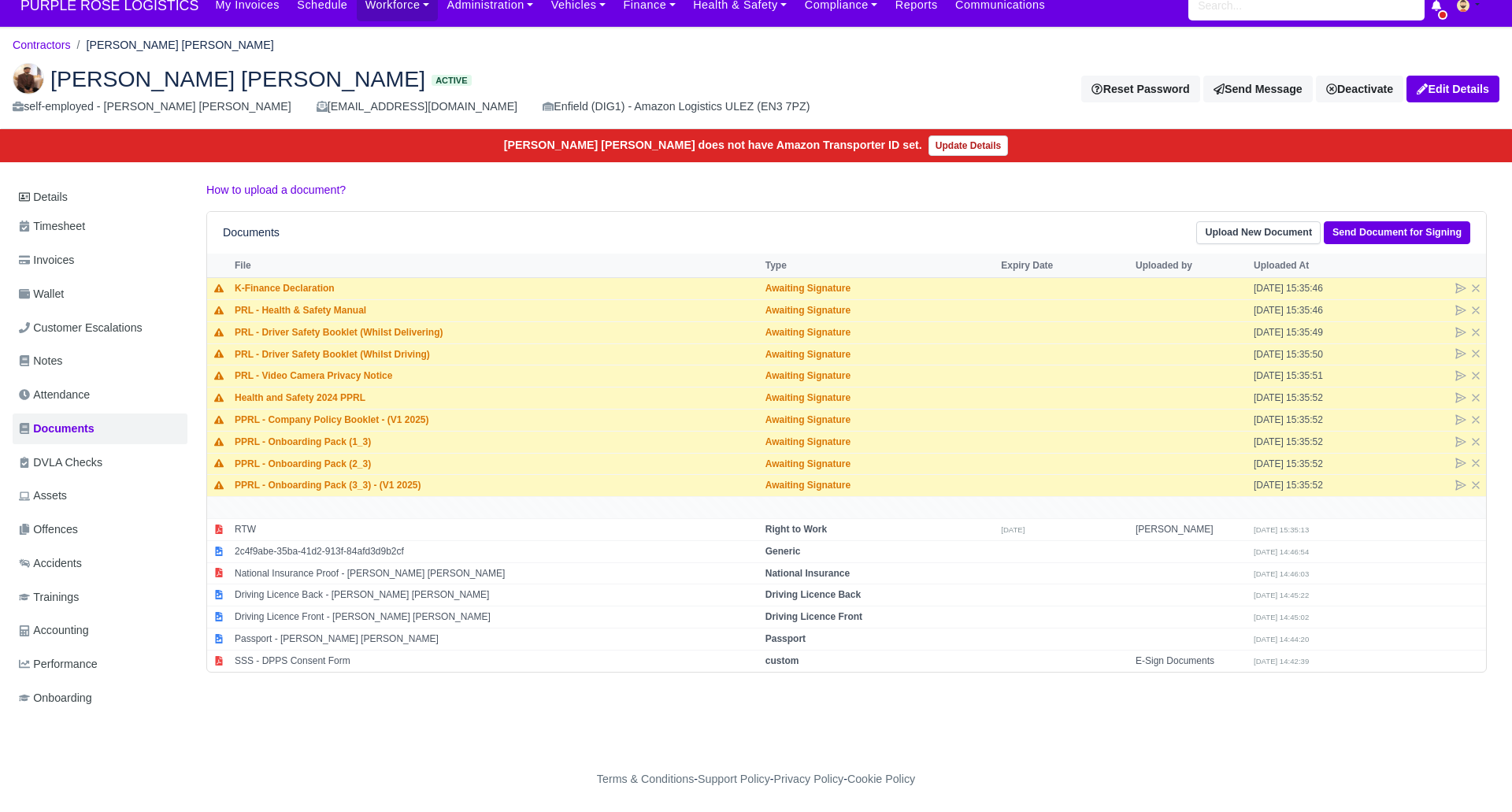
scroll to position [17, 0]
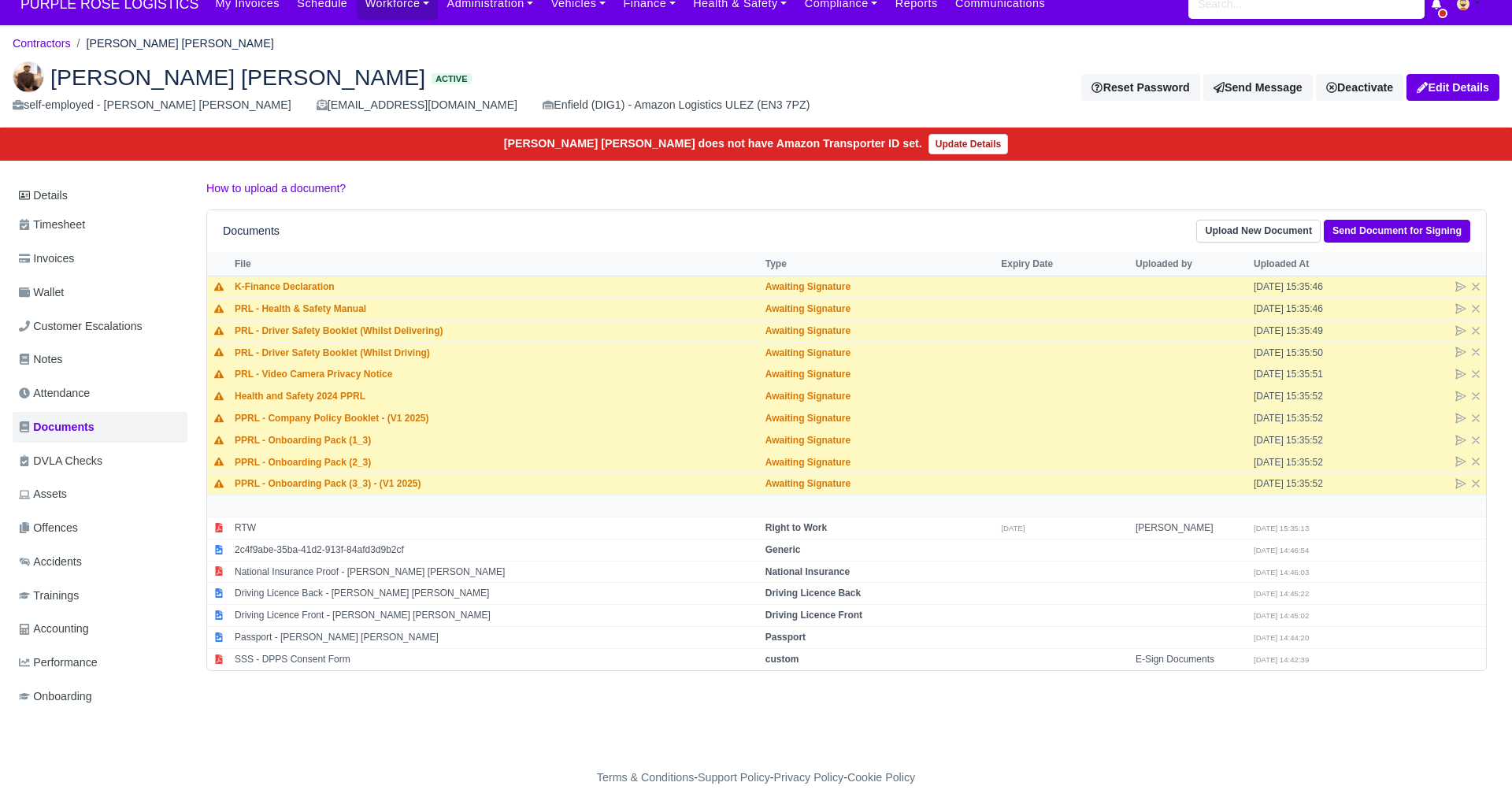
click at [431, 68] on h2 "[PERSON_NAME] [PERSON_NAME] Active" at bounding box center [417, 77] width 810 height 31
click at [388, 50] on div "Abdur Rahim IBN Munim Active self-employed - Abdur Rahim IBN Munim aibnmunim@gm…" at bounding box center [756, 88] width 1511 height 78
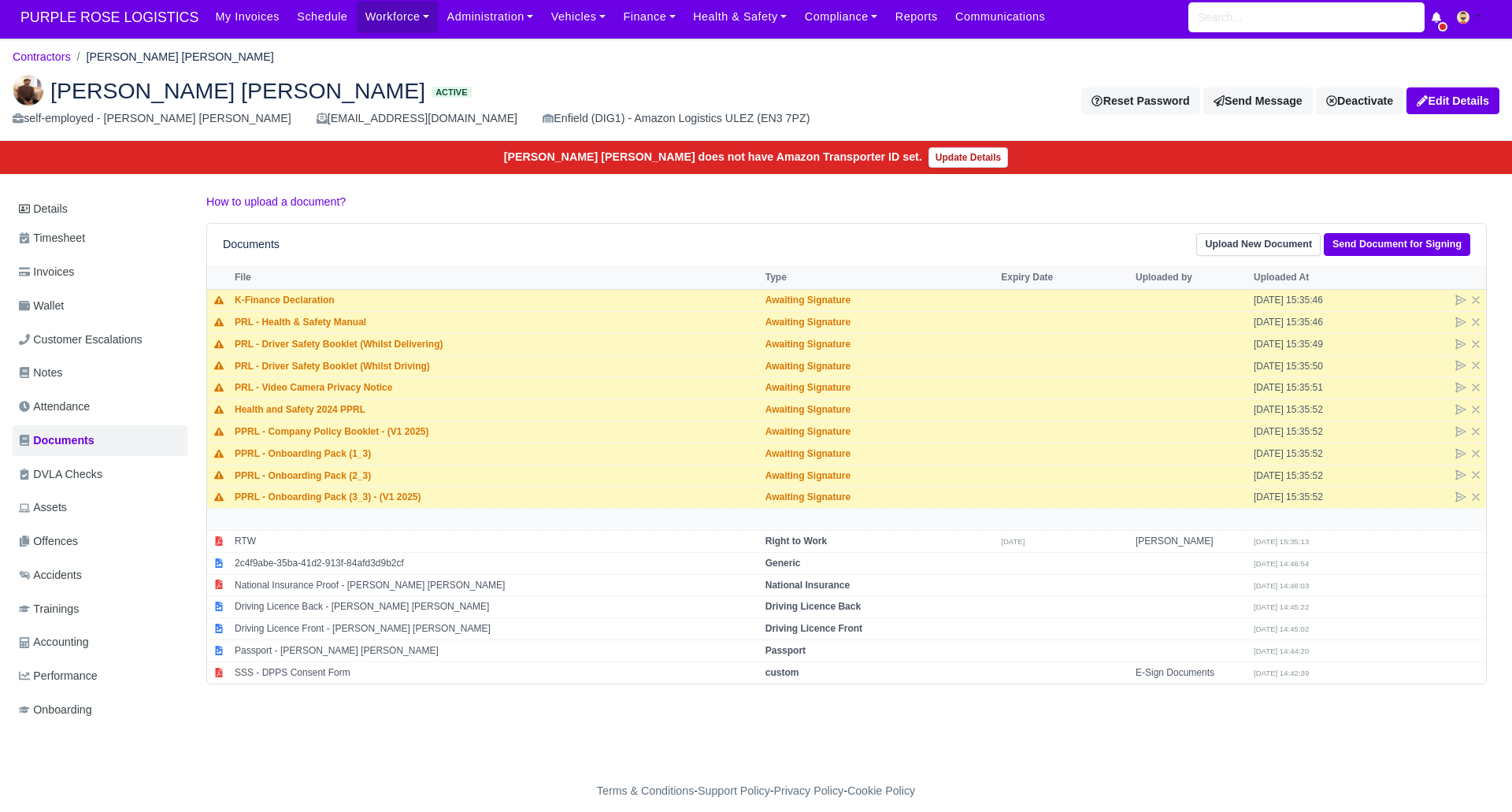
scroll to position [2, 0]
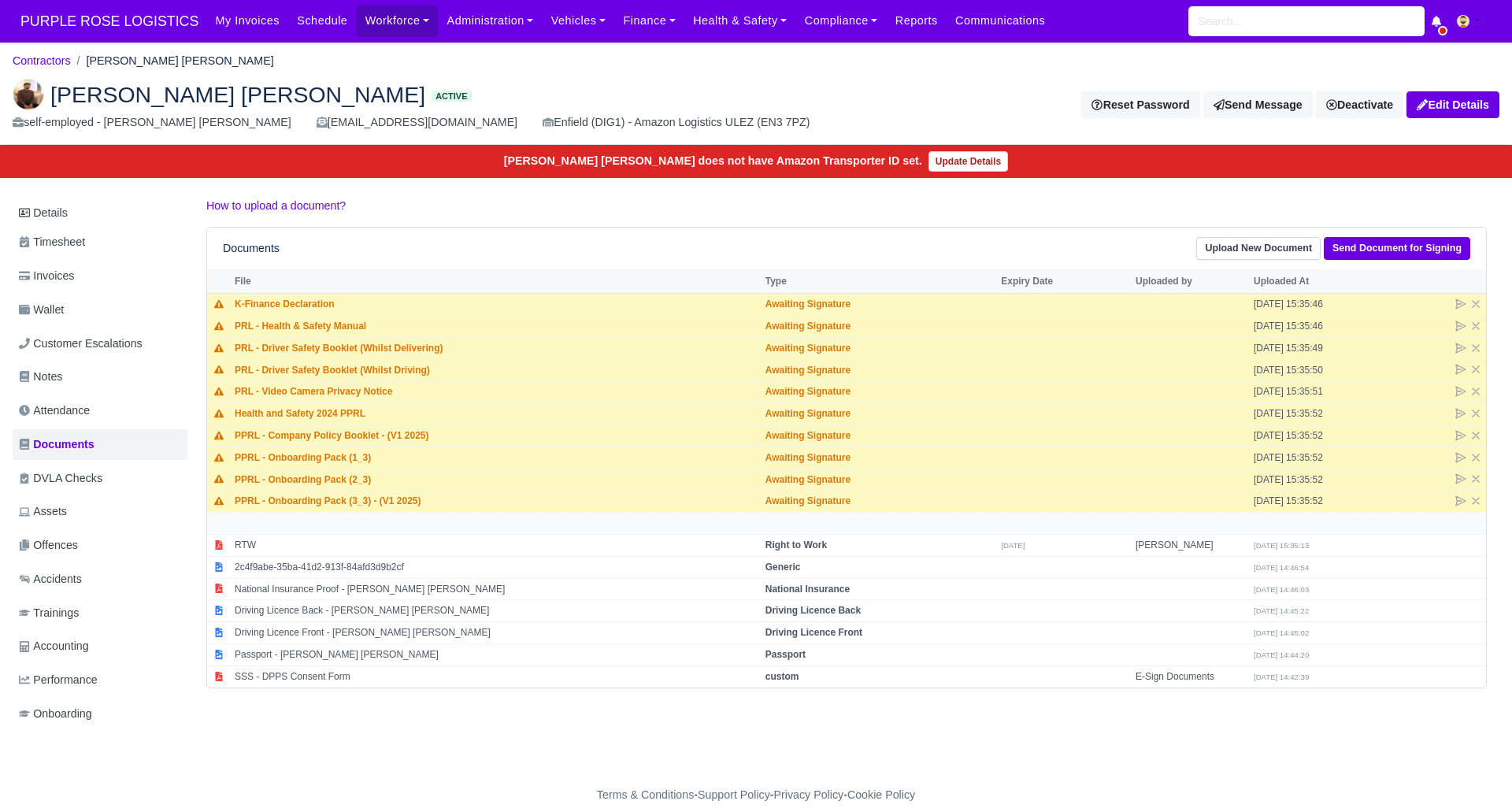
scroll to position [2, 0]
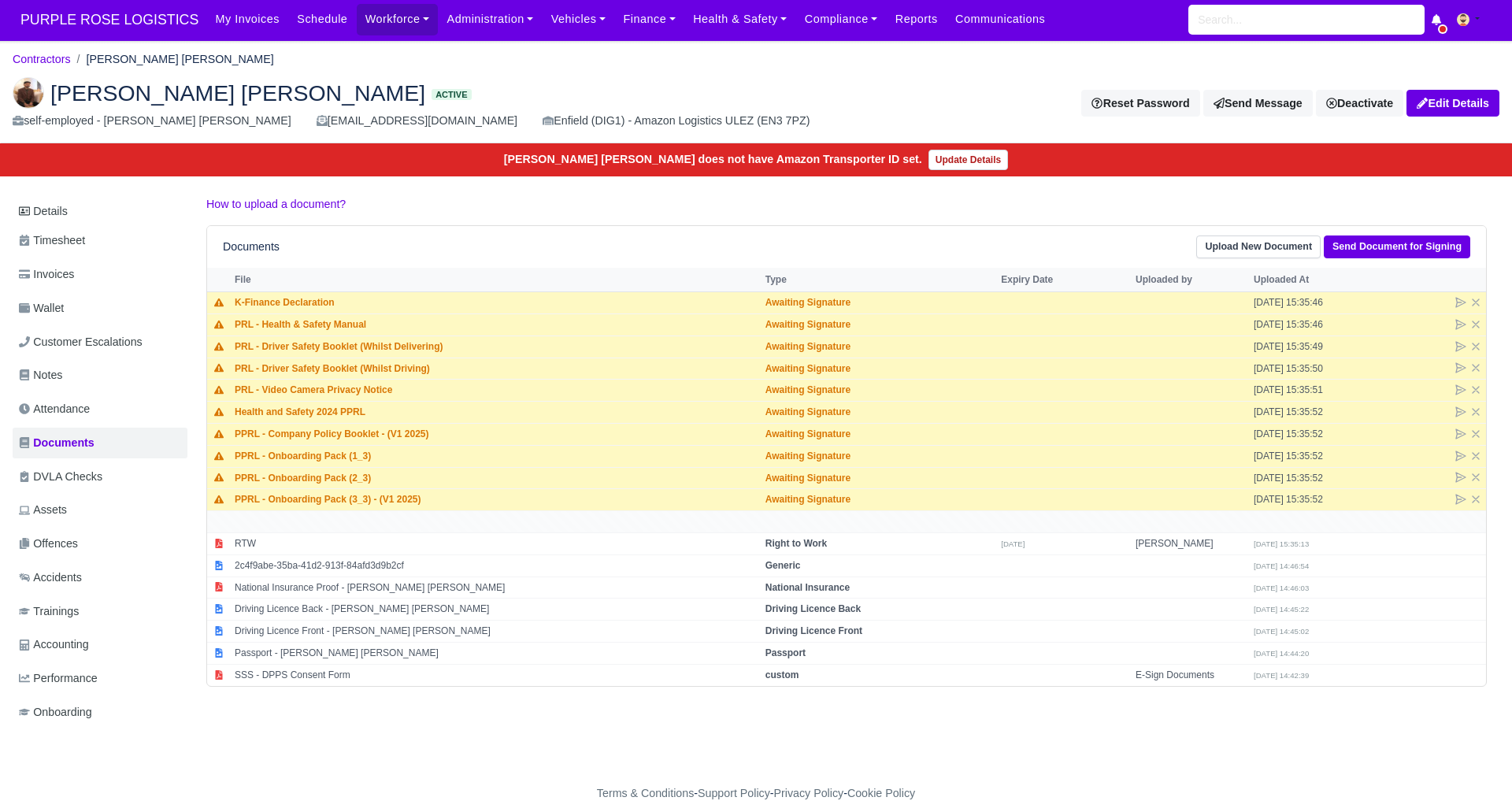
click at [682, 738] on div "Details Timesheet Invoices Wallet Customer Escalations Notes Attendance Documen…" at bounding box center [756, 477] width 1487 height 564
click at [1235, 245] on link "Upload New Document" at bounding box center [1258, 247] width 125 height 23
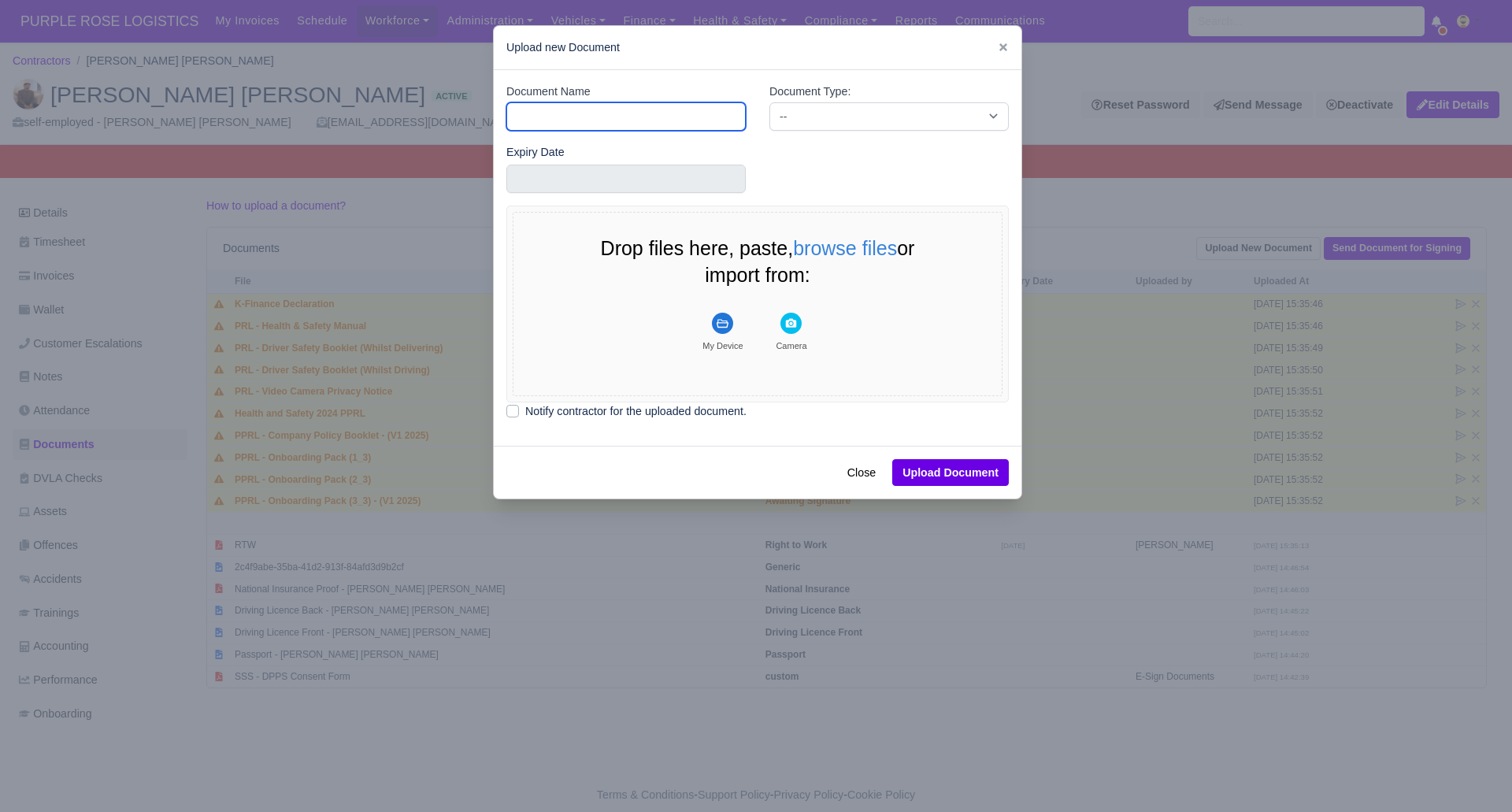
click at [573, 112] on input "Document Name" at bounding box center [626, 116] width 240 height 28
type input "DVLA"
click at [872, 117] on select "-- Accounting Engagement Letter Age Verification Confirmation Background Check …" at bounding box center [889, 116] width 240 height 28
select select "dvla-check"
click at [769, 102] on select "-- Accounting Engagement Letter Age Verification Confirmation Background Check …" at bounding box center [889, 116] width 240 height 28
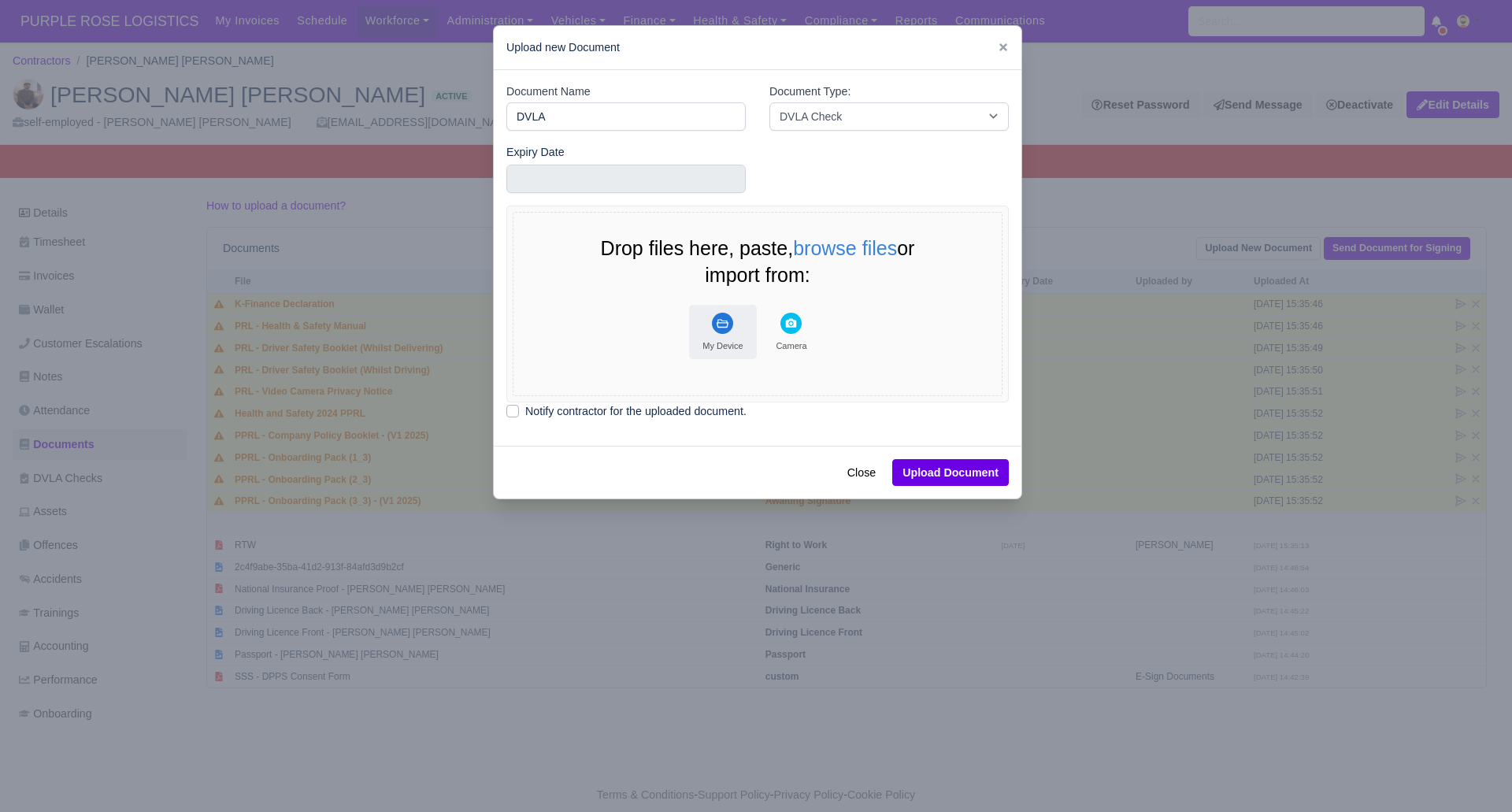
click at [719, 322] on icon "File Uploader" at bounding box center [723, 323] width 12 height 8
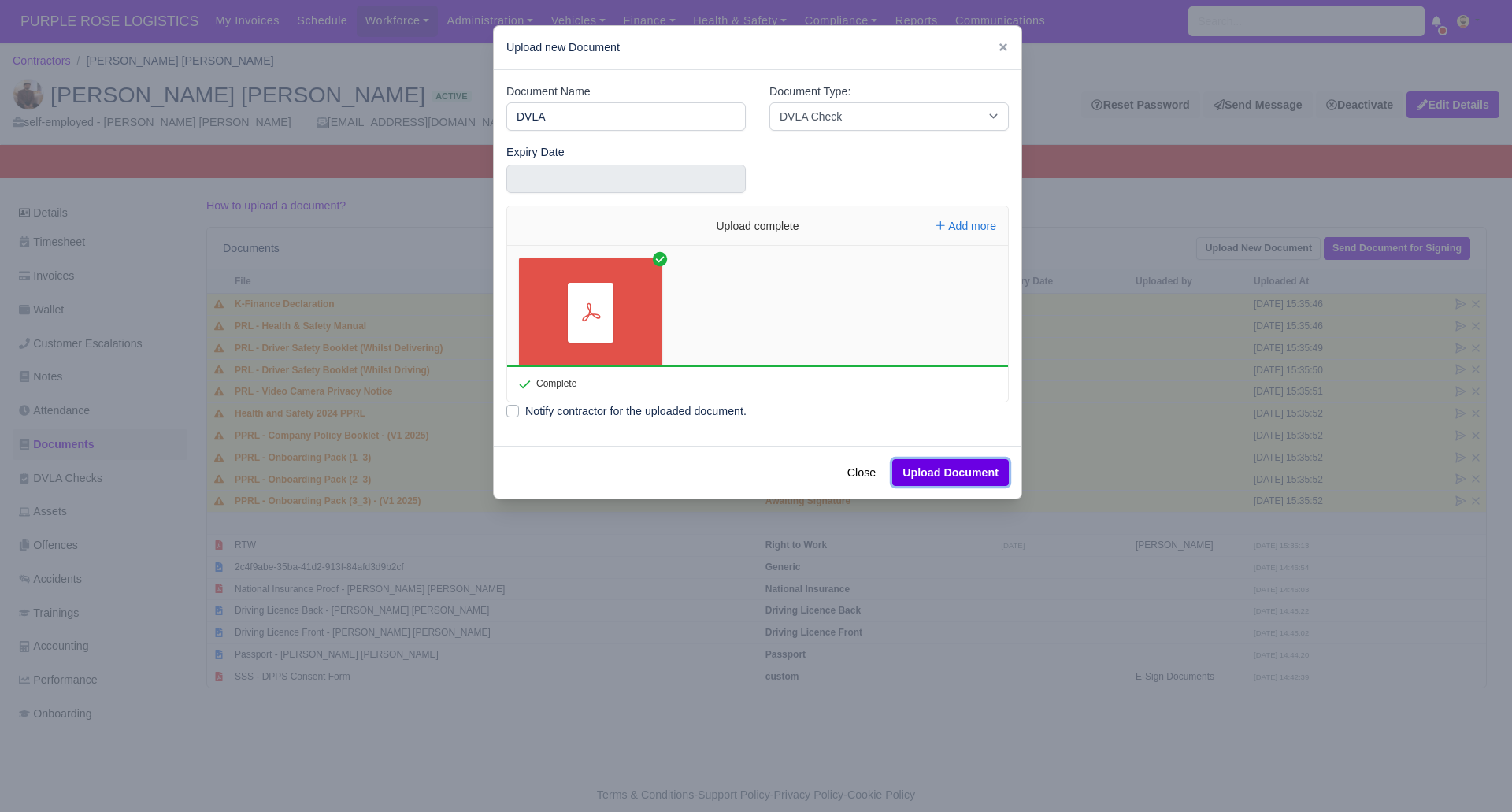
click at [948, 462] on button "Upload Document" at bounding box center [950, 472] width 116 height 26
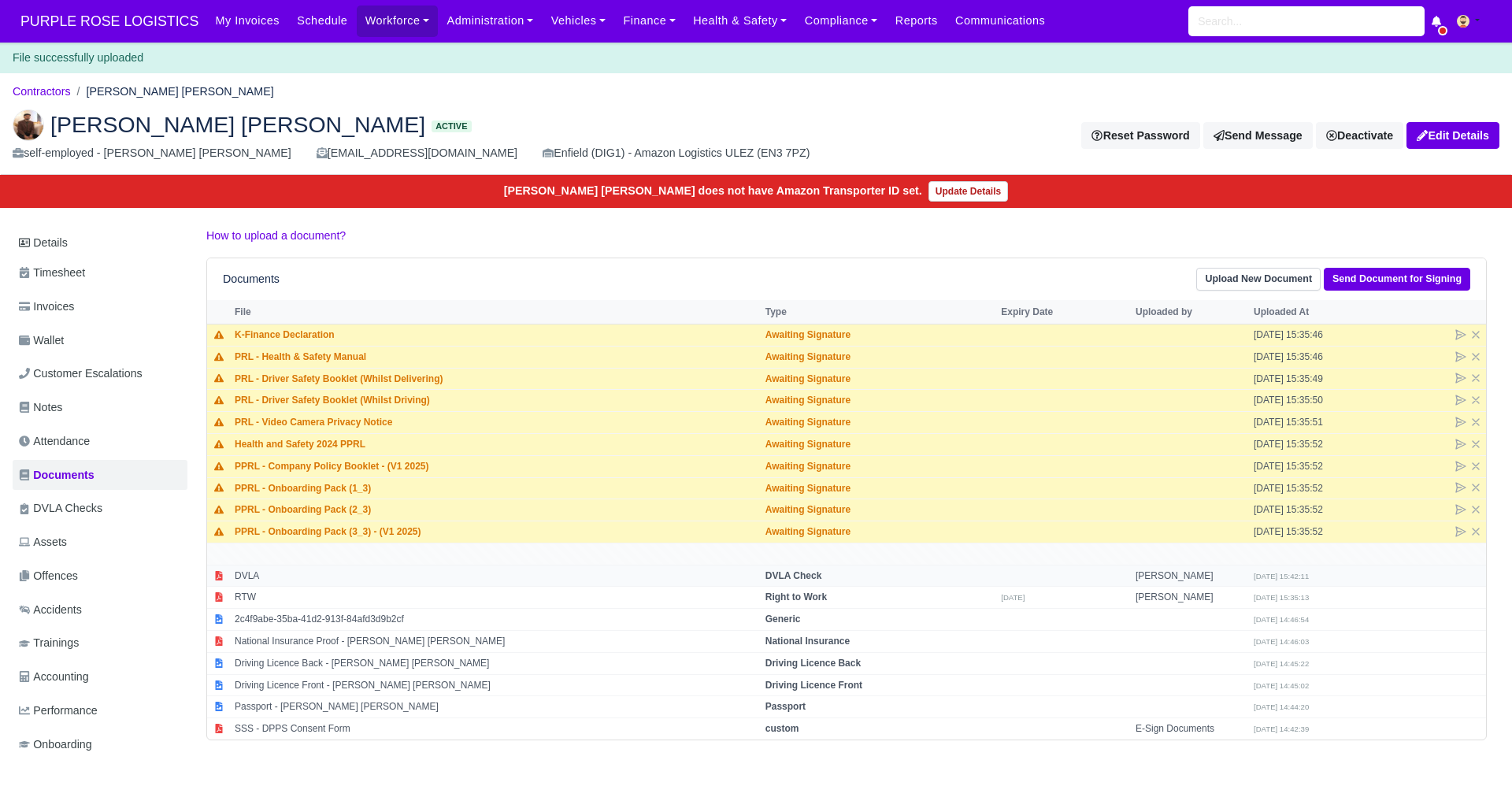
click at [802, 568] on td "DVLA Check" at bounding box center [880, 576] width 236 height 22
select select "dvla-check"
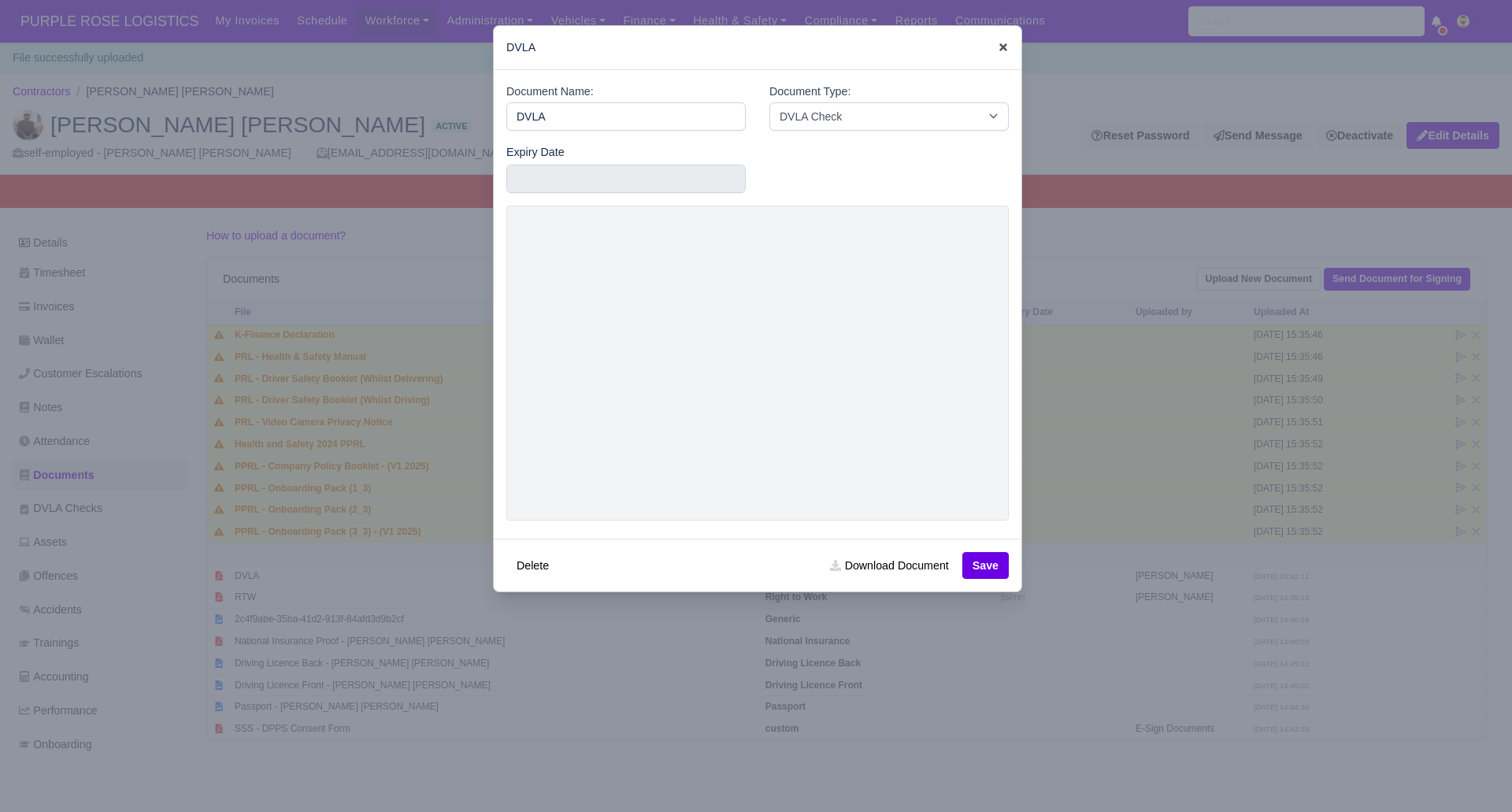
click at [1000, 47] on icon at bounding box center [1003, 47] width 11 height 11
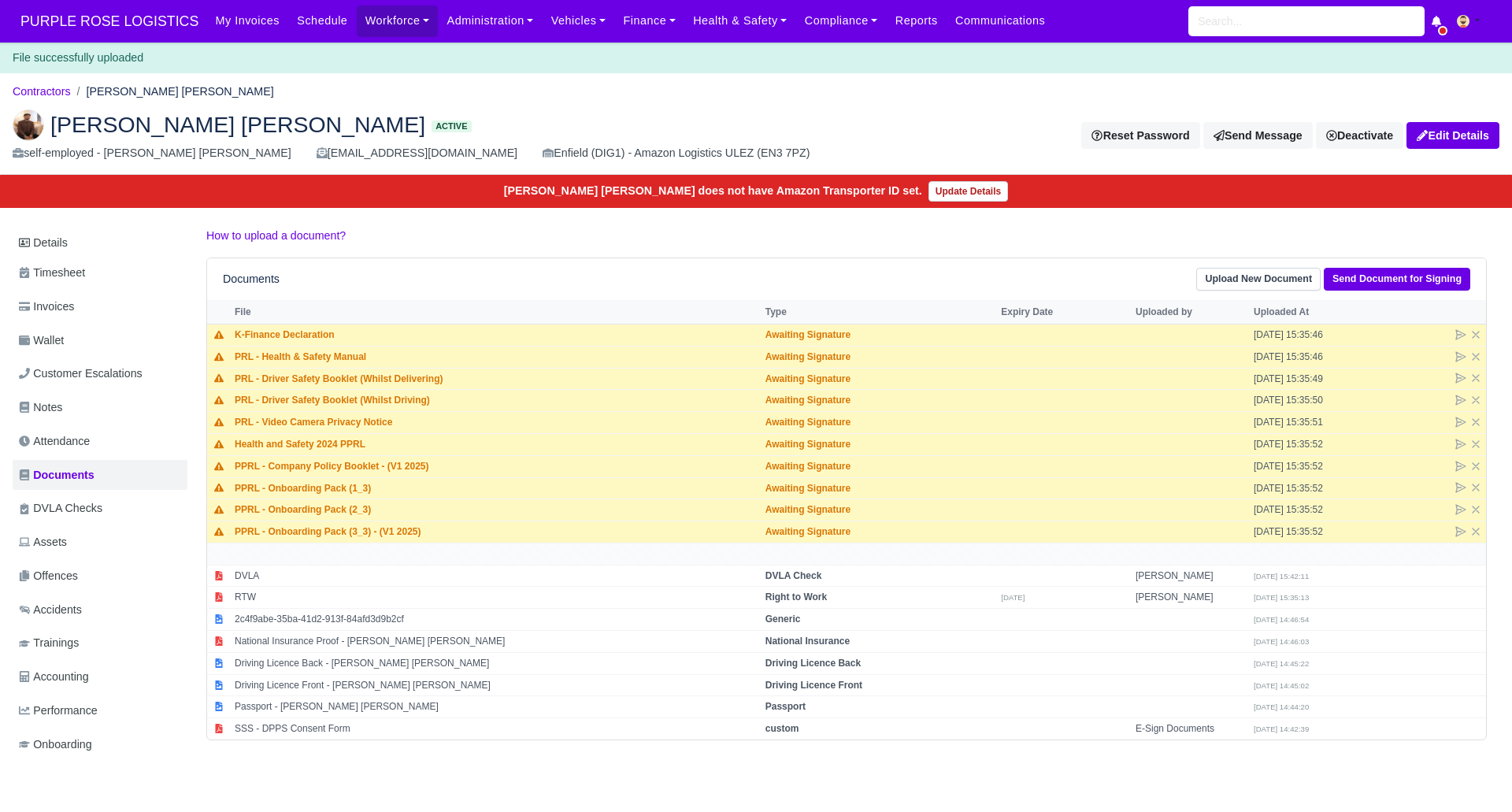
click at [516, 108] on div "[PERSON_NAME] [PERSON_NAME] Active self-employed - [PERSON_NAME] [PERSON_NAME] …" at bounding box center [756, 135] width 1511 height 78
click at [592, 811] on html "PURPLE ROSE LOGISTICS My Invoices Schedule Workforce Manpower Expiring Document…" at bounding box center [756, 406] width 1512 height 812
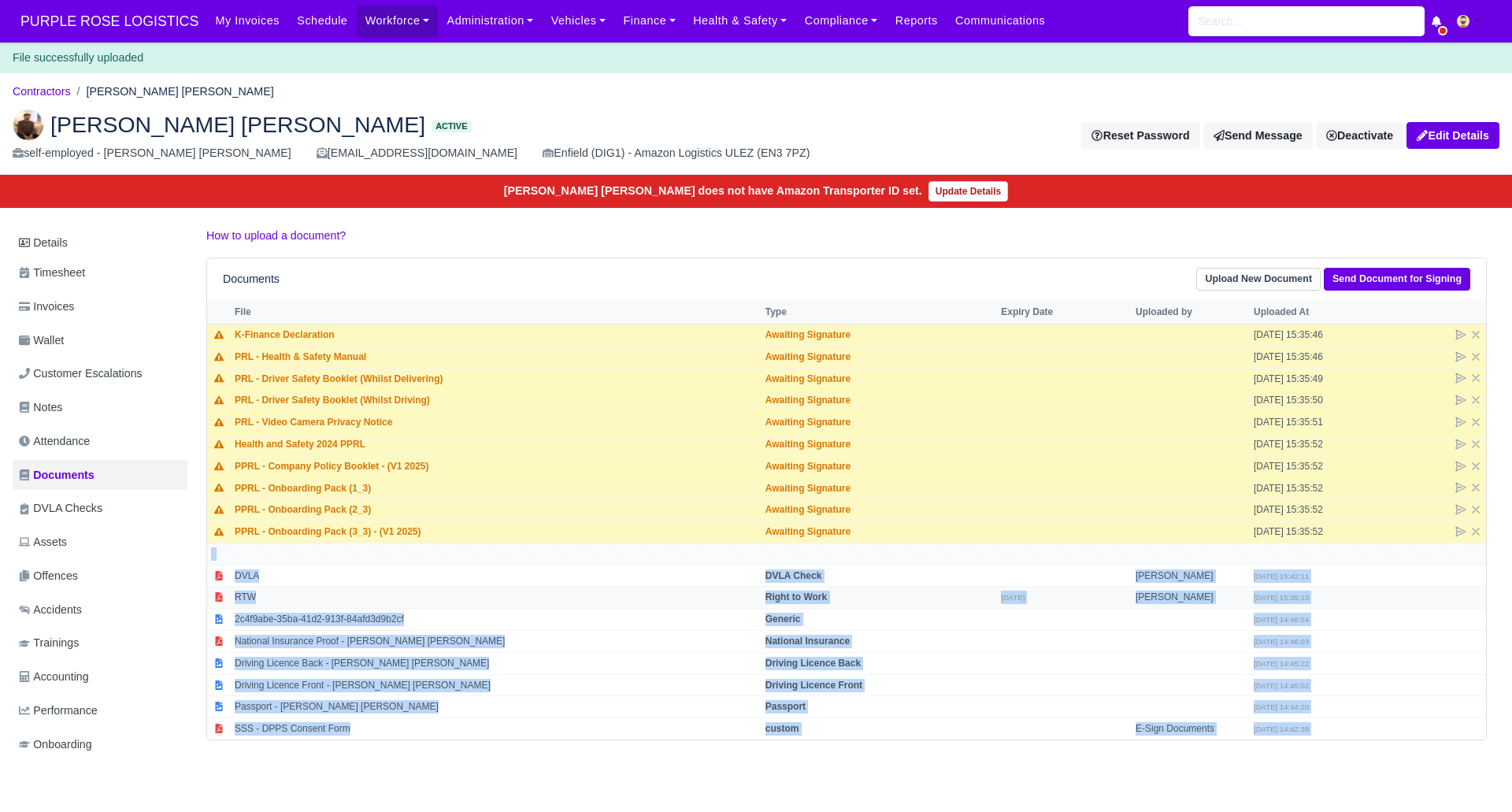
click at [566, 596] on td "RTW" at bounding box center [496, 597] width 531 height 22
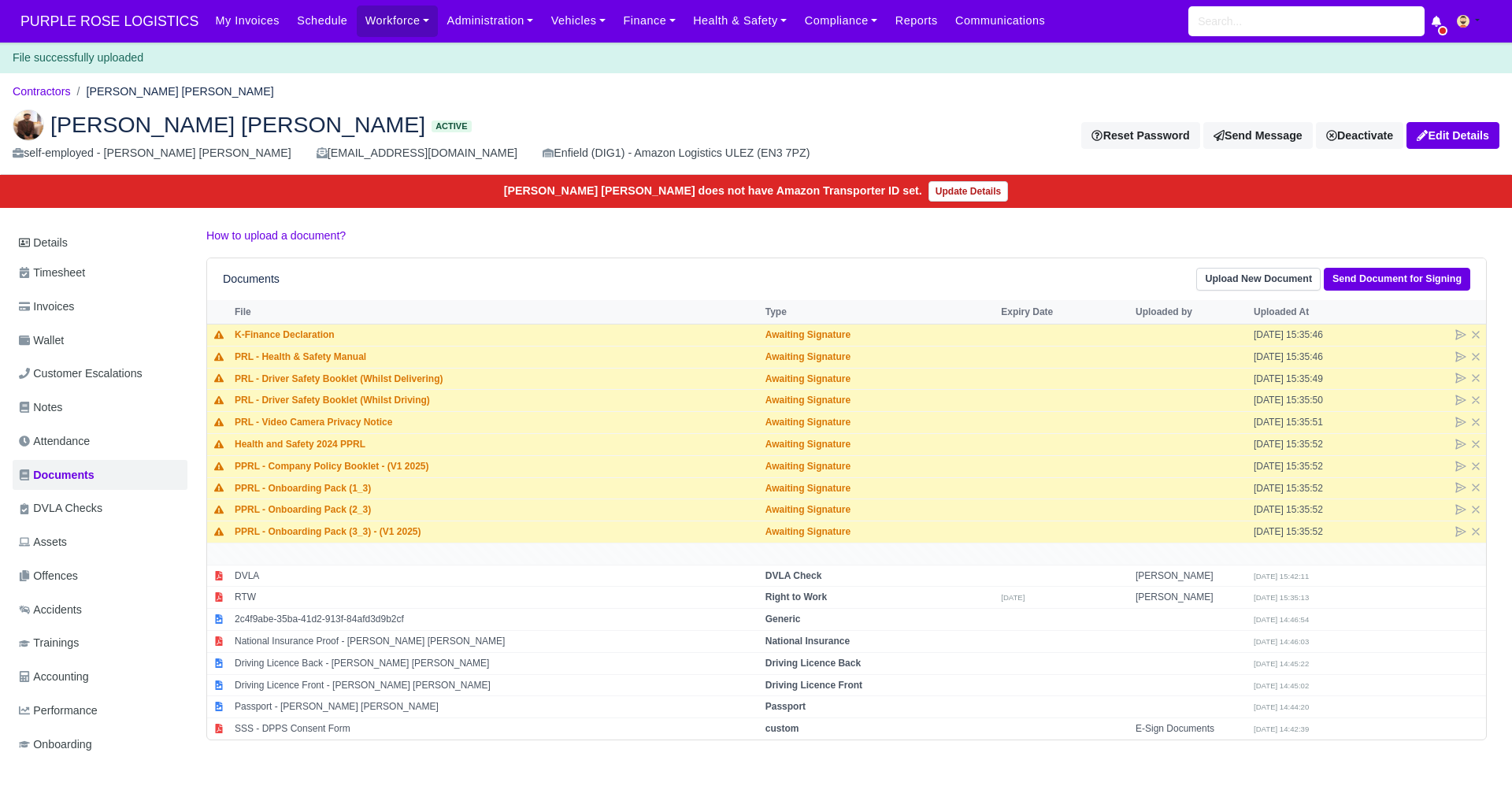
click at [0, 0] on div at bounding box center [0, 0] width 0 height 0
select select "right-to-work"
click at [331, 225] on main "Contractors [PERSON_NAME] [PERSON_NAME] [PERSON_NAME] [PERSON_NAME] Active self…" at bounding box center [756, 442] width 1512 height 700
